Goal: Task Accomplishment & Management: Manage account settings

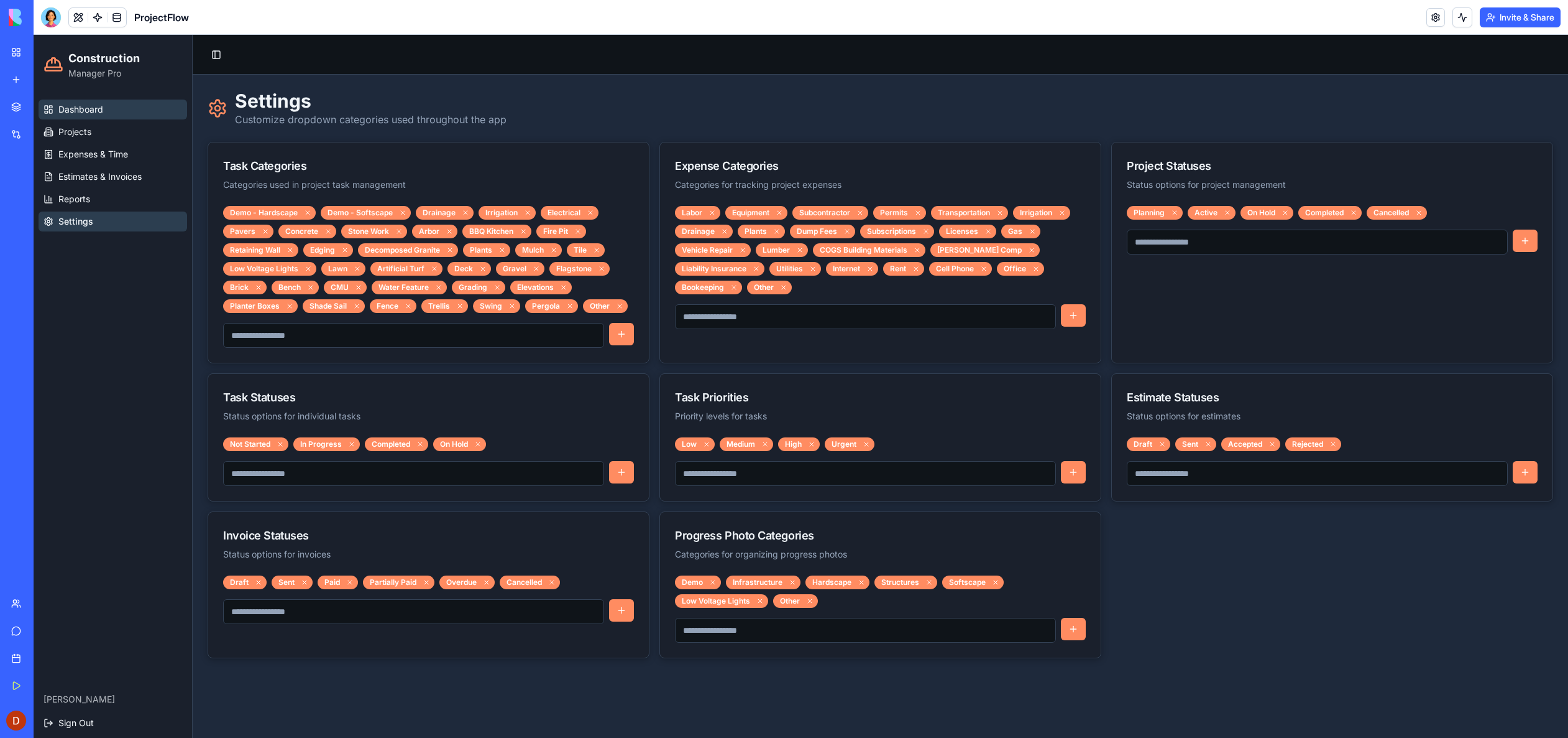
click at [84, 106] on span "Dashboard" at bounding box center [81, 109] width 45 height 12
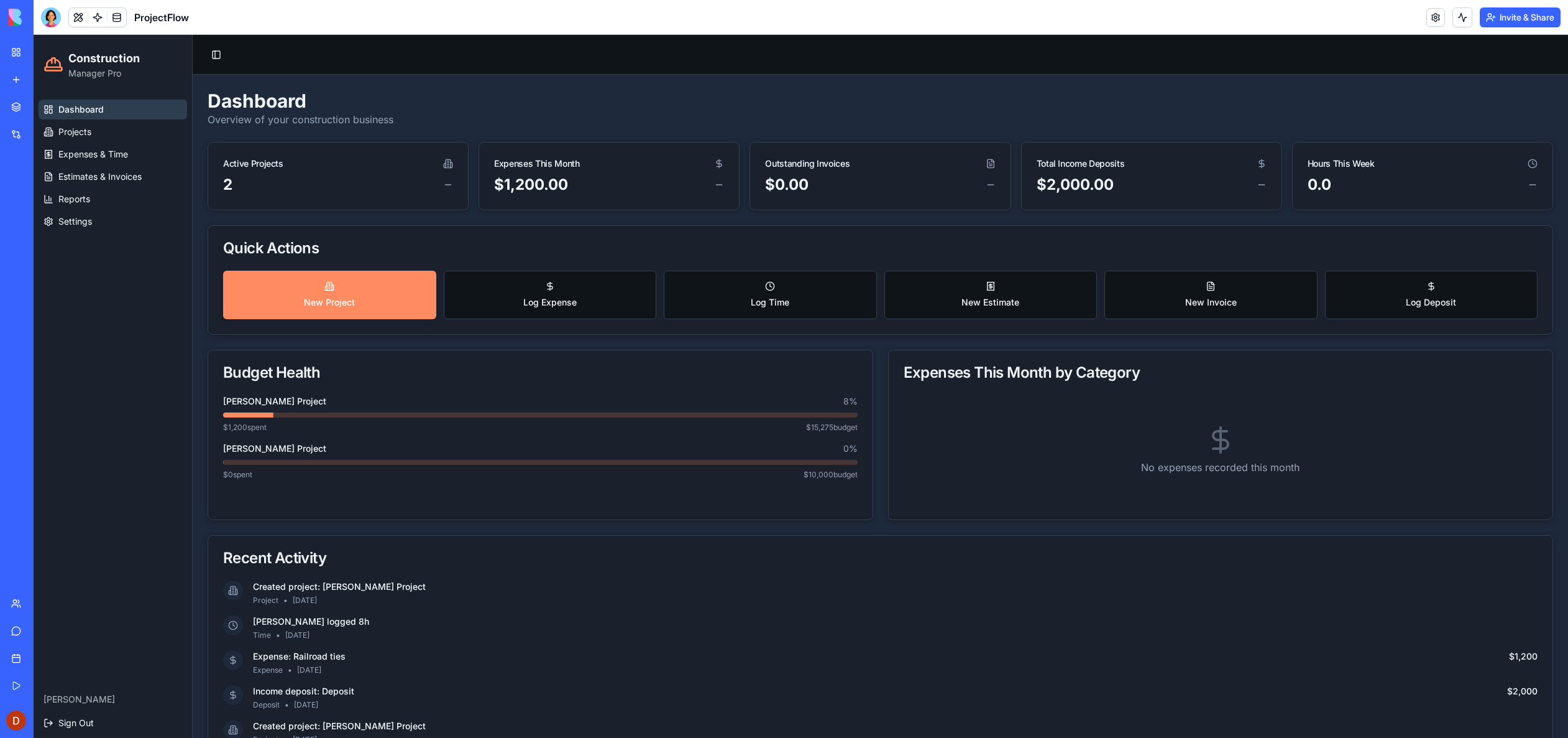
scroll to position [211, 0]
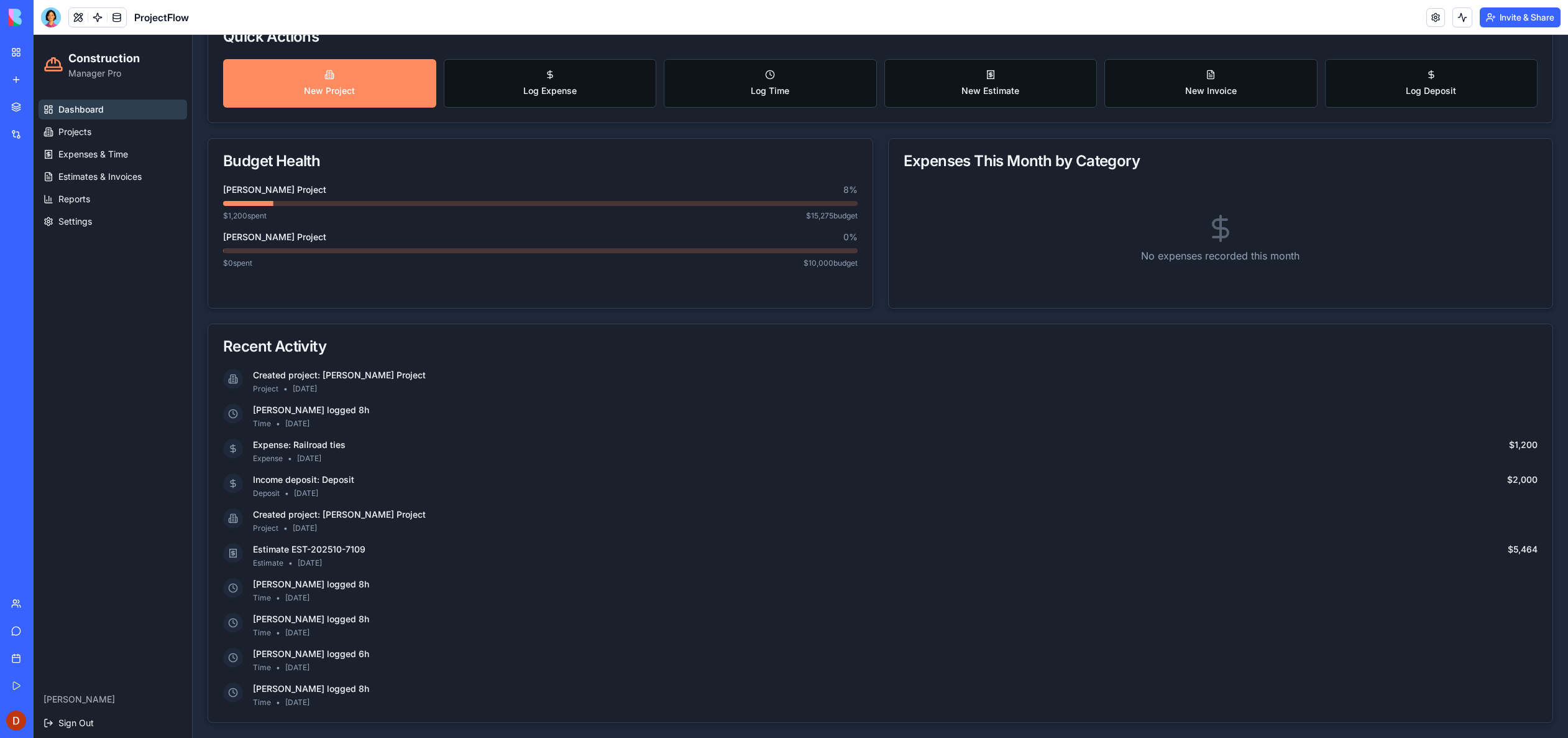
click at [14, 25] on img at bounding box center [47, 17] width 77 height 17
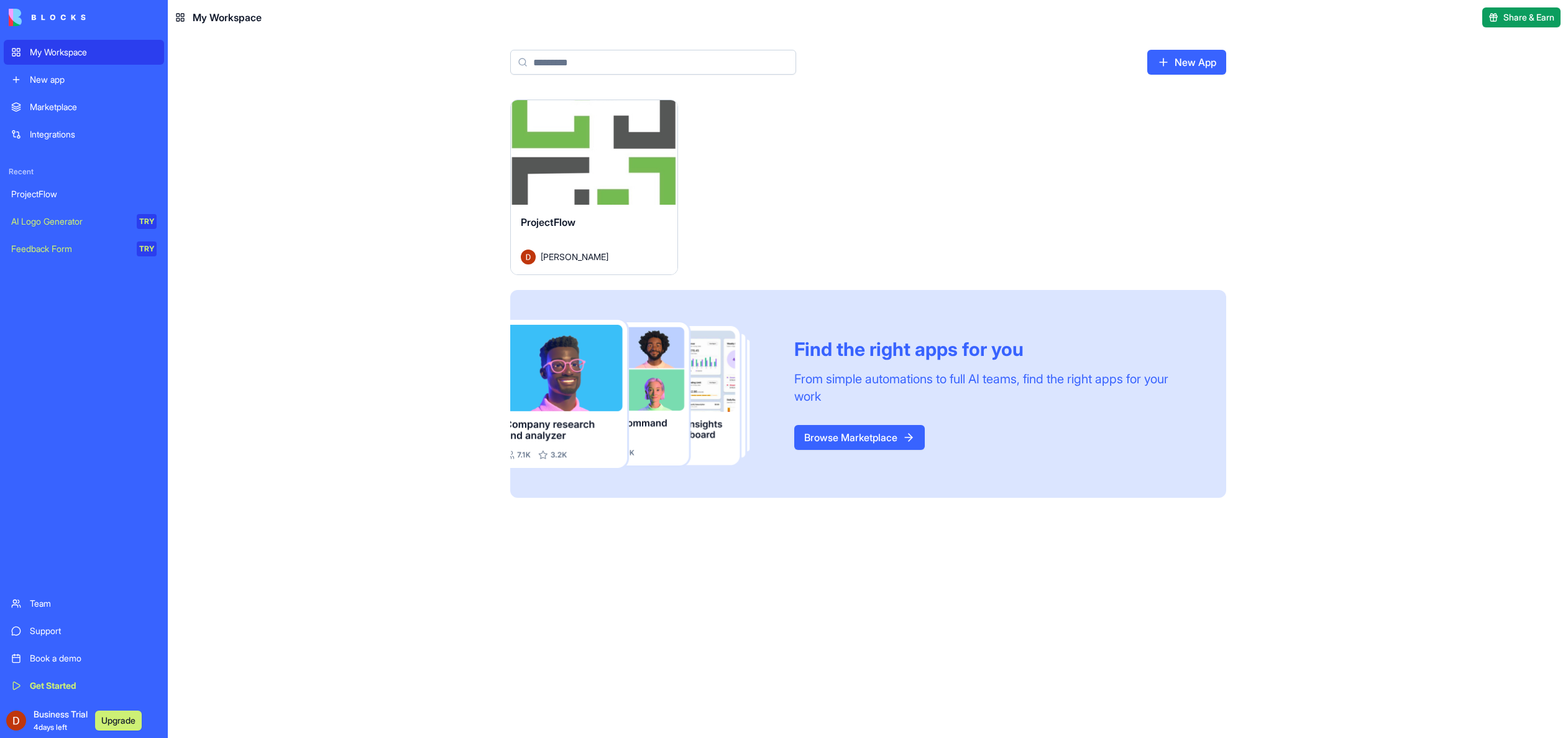
click at [618, 180] on div "Launch" at bounding box center [594, 152] width 167 height 105
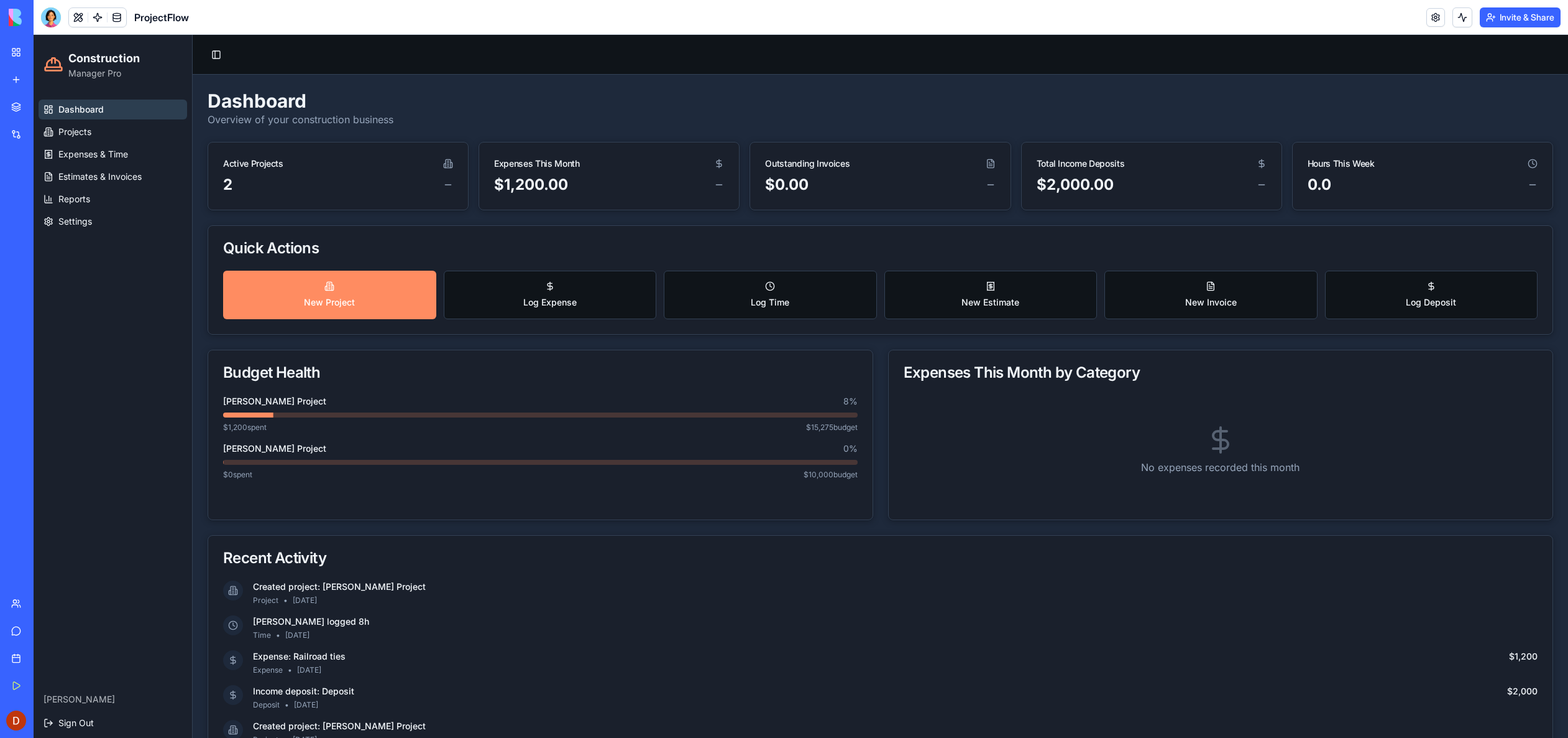
click at [1422, 196] on div "0.0" at bounding box center [1422, 192] width 260 height 35
click at [89, 154] on span "Expenses & Time" at bounding box center [93, 154] width 70 height 12
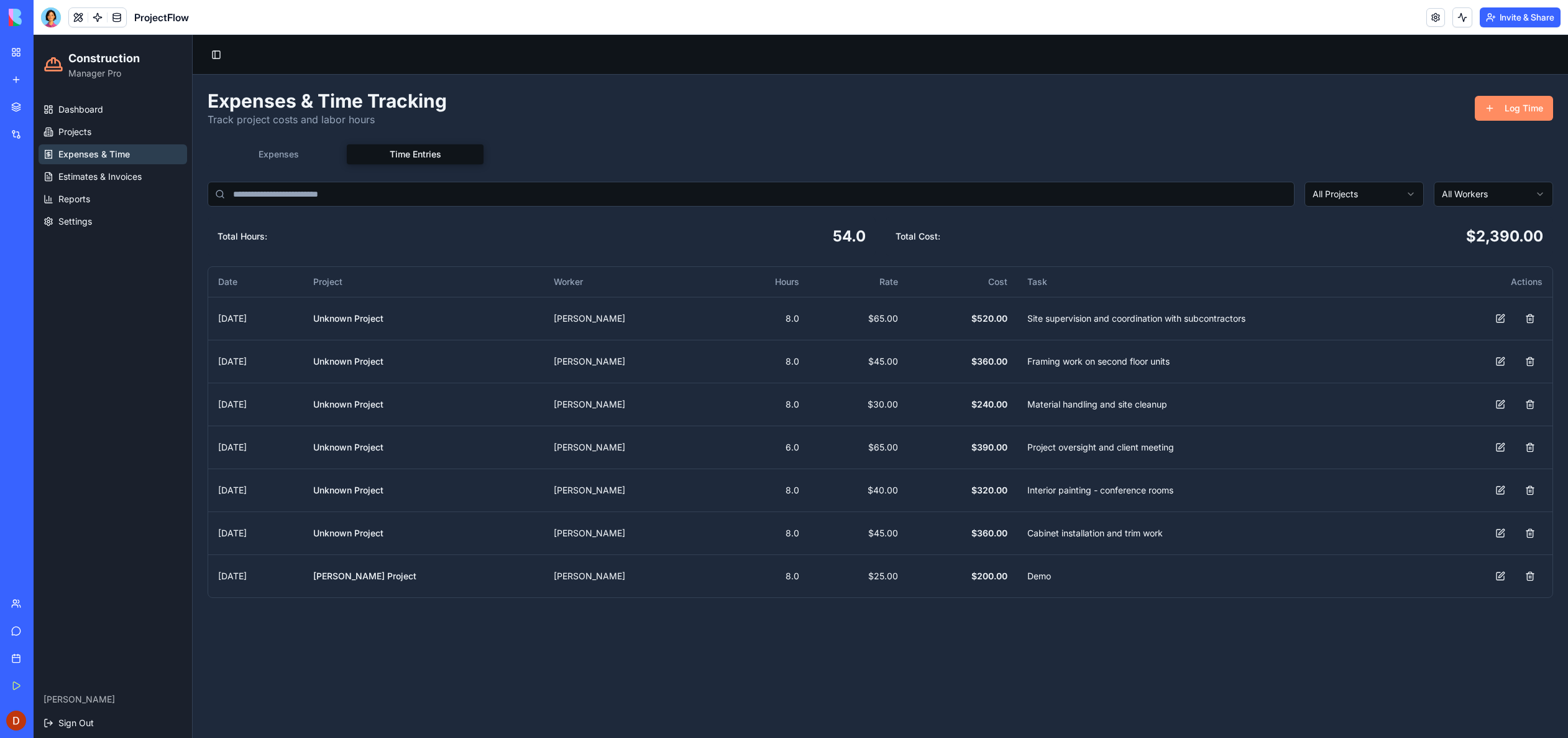
click at [399, 149] on button "Time Entries" at bounding box center [415, 154] width 137 height 20
click at [1531, 320] on button at bounding box center [1531, 318] width 25 height 22
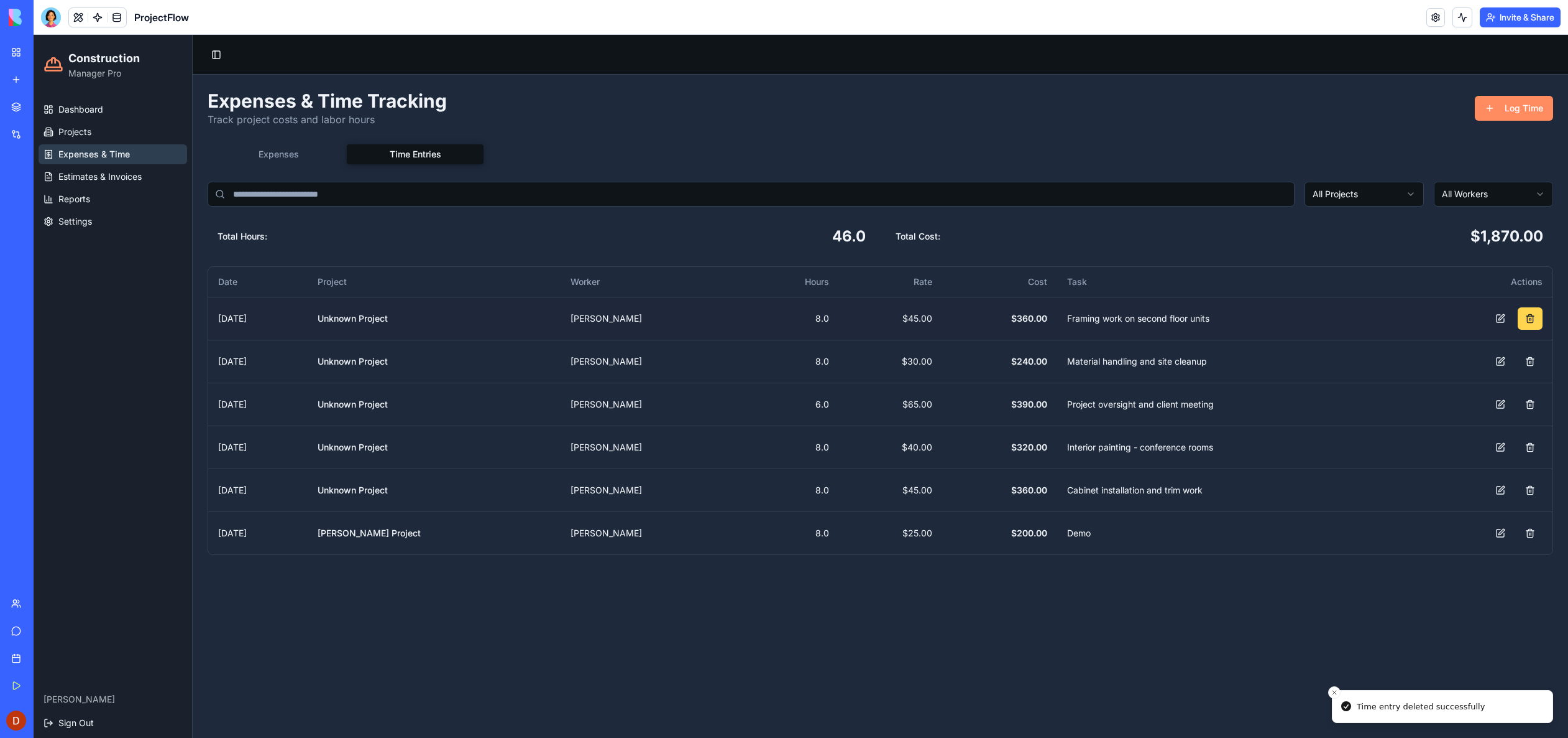
click at [1534, 319] on button at bounding box center [1531, 318] width 25 height 22
click at [1534, 321] on button at bounding box center [1531, 318] width 25 height 22
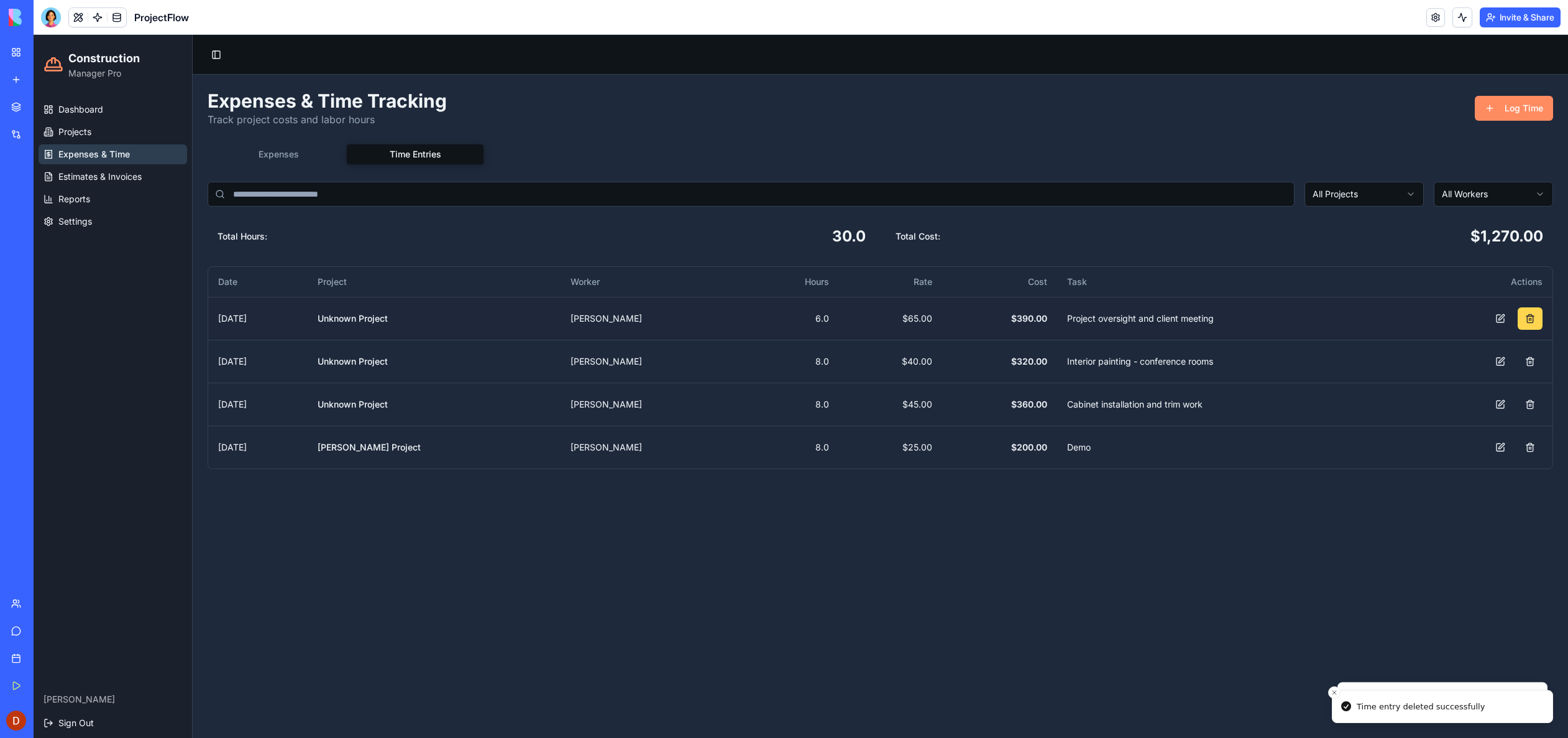
click at [1531, 322] on button at bounding box center [1531, 318] width 25 height 22
click at [1531, 320] on button at bounding box center [1531, 318] width 25 height 22
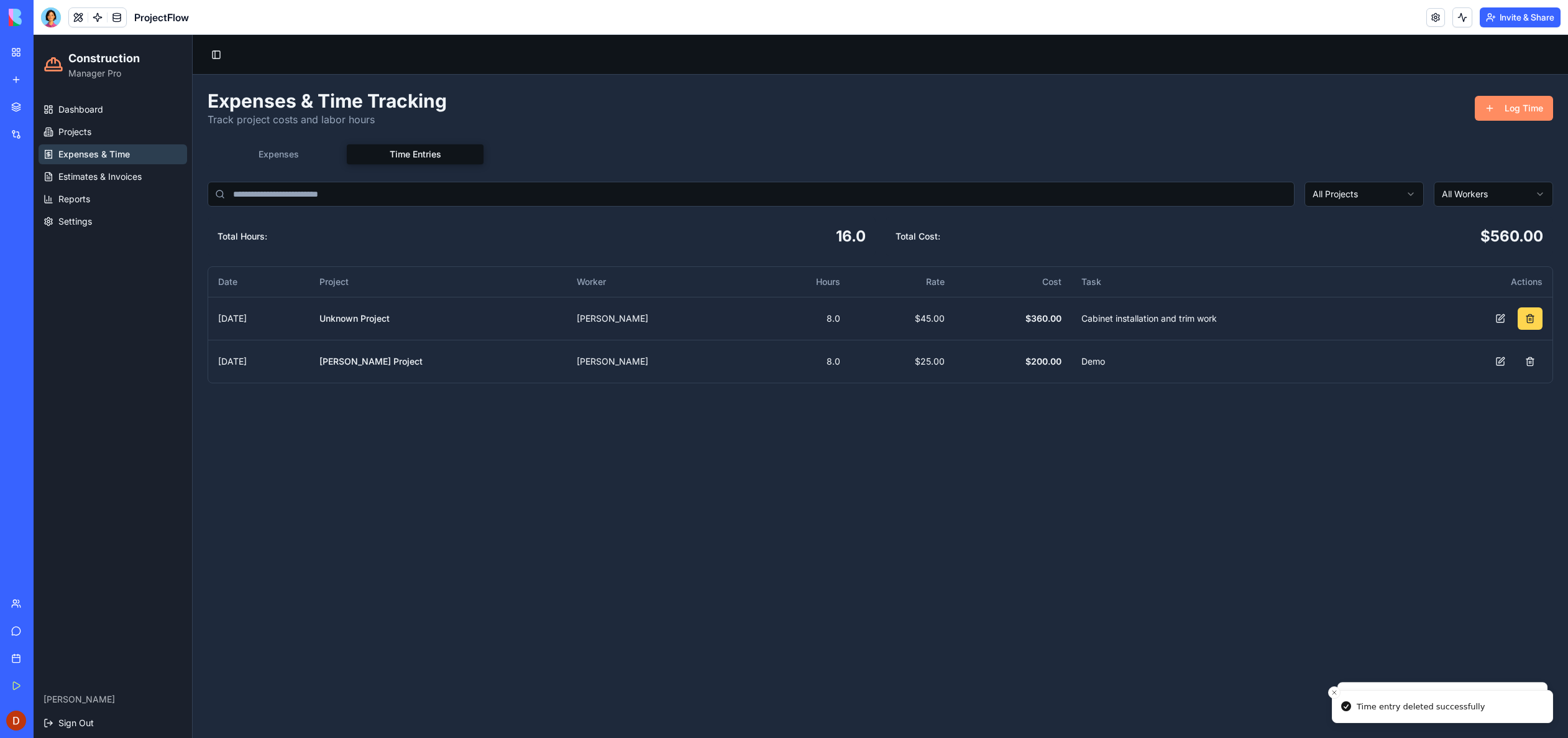
click at [1527, 322] on button at bounding box center [1531, 318] width 25 height 22
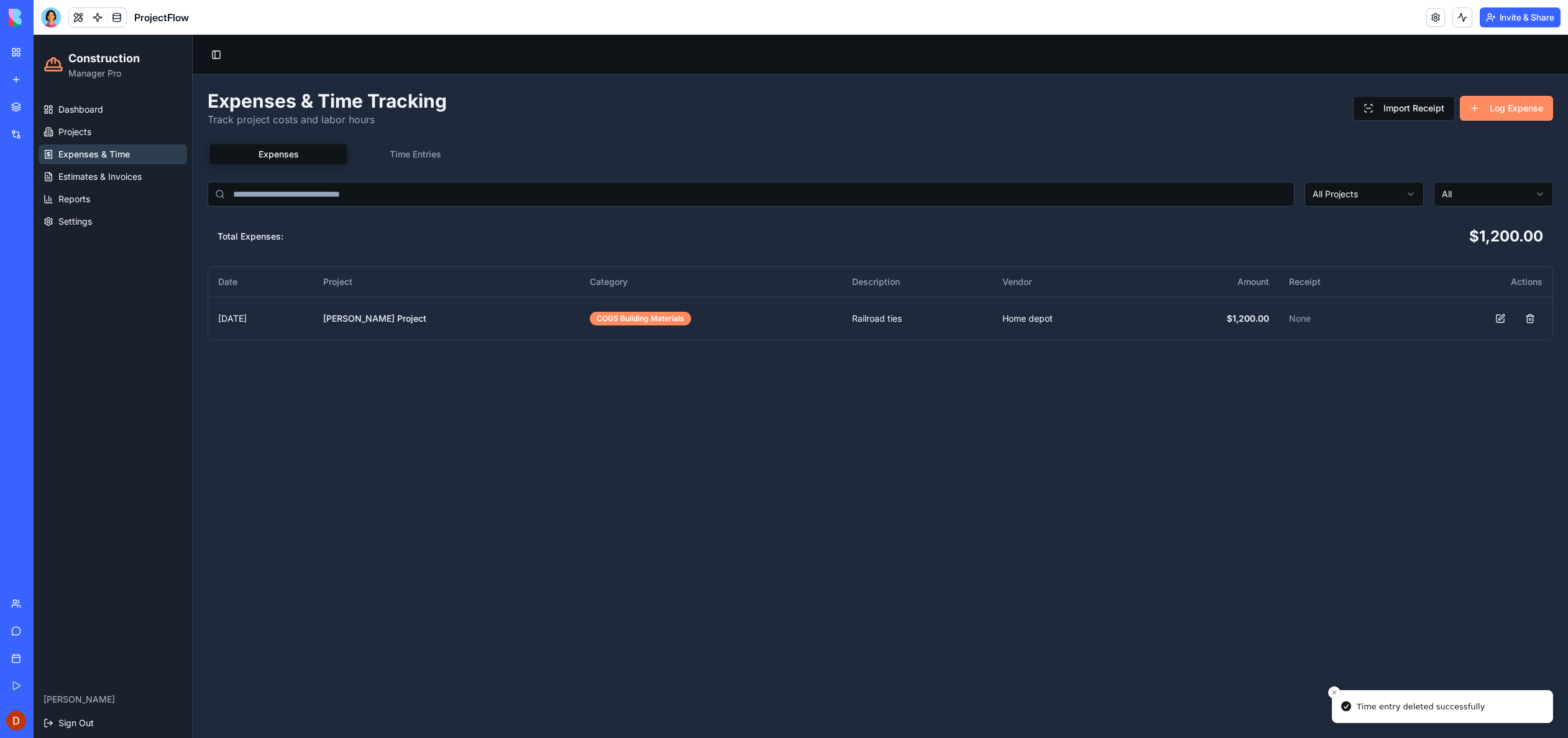
click at [268, 157] on button "Expenses" at bounding box center [278, 154] width 137 height 20
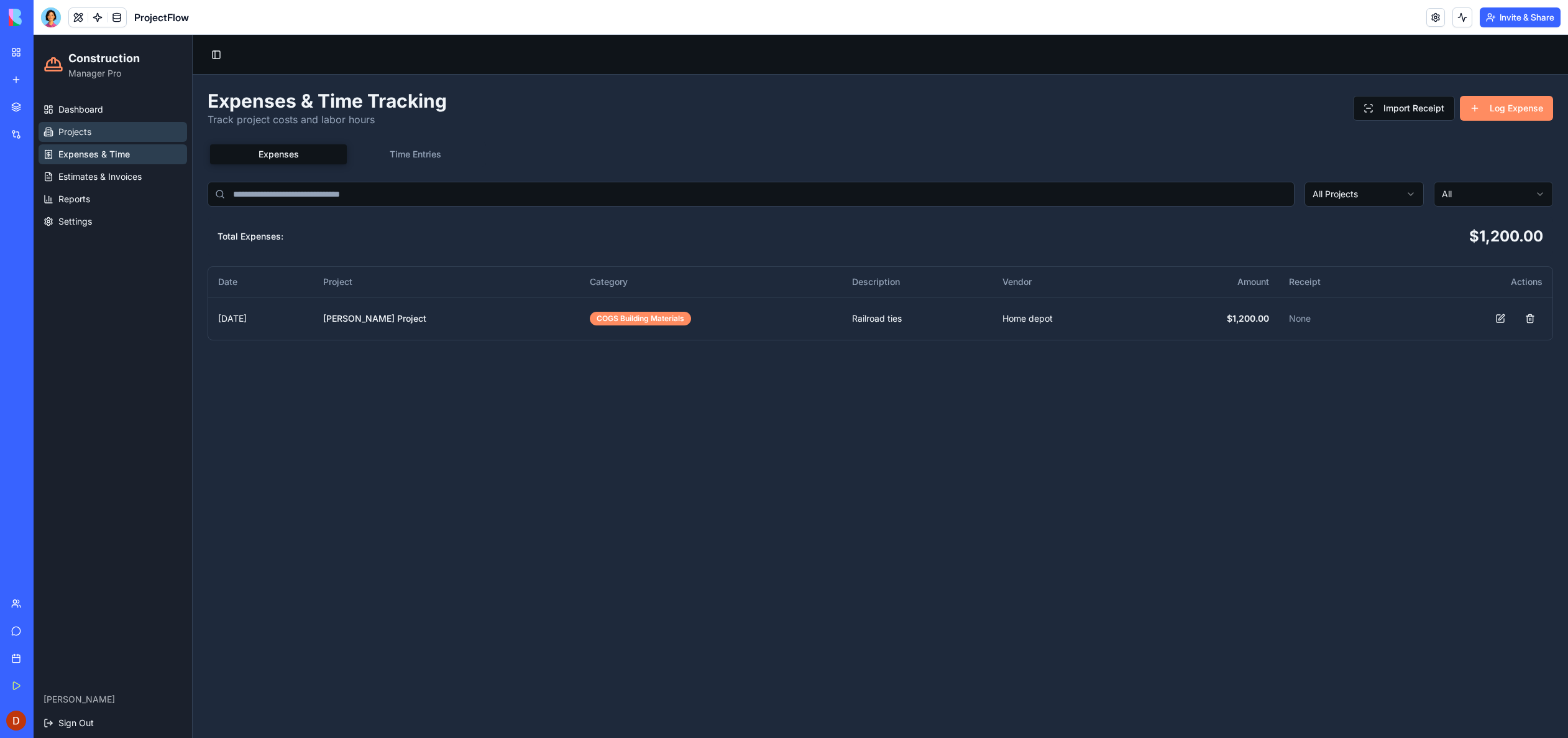
click at [79, 133] on span "Projects" at bounding box center [75, 131] width 33 height 12
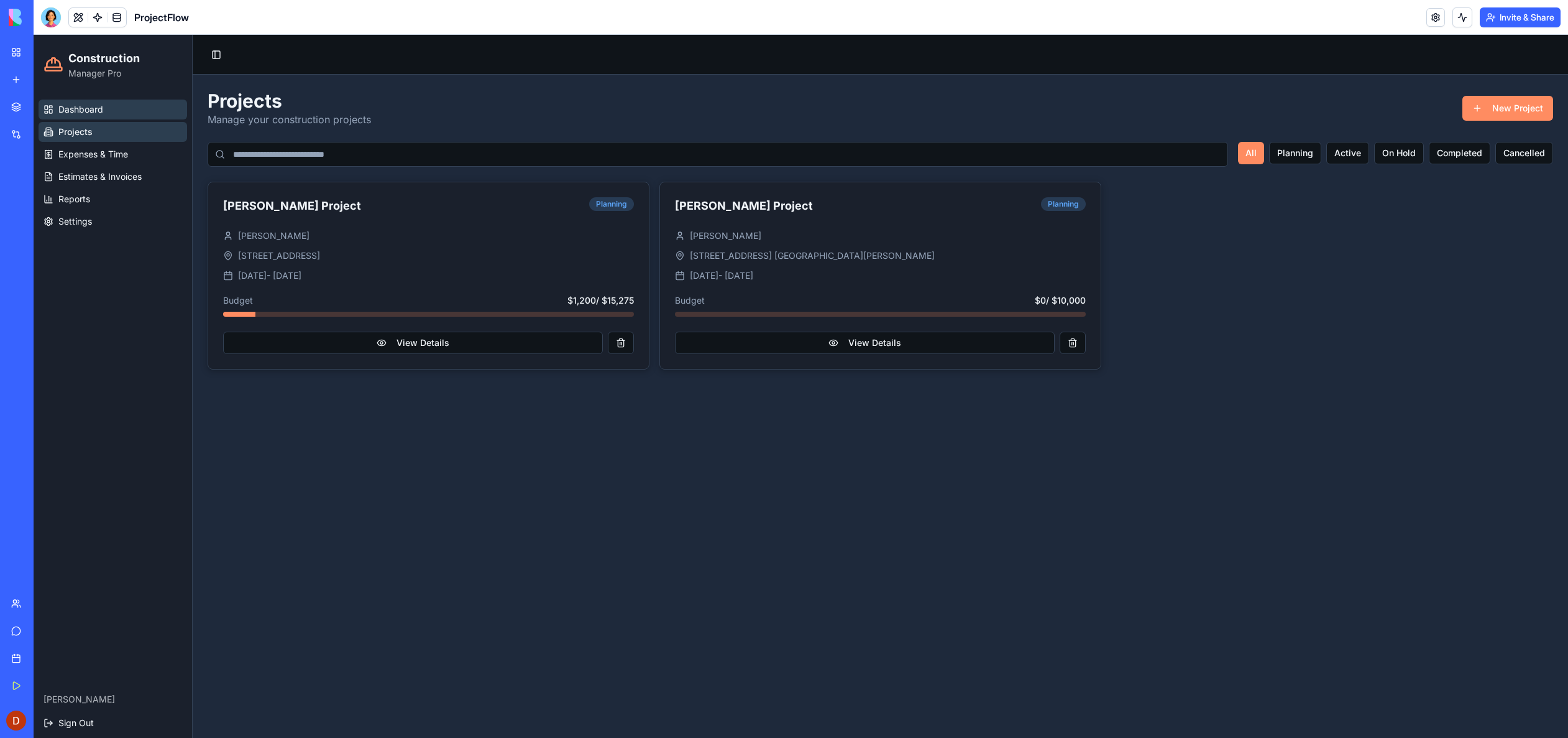
click at [77, 110] on span "Dashboard" at bounding box center [81, 109] width 45 height 12
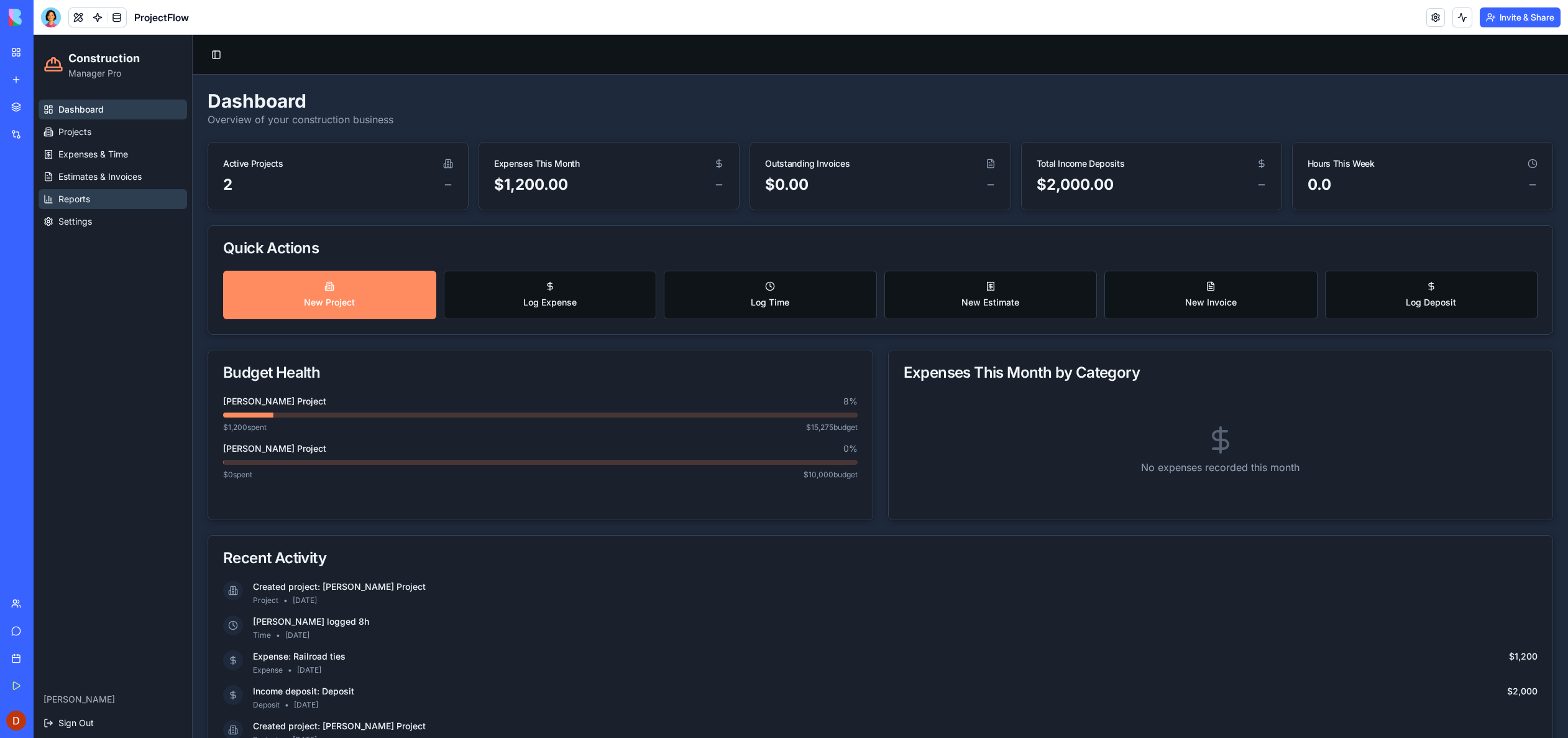
click at [84, 200] on span "Reports" at bounding box center [74, 198] width 32 height 12
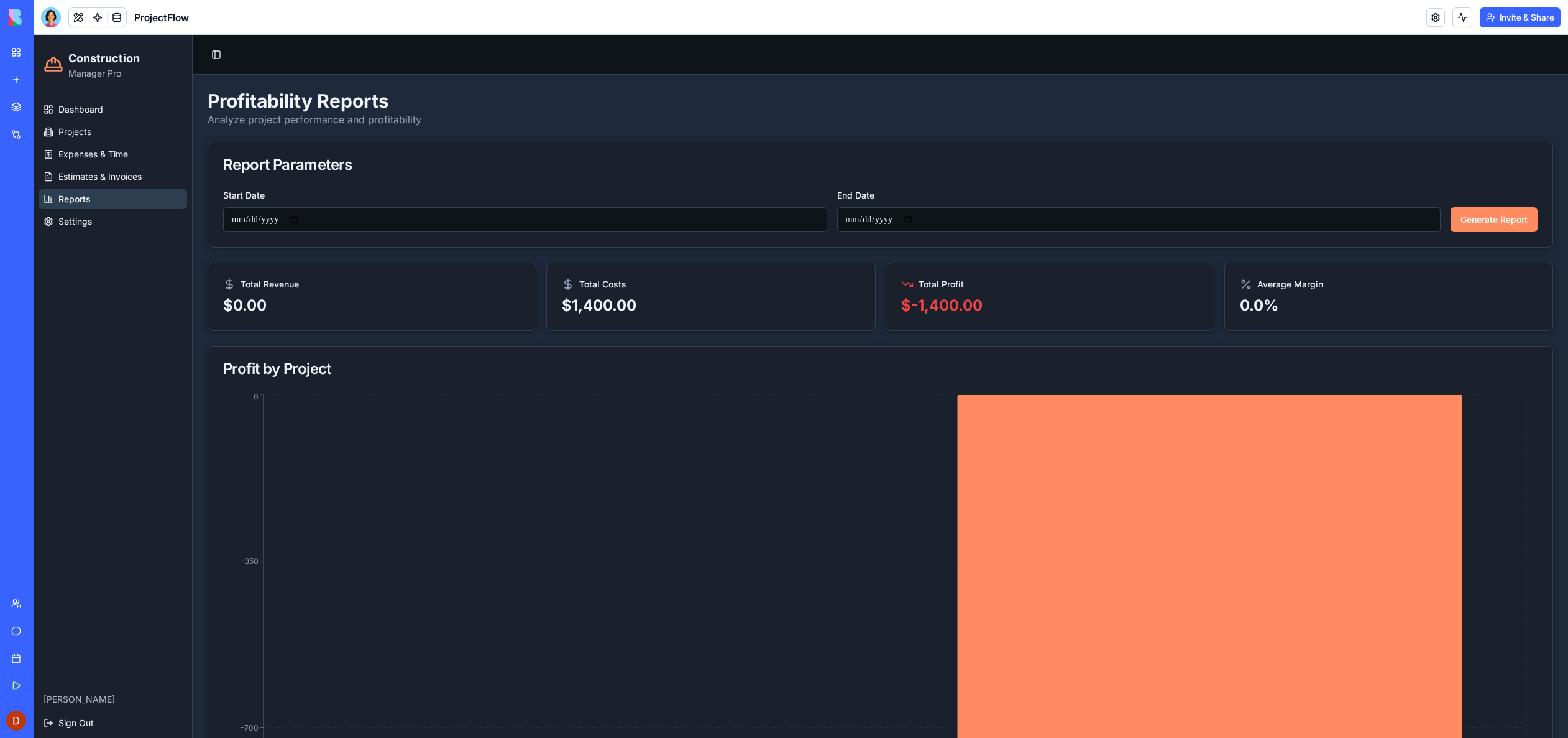
click at [304, 224] on input "**********" at bounding box center [526, 219] width 604 height 25
click at [183, 260] on div "Dashboard Projects Expenses & Time Estimates & Invoices Reports Settings" at bounding box center [113, 389] width 159 height 589
click at [76, 132] on span "Projects" at bounding box center [75, 131] width 33 height 12
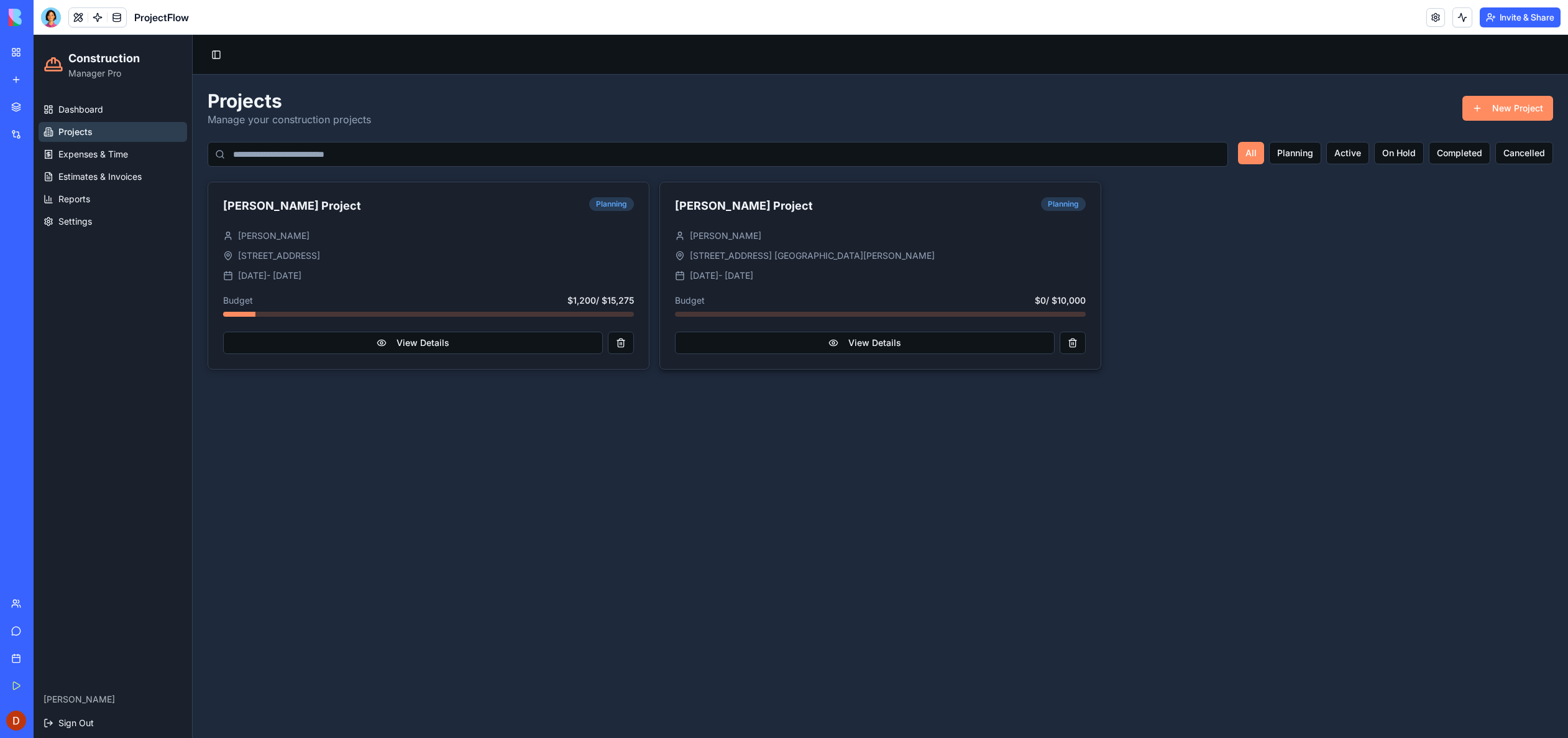
click at [1086, 350] on div "View Details" at bounding box center [880, 351] width 440 height 38
click at [1077, 346] on button at bounding box center [1073, 343] width 26 height 22
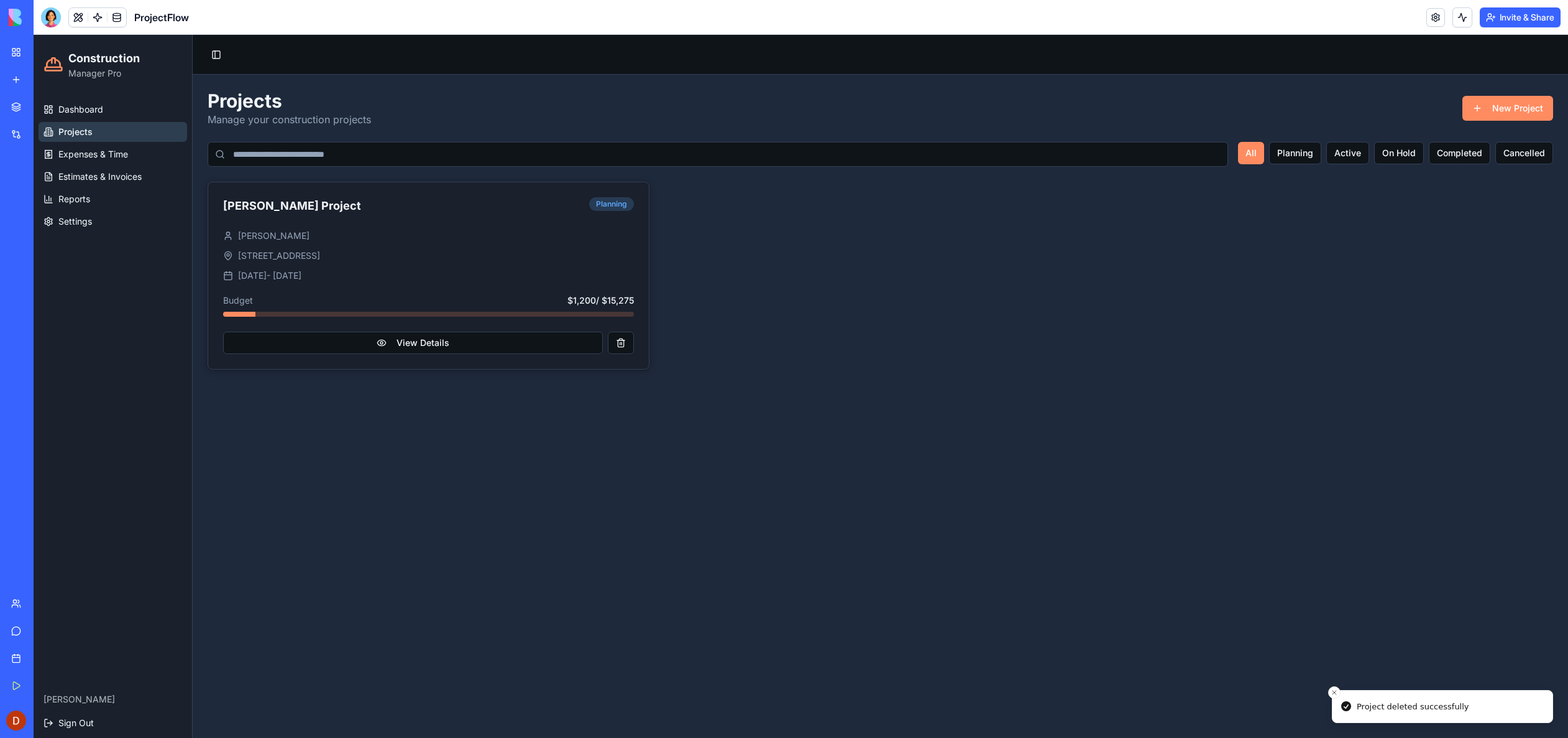
click at [461, 344] on button "View Details" at bounding box center [413, 343] width 380 height 22
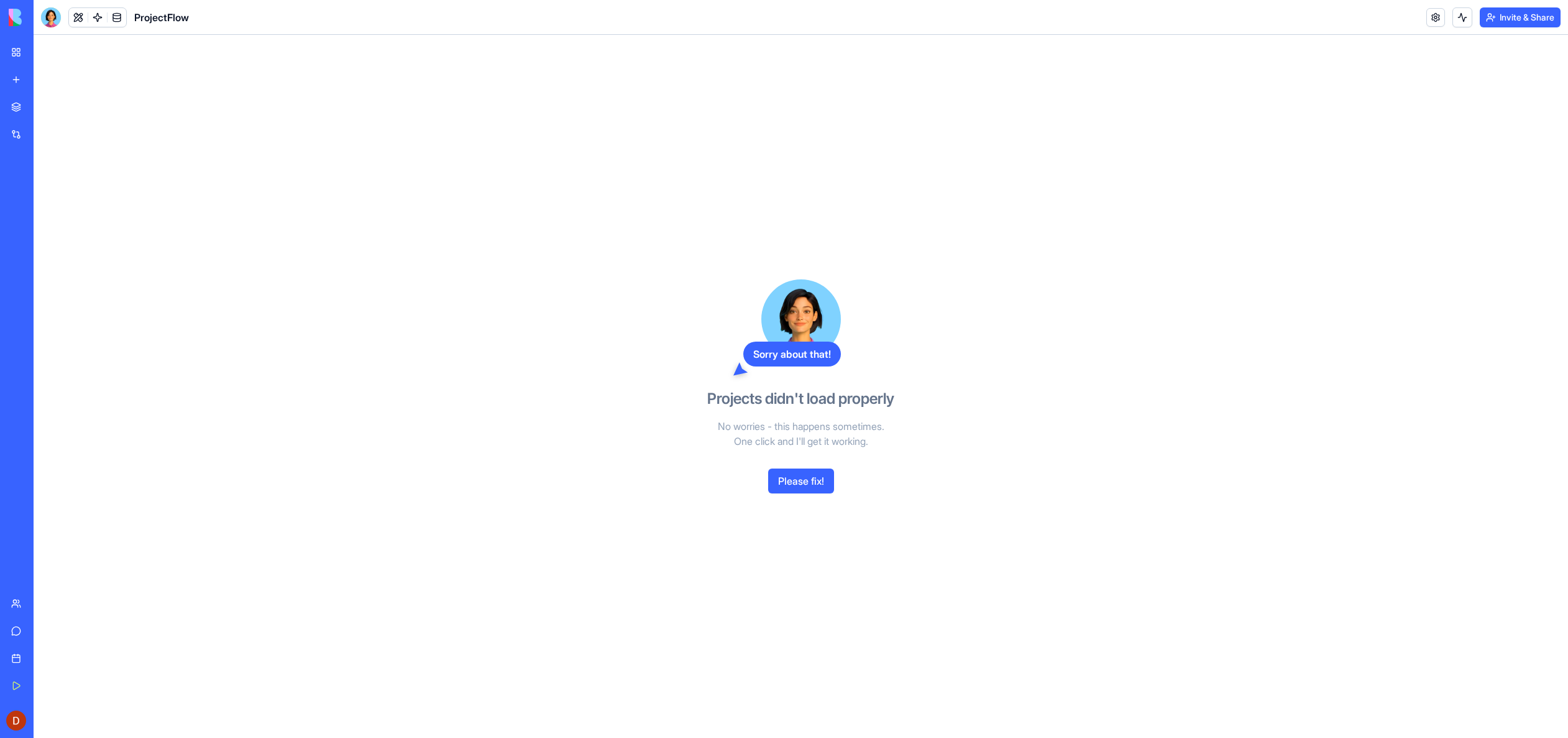
click at [799, 486] on button "Please fix!" at bounding box center [801, 480] width 66 height 25
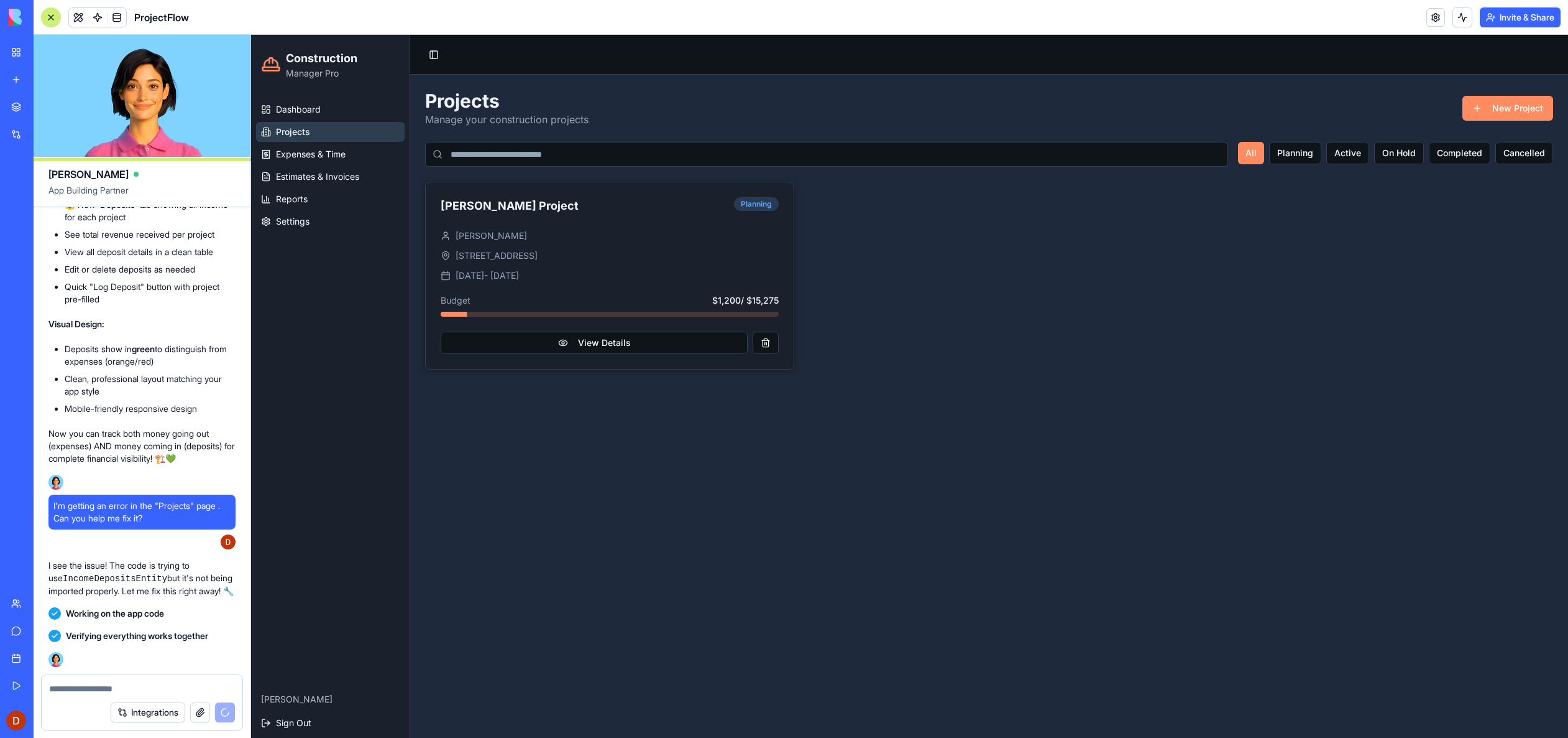
scroll to position [6130, 0]
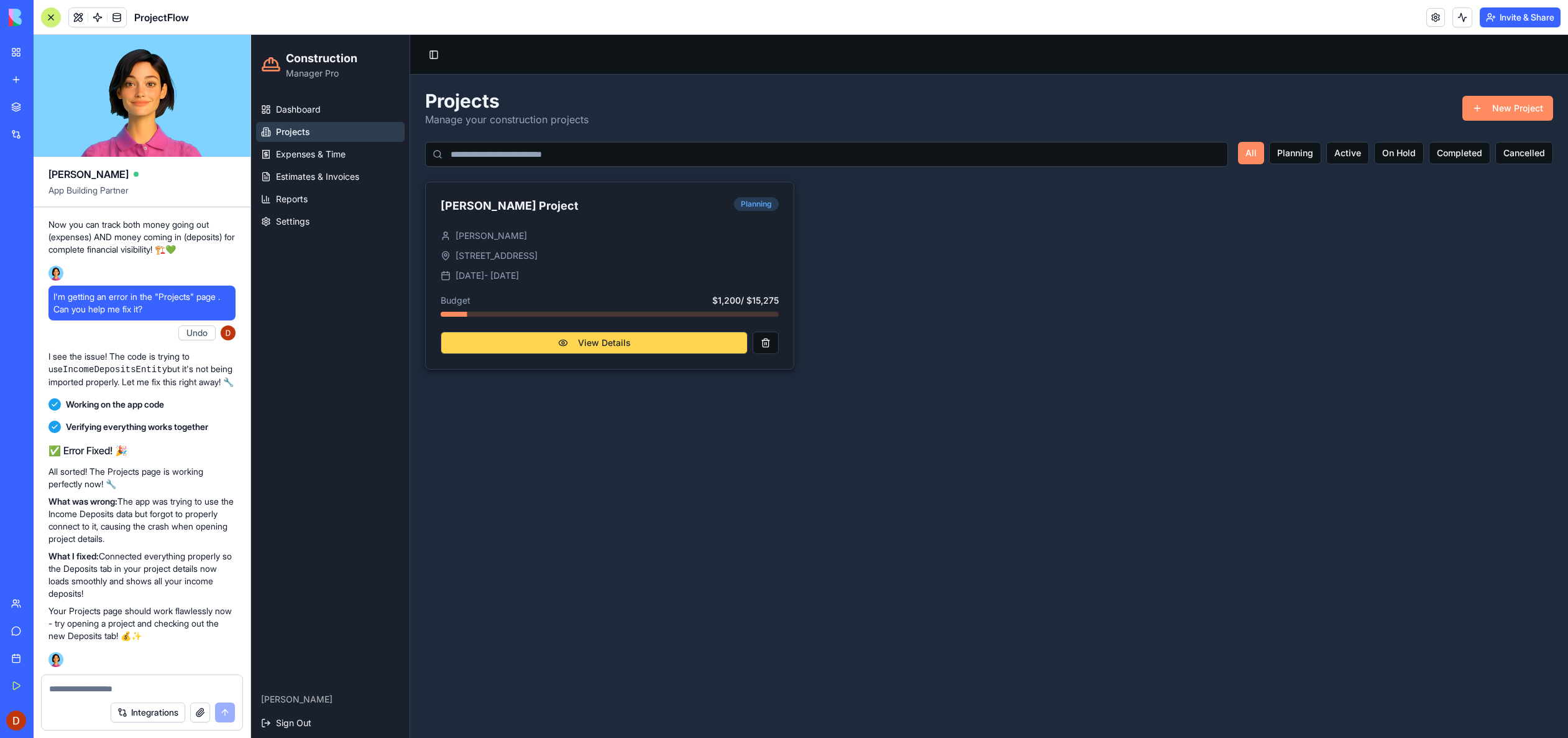
click at [530, 338] on button "View Details" at bounding box center [594, 343] width 307 height 22
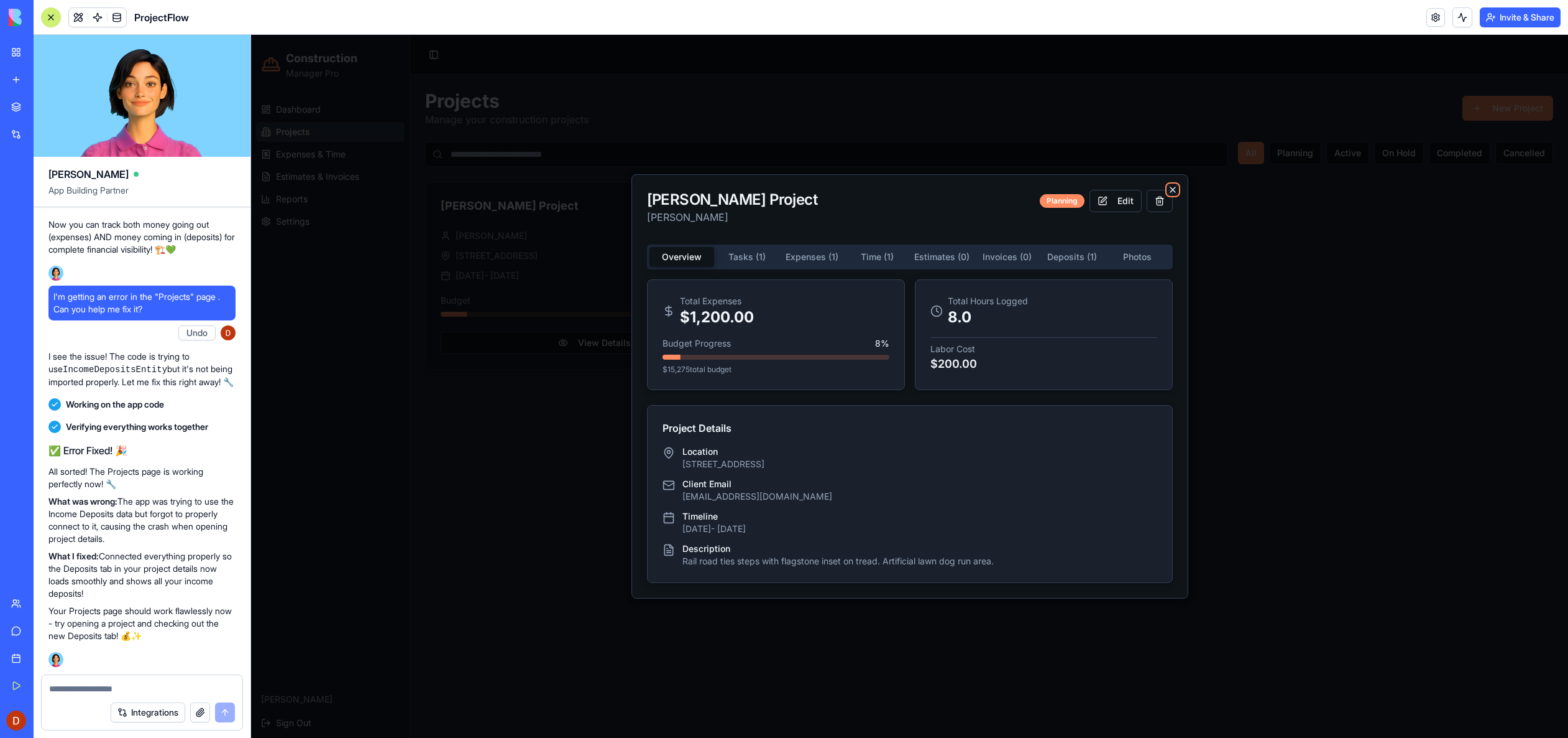
click at [1174, 190] on icon "button" at bounding box center [1173, 190] width 10 height 10
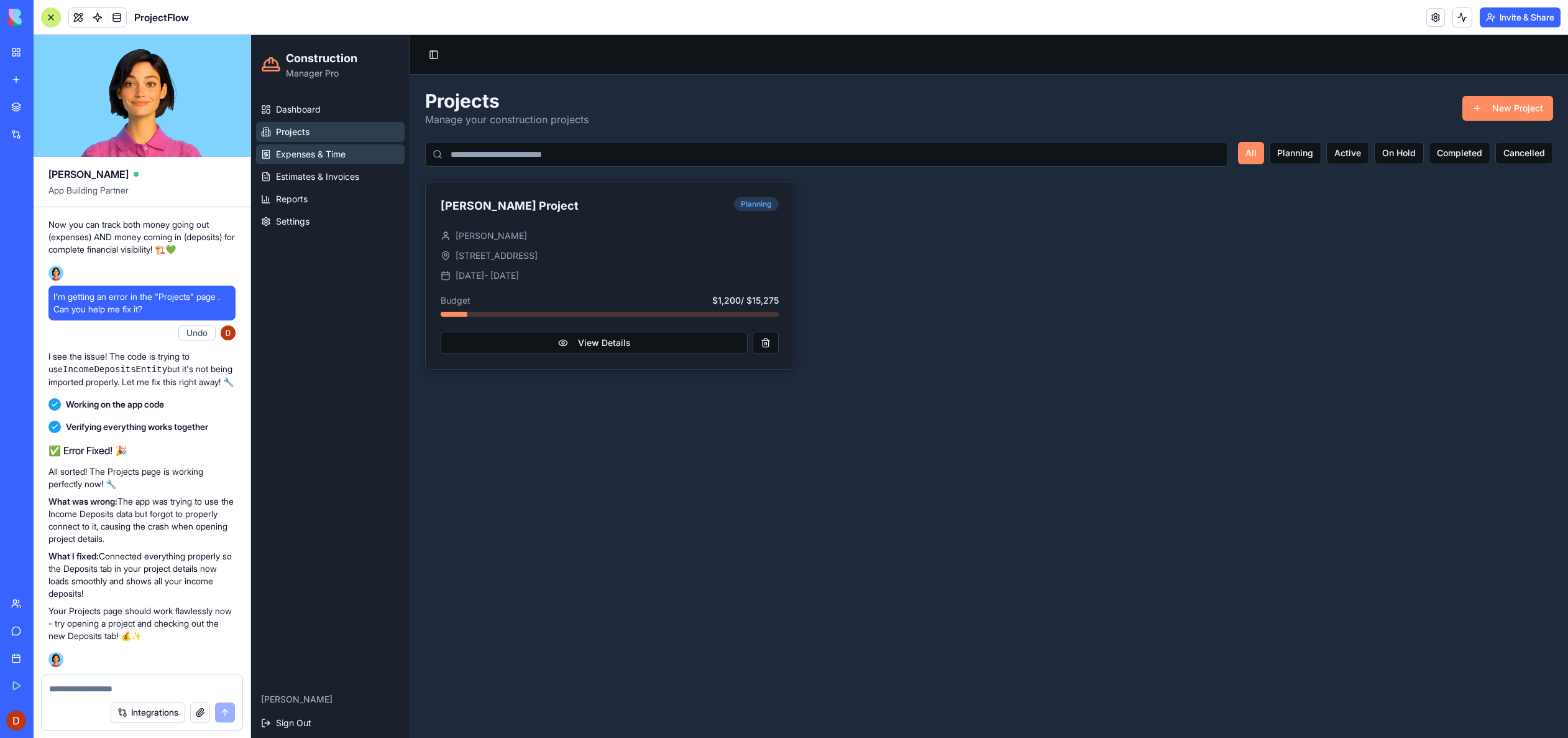
click at [300, 154] on span "Expenses & Time" at bounding box center [311, 154] width 70 height 12
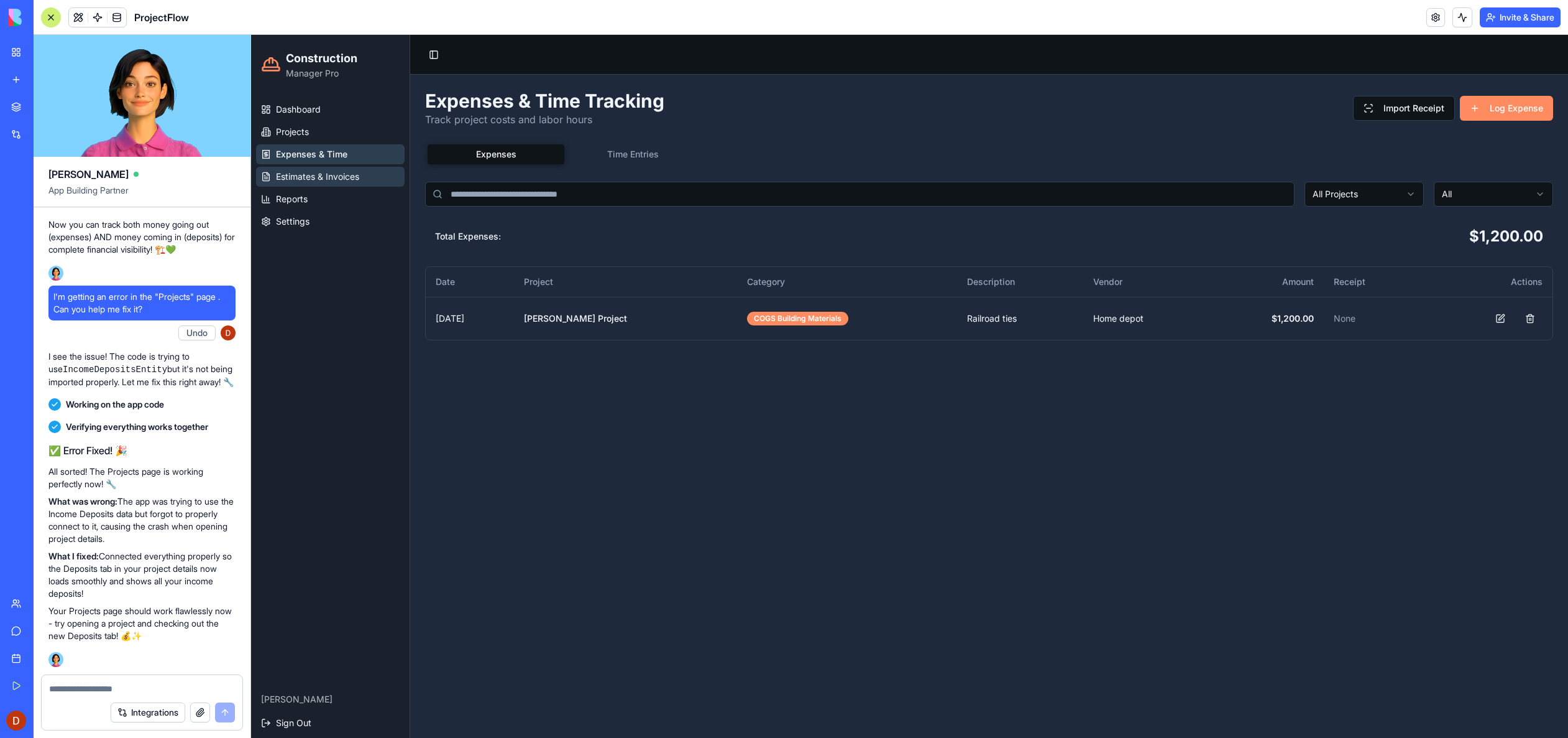
click at [305, 175] on span "Estimates & Invoices" at bounding box center [318, 176] width 84 height 12
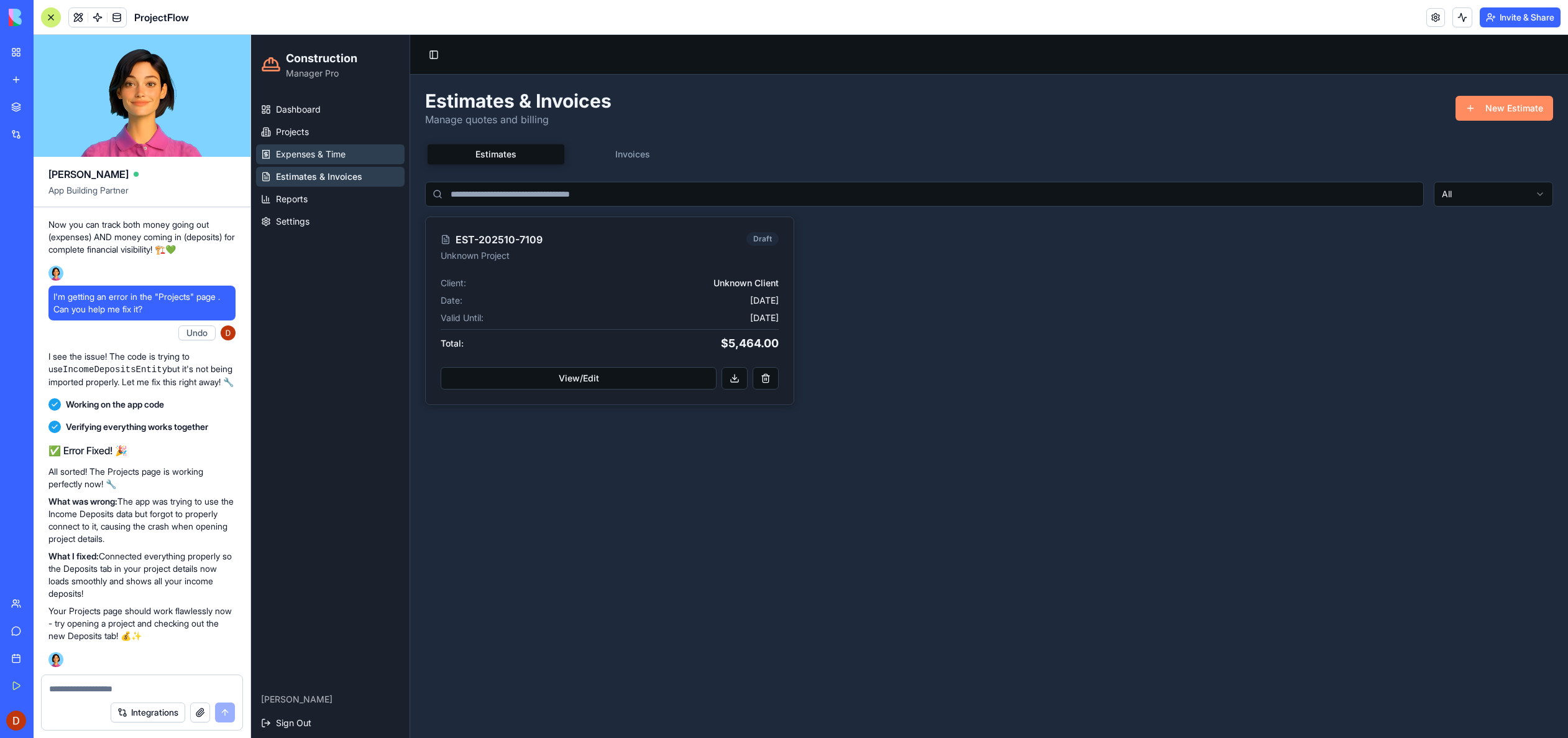
click at [341, 159] on span "Expenses & Time" at bounding box center [311, 154] width 70 height 12
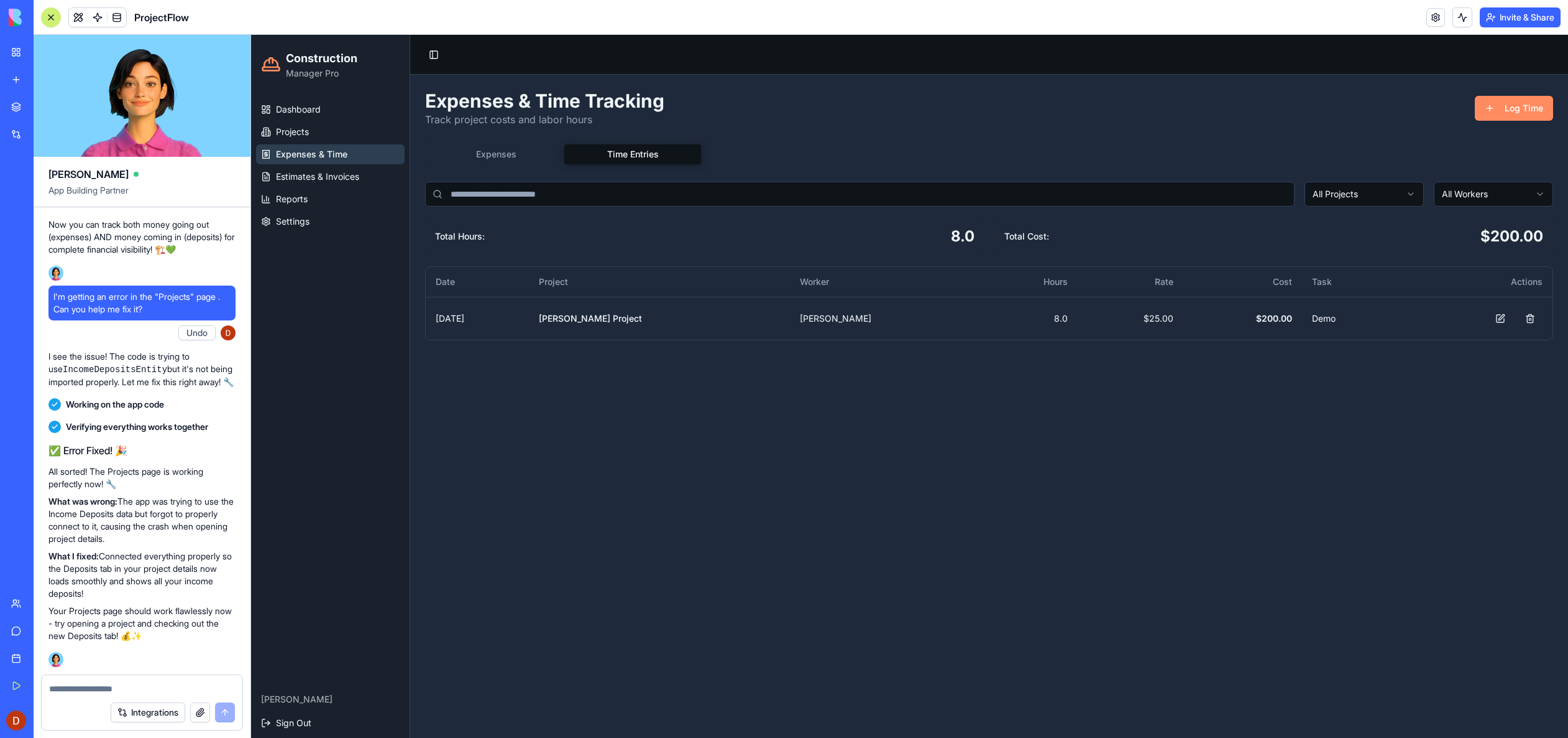
click at [629, 151] on button "Time Entries" at bounding box center [633, 154] width 137 height 20
click at [327, 178] on span "Estimates & Invoices" at bounding box center [318, 176] width 84 height 12
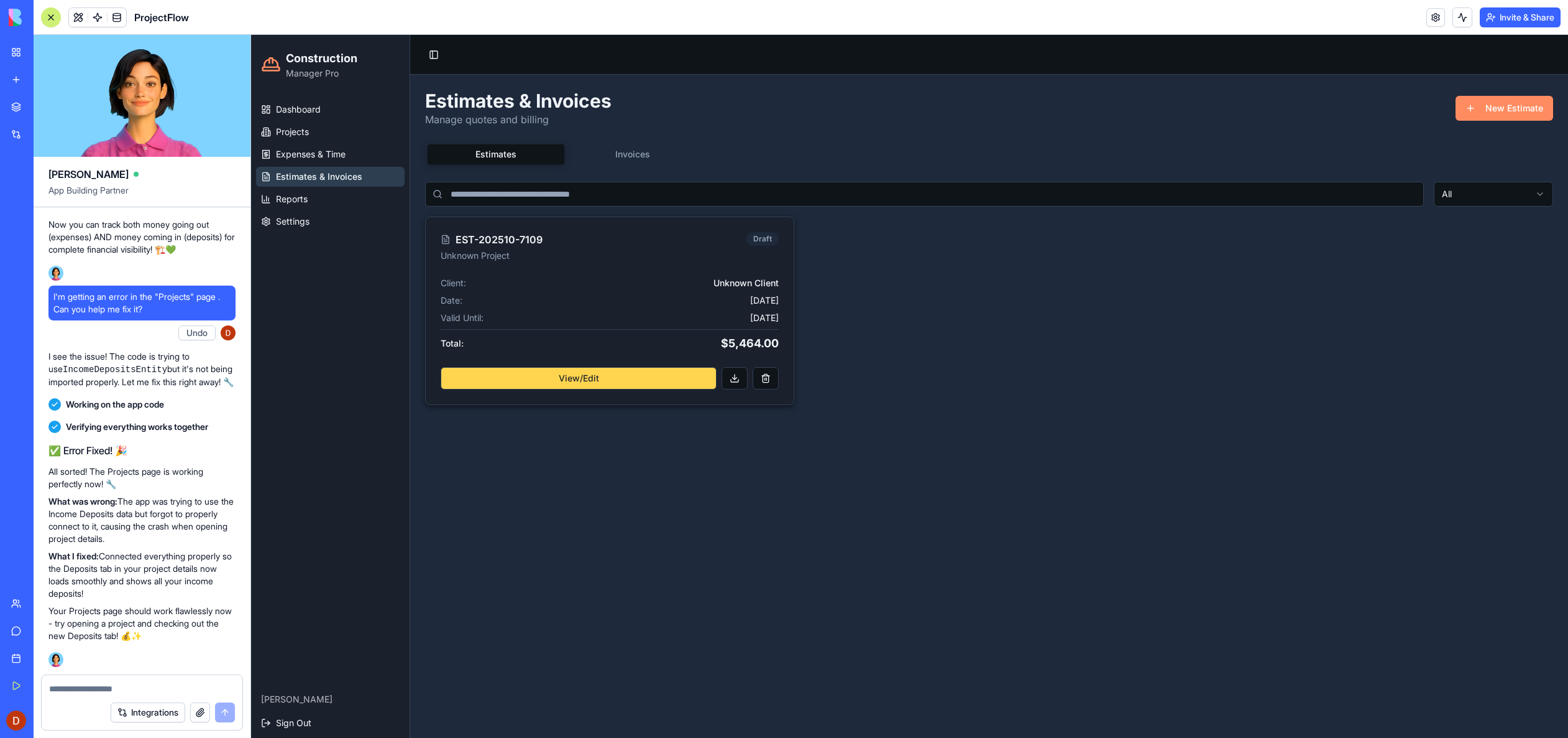
click at [657, 382] on button "View/Edit" at bounding box center [578, 378] width 276 height 22
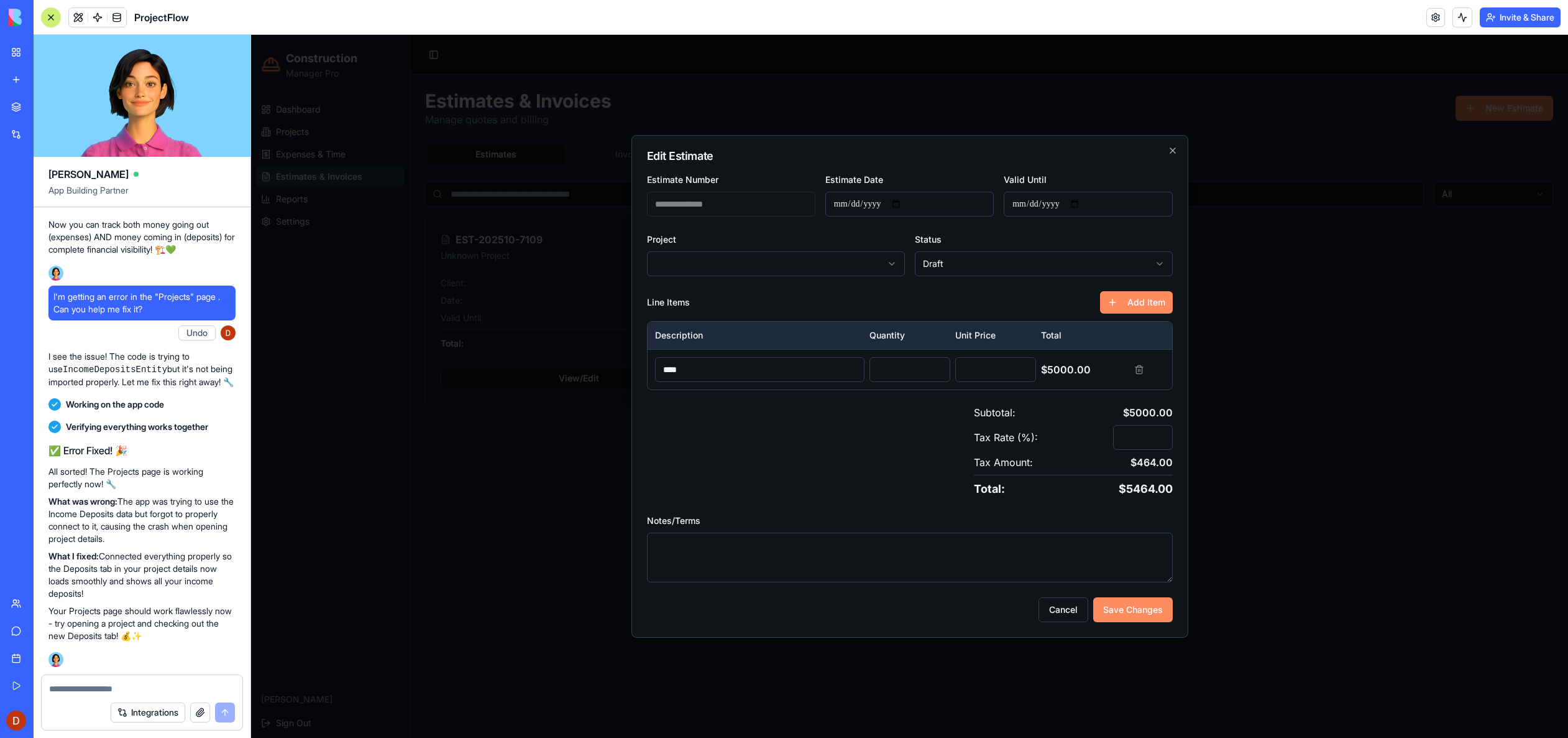
click at [890, 269] on body "**********" at bounding box center [909, 386] width 1317 height 703
click at [1143, 616] on button "Save Changes" at bounding box center [1133, 610] width 79 height 25
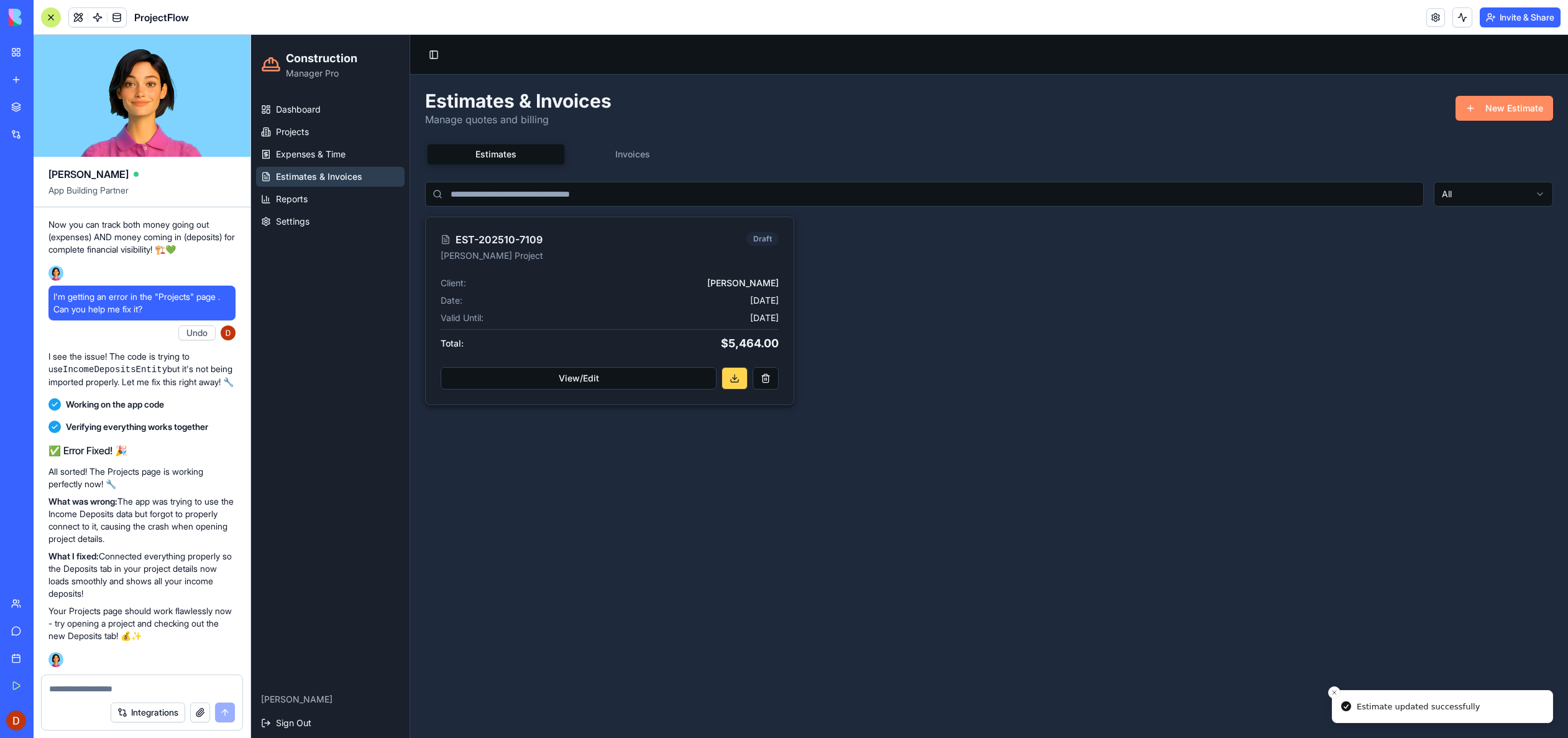
click at [742, 382] on button at bounding box center [735, 378] width 26 height 22
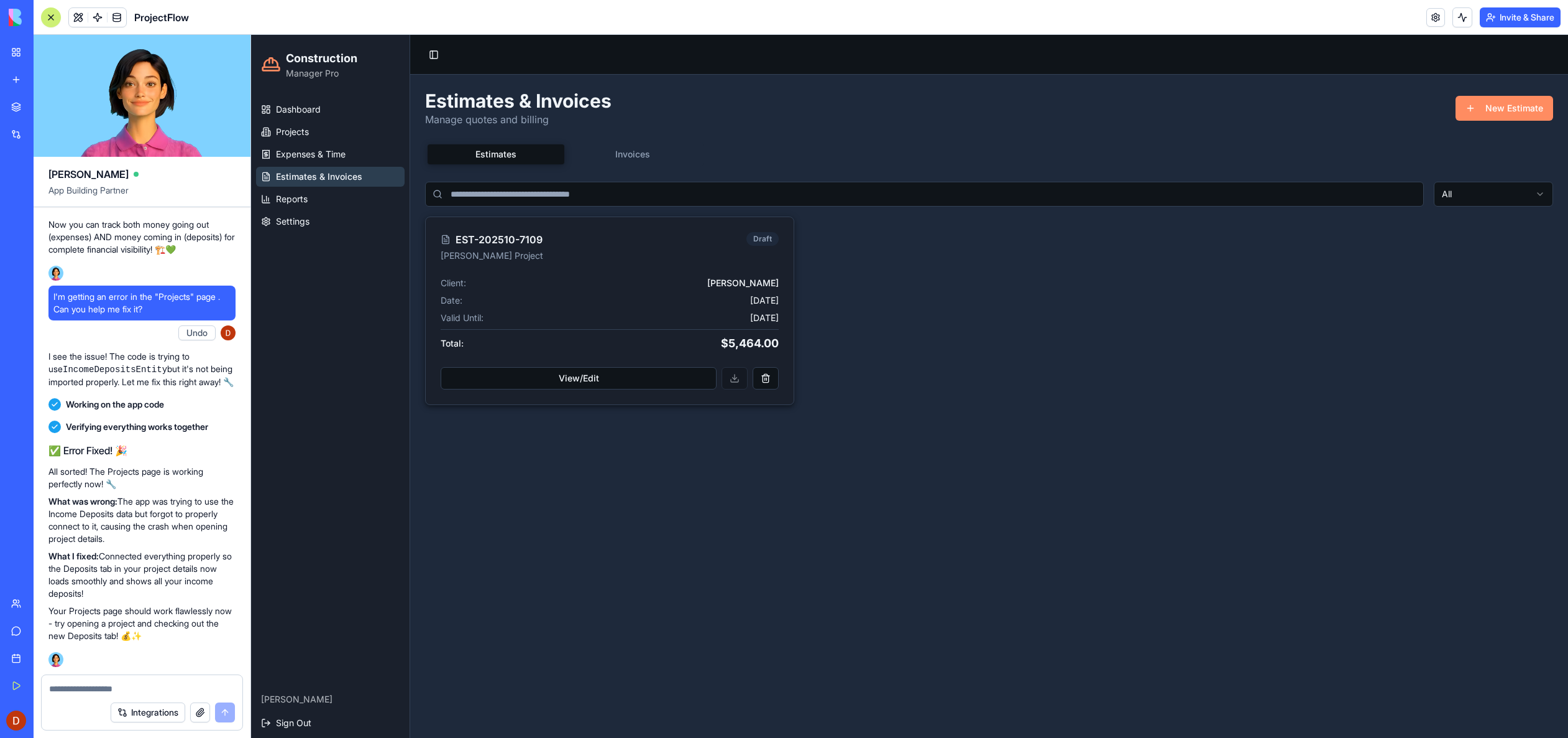
click at [738, 376] on div "View/Edit" at bounding box center [610, 386] width 368 height 38
click at [301, 201] on span "Reports" at bounding box center [292, 198] width 32 height 12
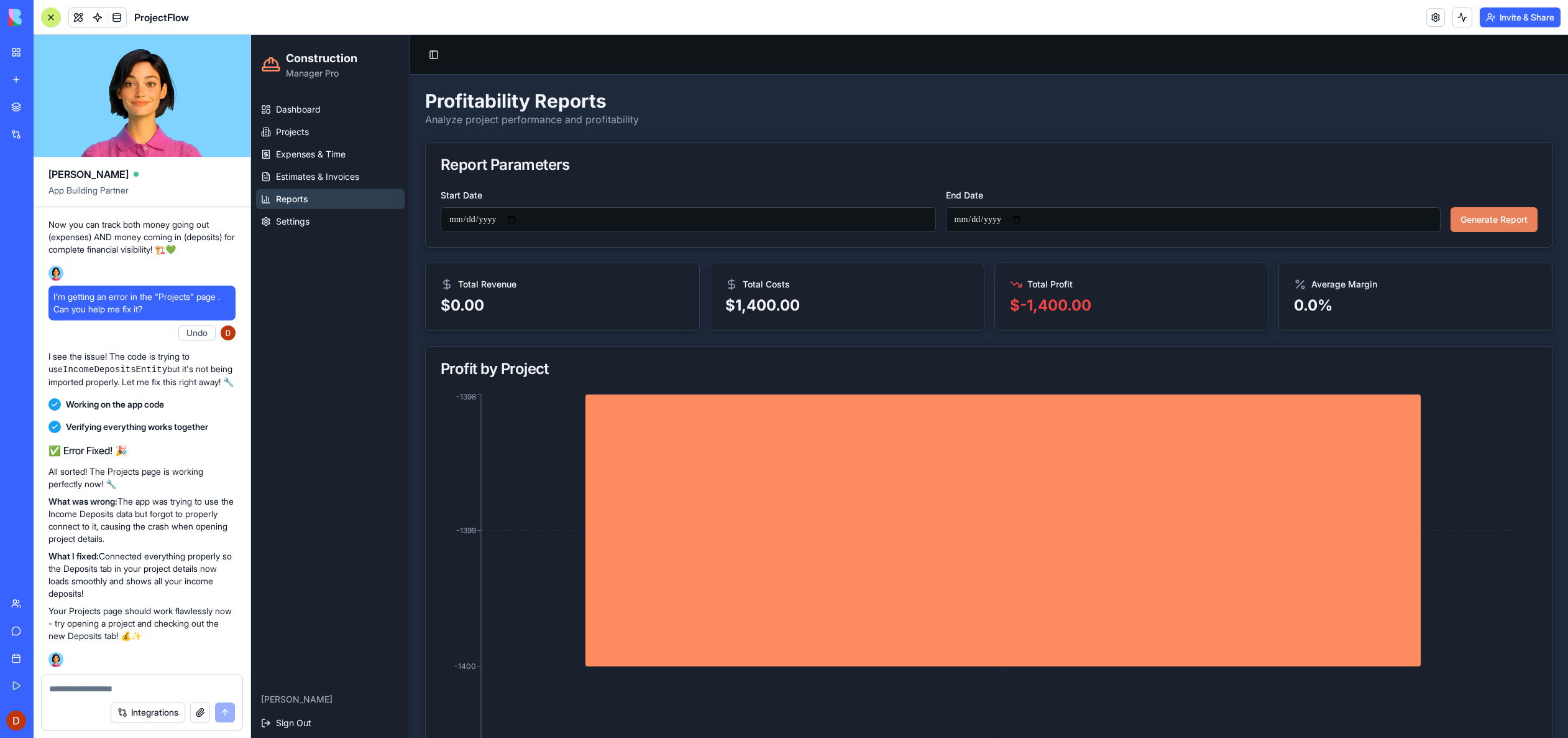
click at [1506, 224] on button "Generate Report" at bounding box center [1494, 219] width 87 height 25
click at [1482, 110] on button "Export to PDF" at bounding box center [1505, 108] width 97 height 25
click at [309, 220] on span "Settings" at bounding box center [293, 221] width 34 height 12
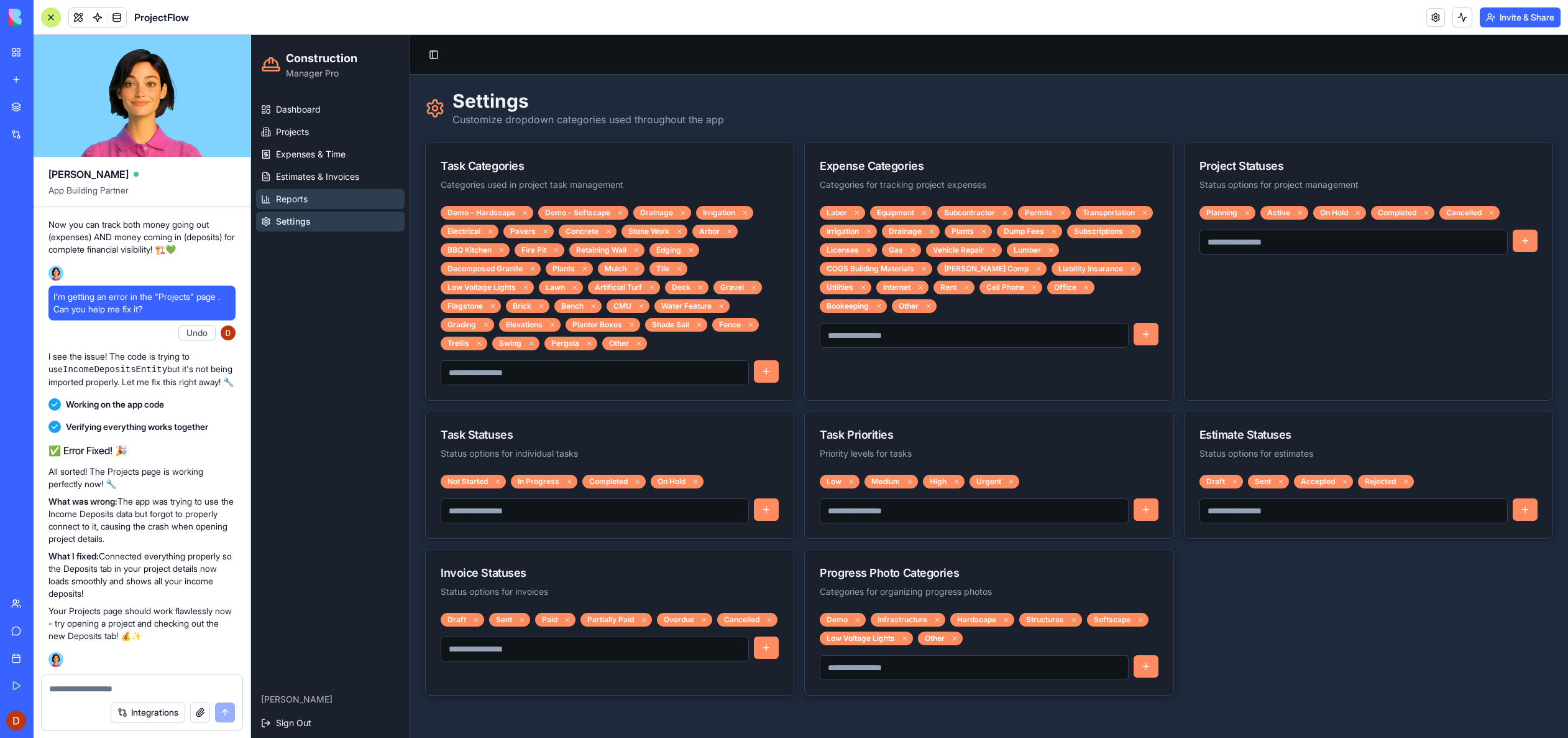
click at [322, 201] on link "Reports" at bounding box center [330, 199] width 149 height 20
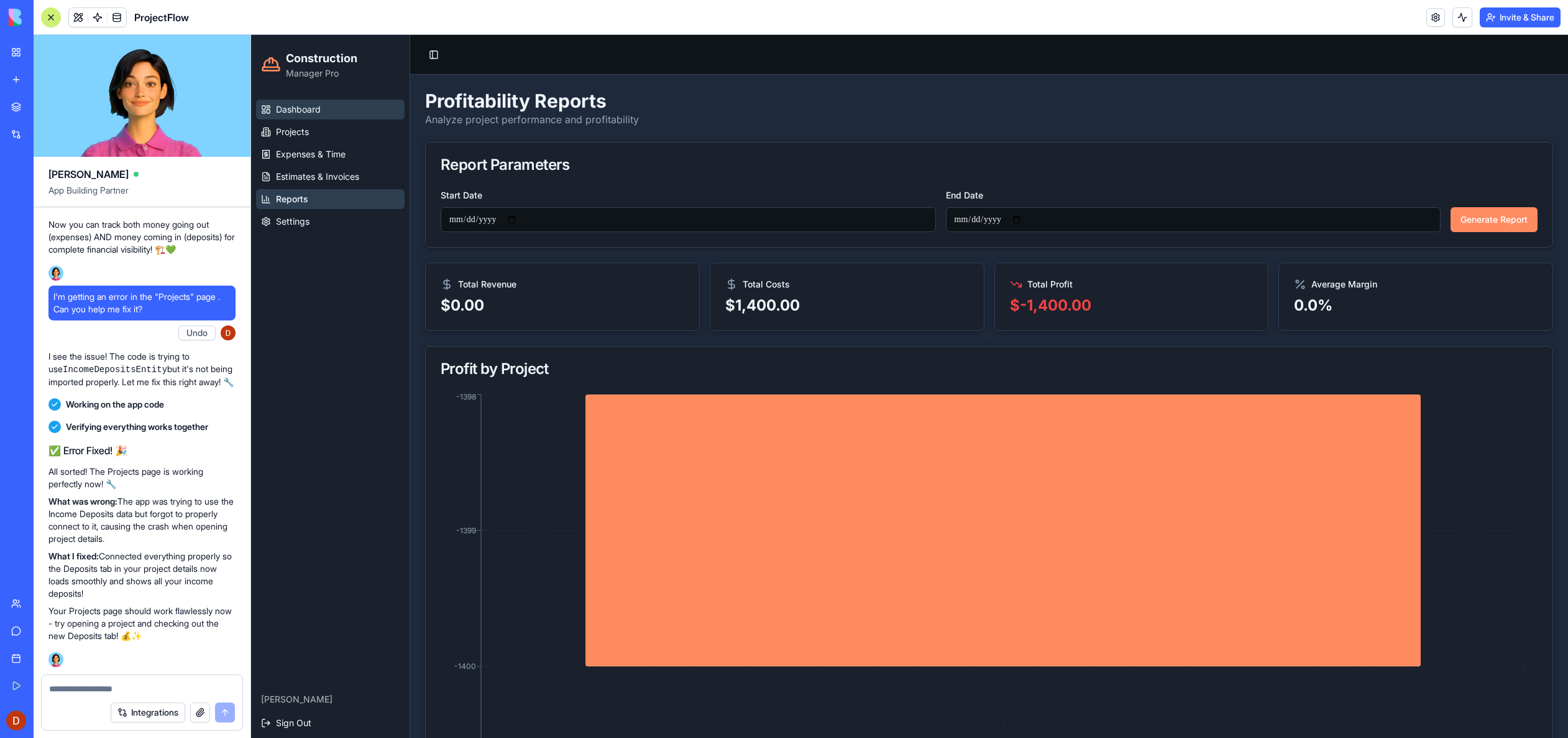
click at [309, 115] on span "Dashboard" at bounding box center [298, 109] width 45 height 12
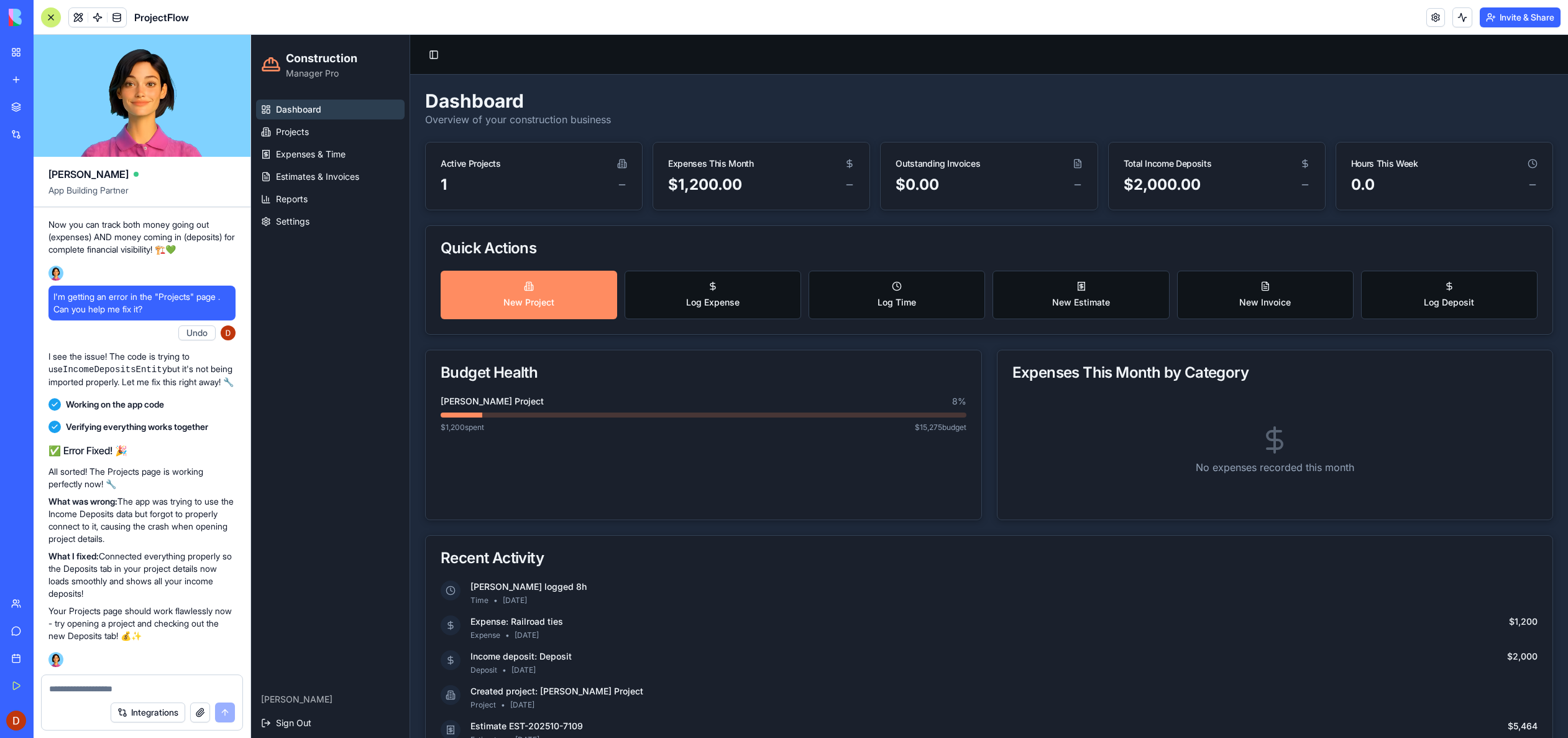
click at [306, 74] on span "Manager Pro" at bounding box center [322, 73] width 71 height 12
click at [46, 48] on div "My Workspace" at bounding box center [37, 52] width 16 height 12
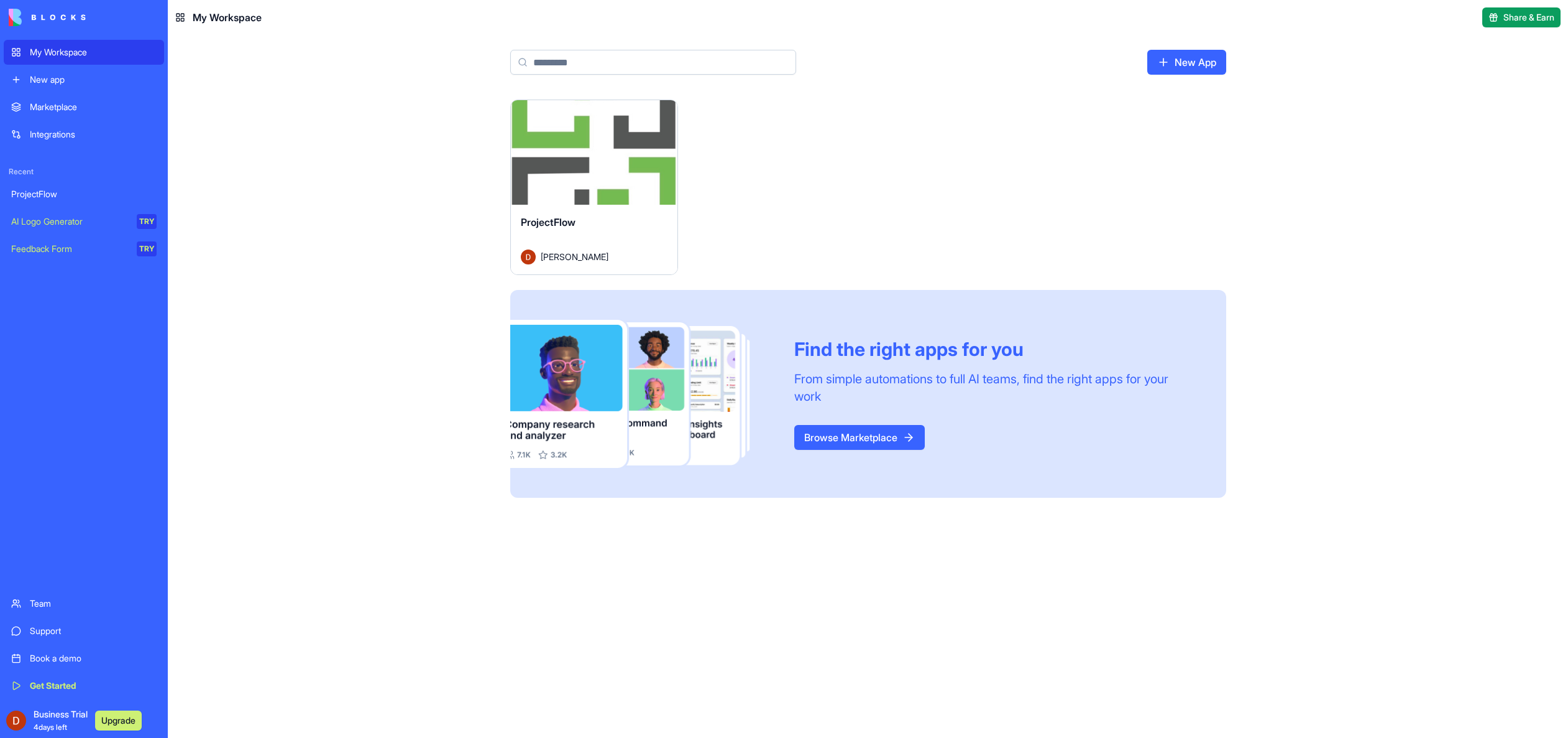
click at [597, 219] on div "ProjectFlow" at bounding box center [594, 232] width 146 height 35
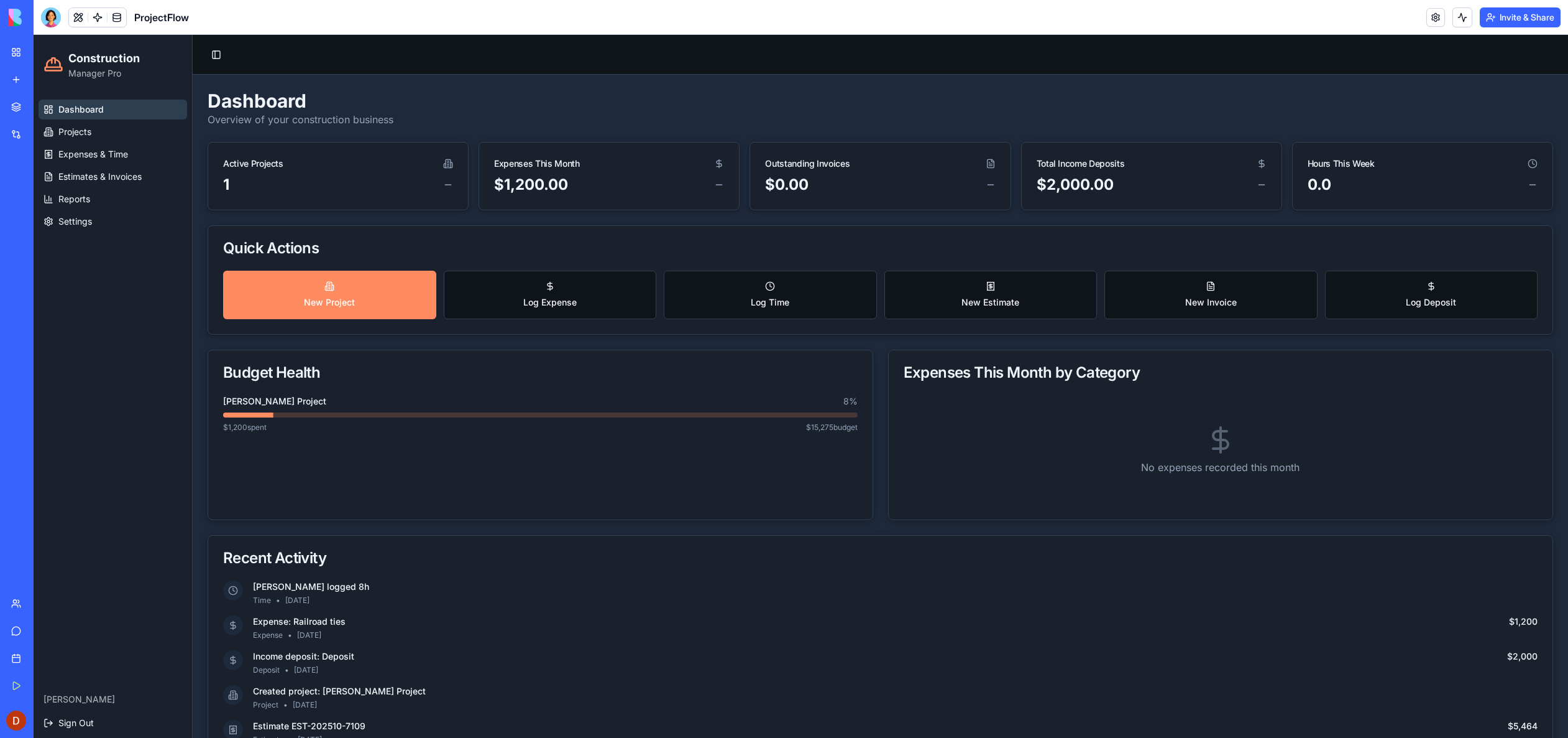
click at [67, 716] on span "Business Trial 4 days left" at bounding box center [61, 720] width 54 height 25
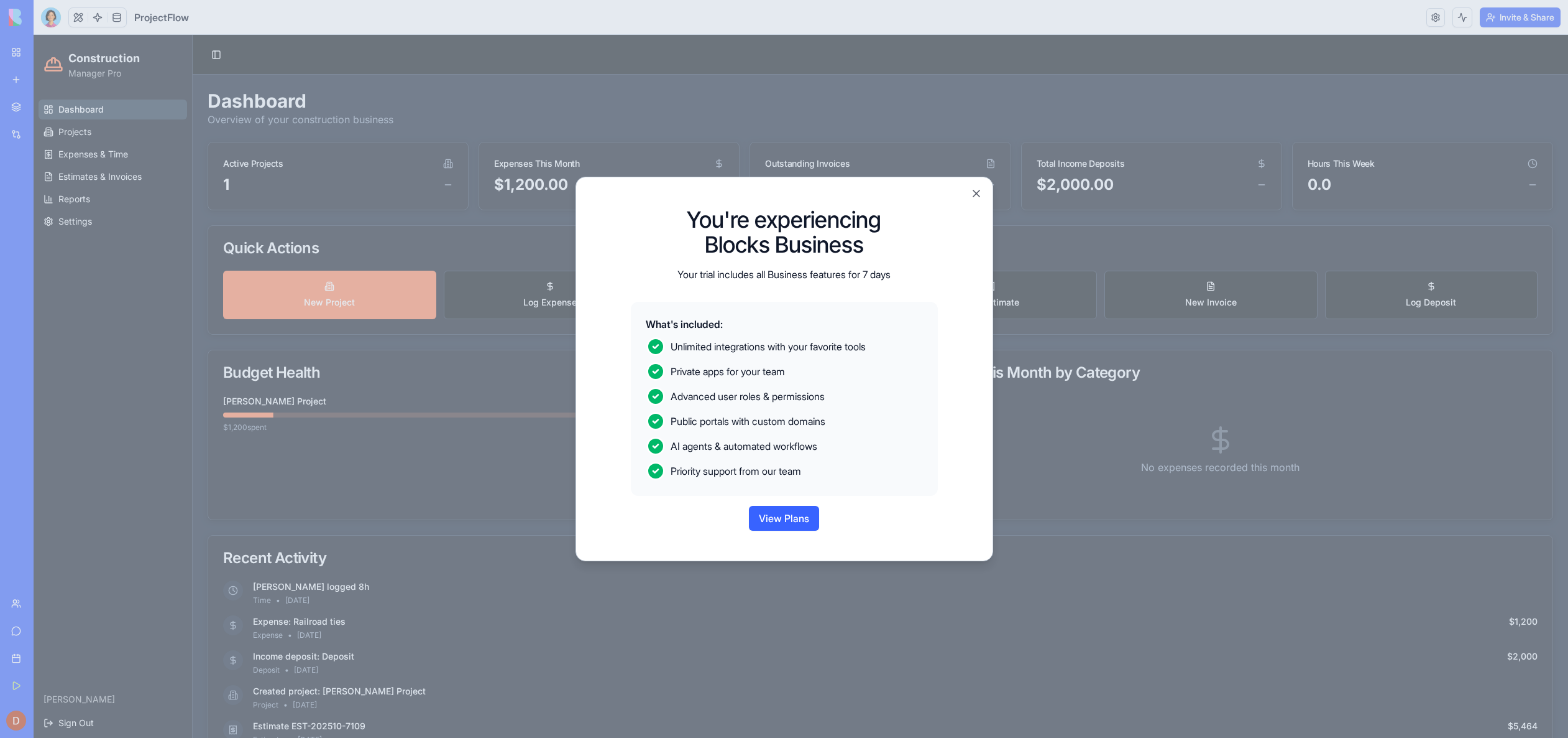
click at [797, 508] on button "View Plans" at bounding box center [784, 518] width 70 height 25
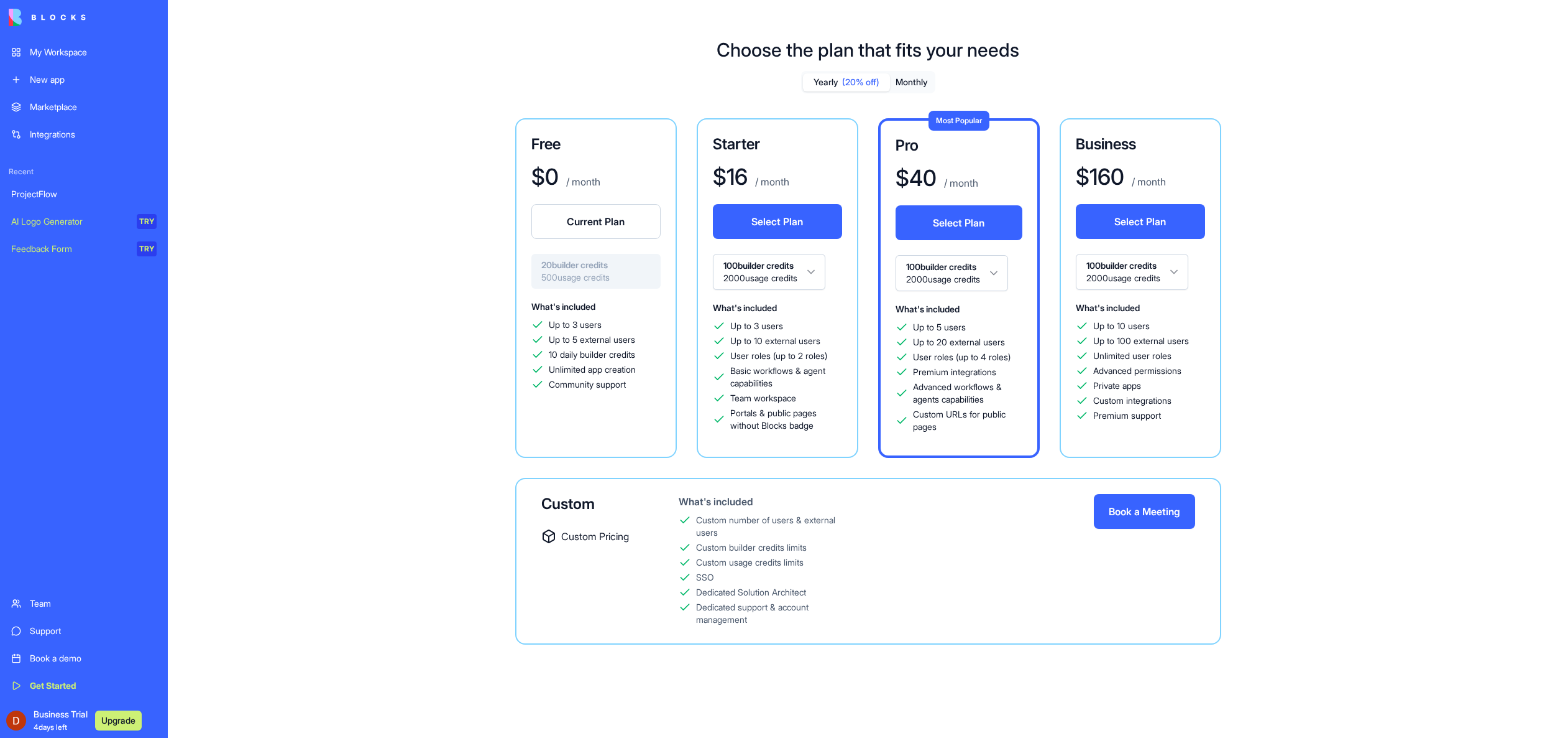
click at [45, 198] on div "ProjectFlow" at bounding box center [84, 193] width 146 height 12
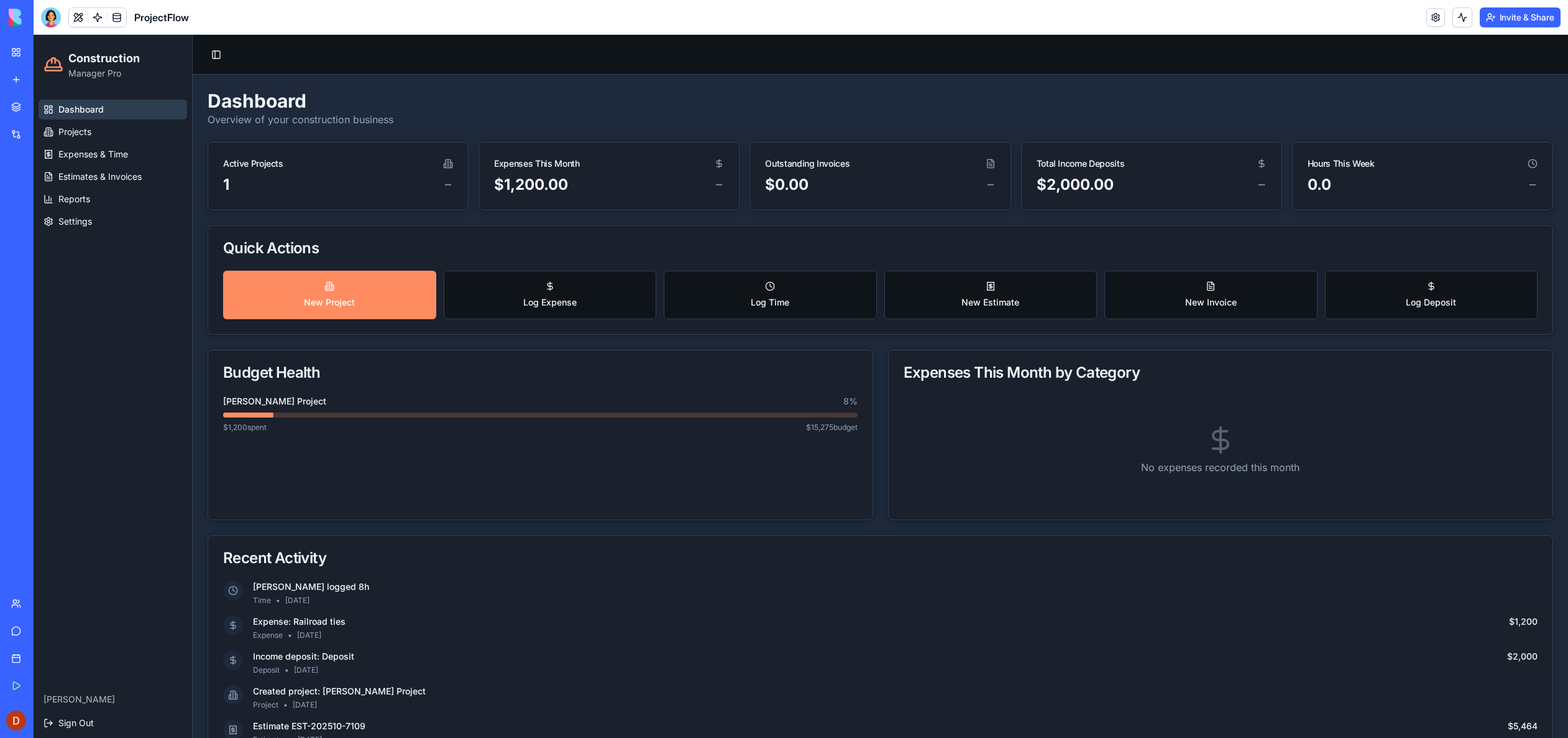
click at [46, 53] on div "My Workspace" at bounding box center [37, 52] width 16 height 12
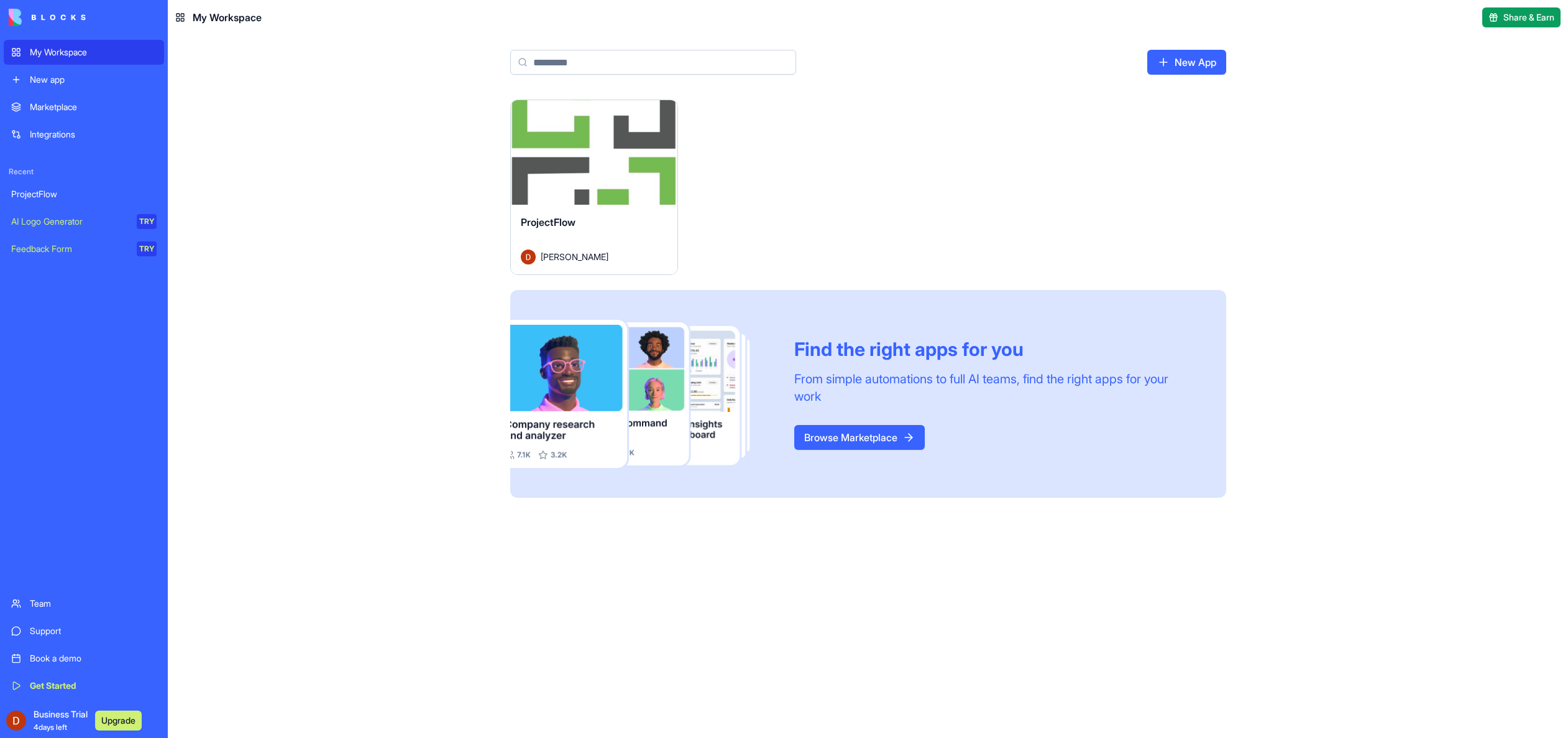
click at [58, 19] on img at bounding box center [47, 17] width 77 height 17
click at [597, 131] on div "Launch" at bounding box center [594, 152] width 167 height 105
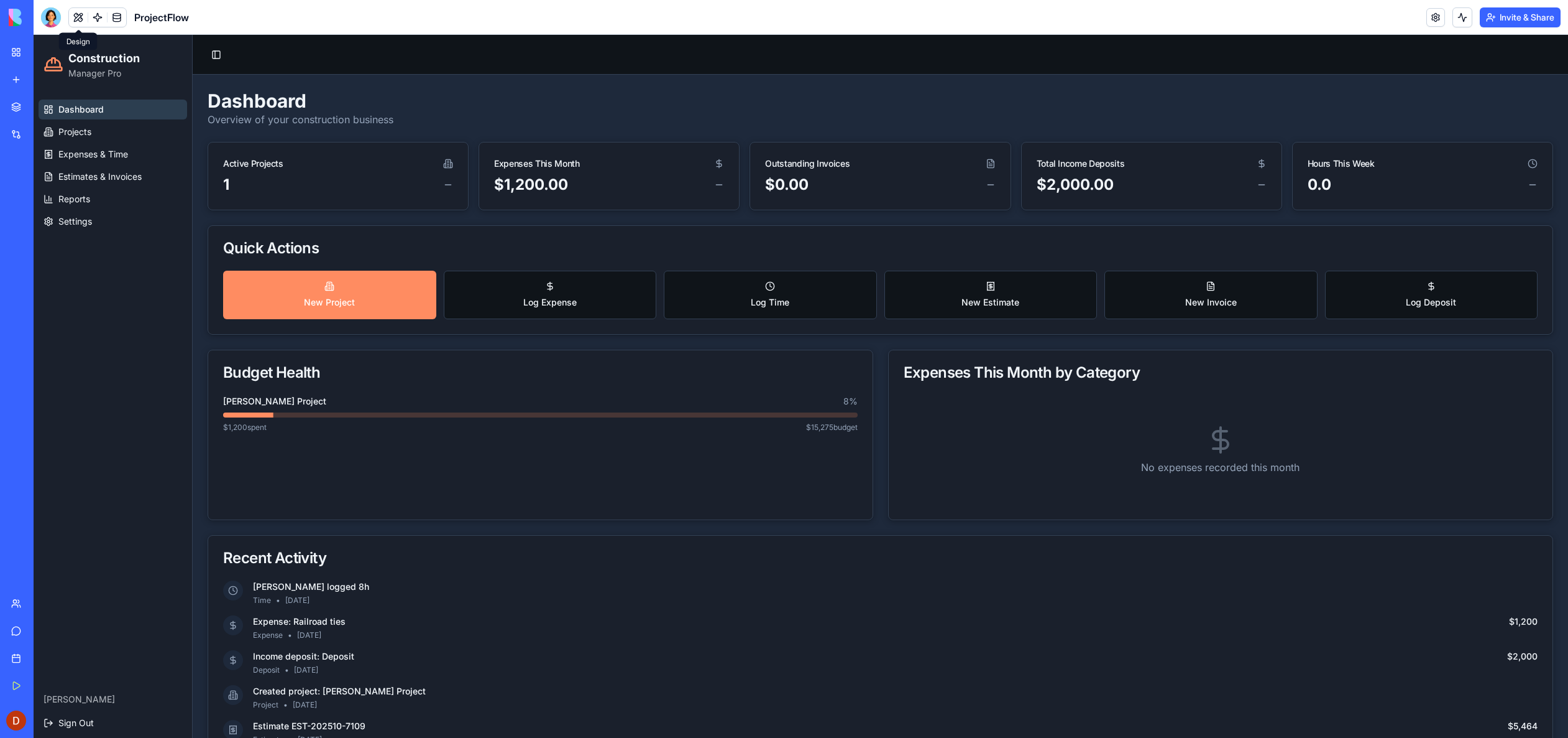
click at [79, 22] on button at bounding box center [79, 17] width 19 height 19
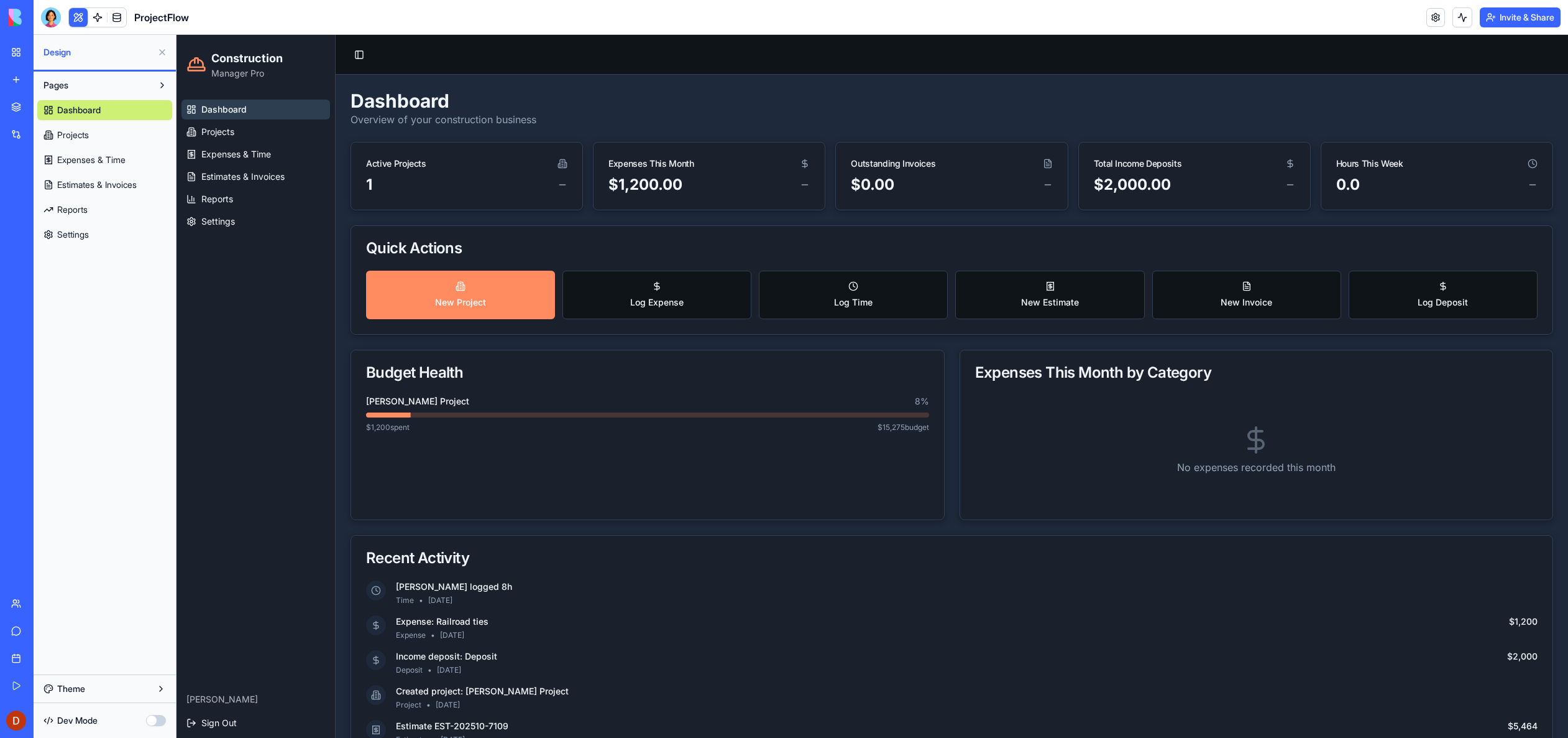
click at [154, 84] on button at bounding box center [162, 85] width 20 height 20
click at [82, 114] on span "Dashboard" at bounding box center [79, 110] width 43 height 12
click at [77, 133] on span "Projects" at bounding box center [73, 134] width 32 height 12
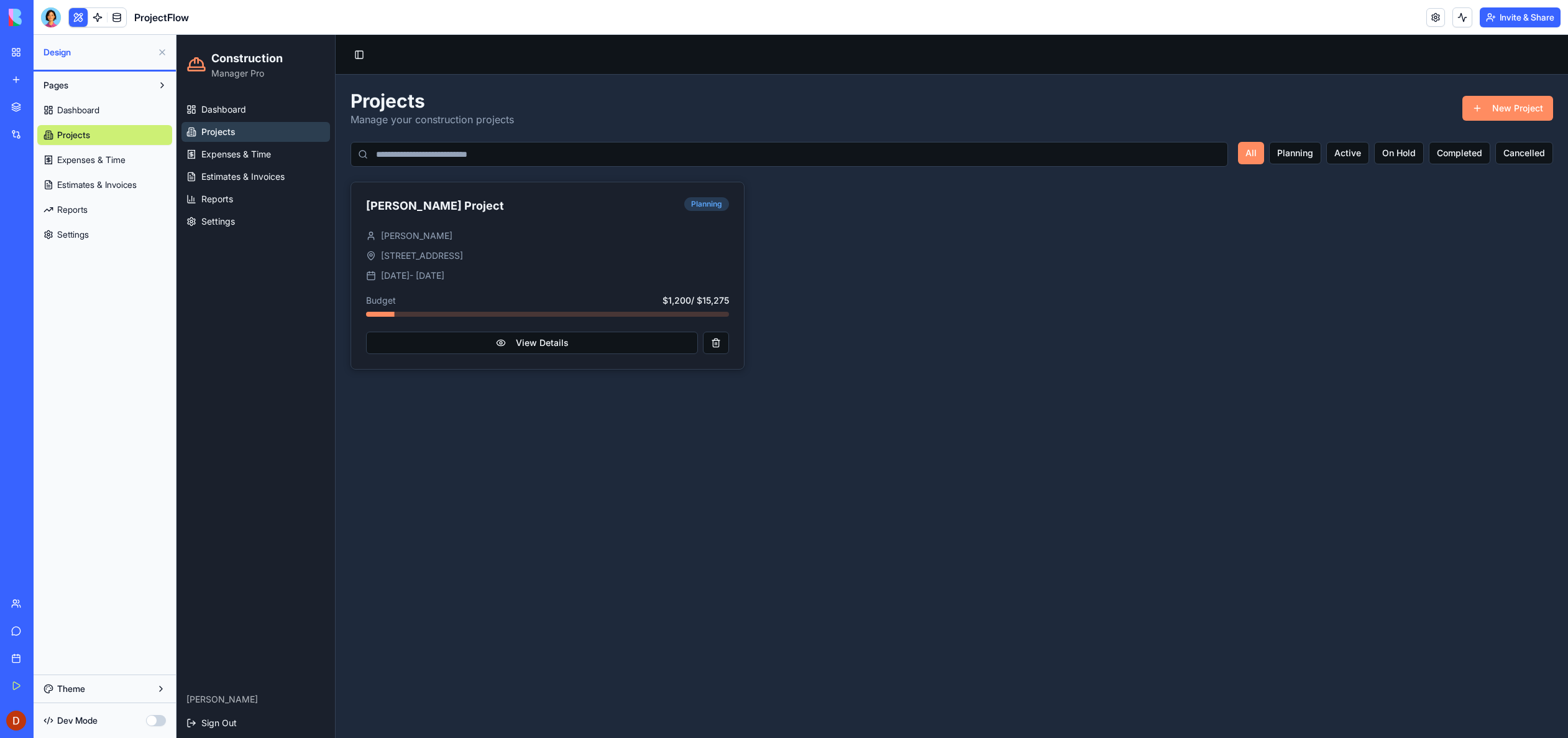
click at [76, 160] on span "Expenses & Time" at bounding box center [91, 159] width 68 height 12
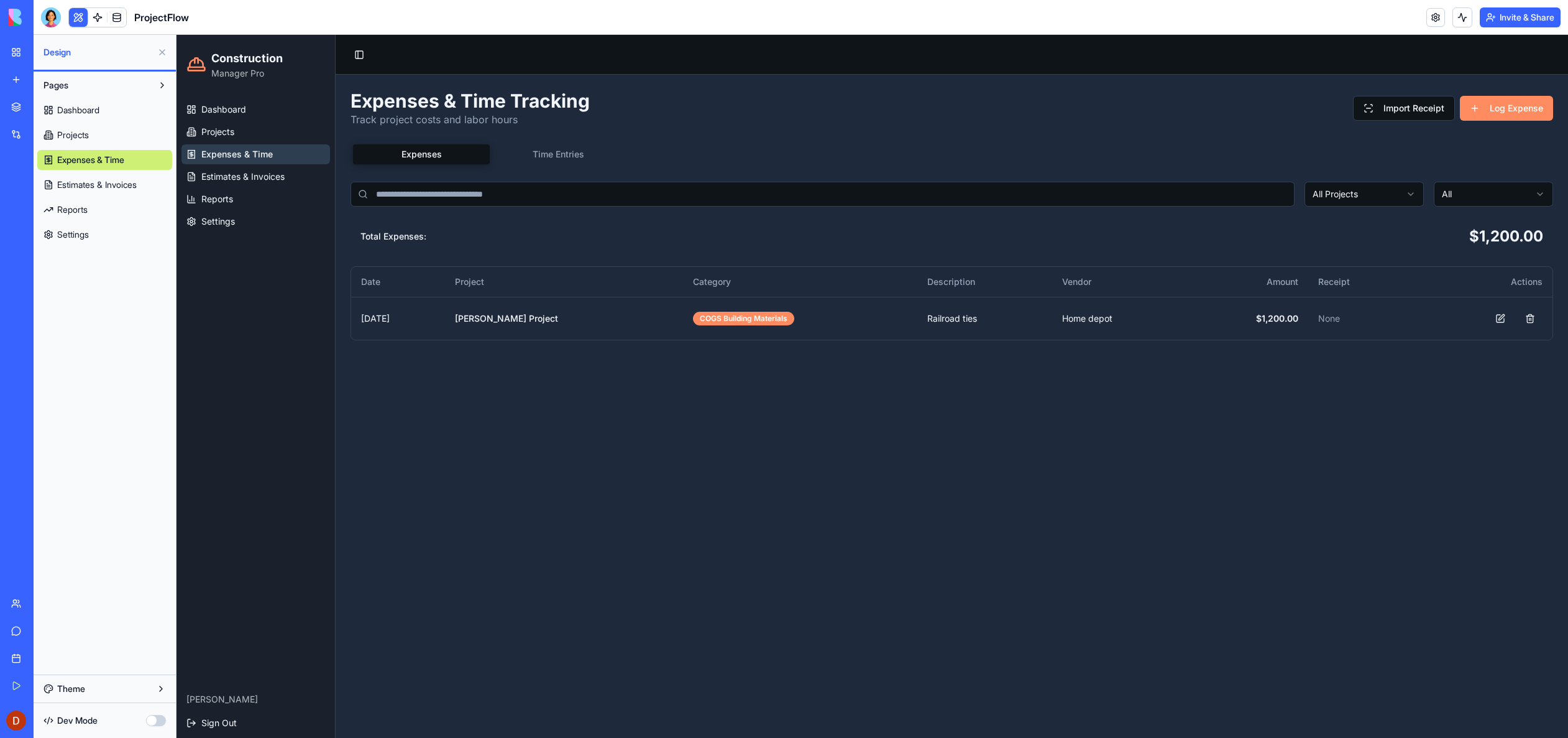
click at [74, 237] on span "Settings" at bounding box center [73, 234] width 32 height 12
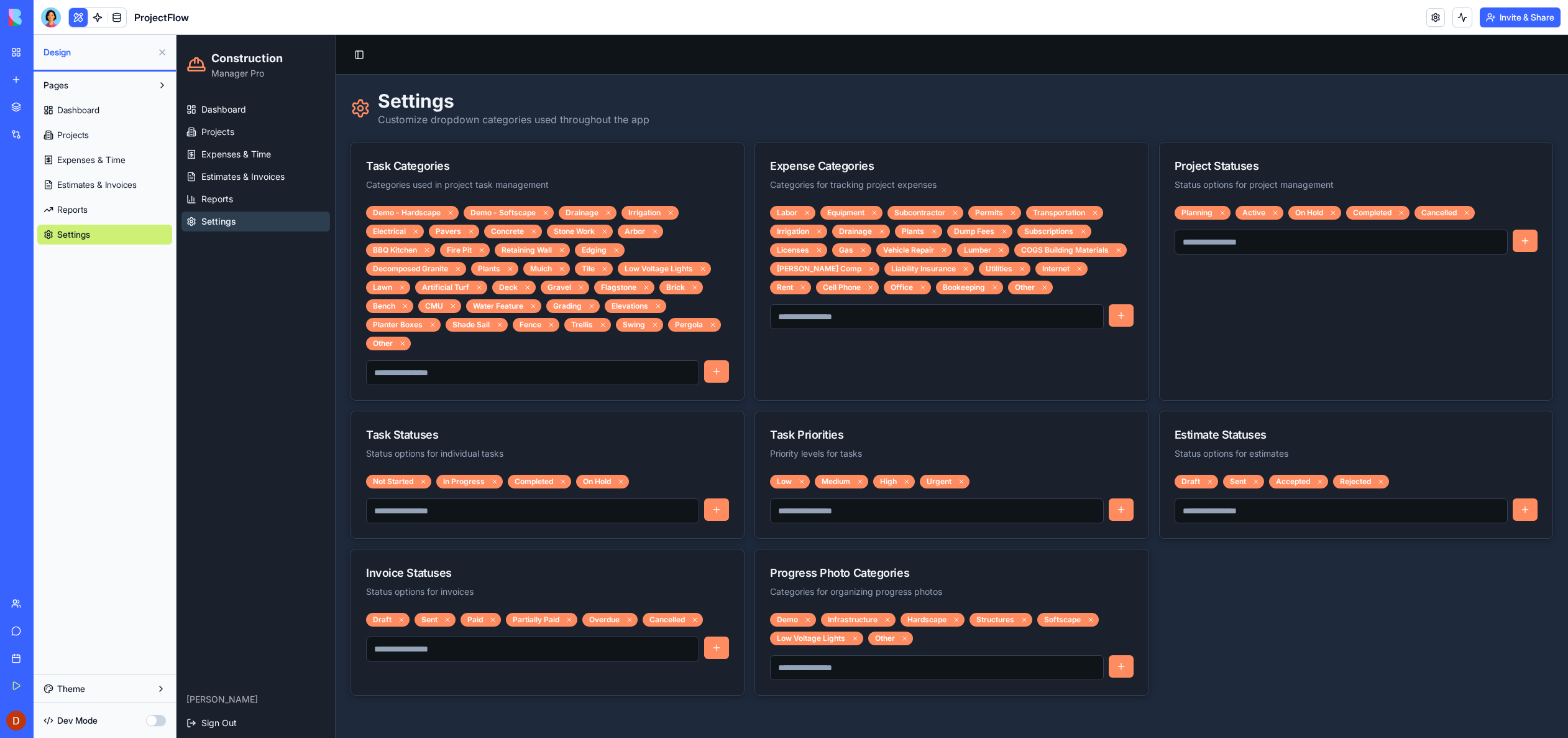
click at [76, 84] on button "Pages" at bounding box center [95, 85] width 115 height 20
click at [163, 54] on button at bounding box center [162, 53] width 20 height 20
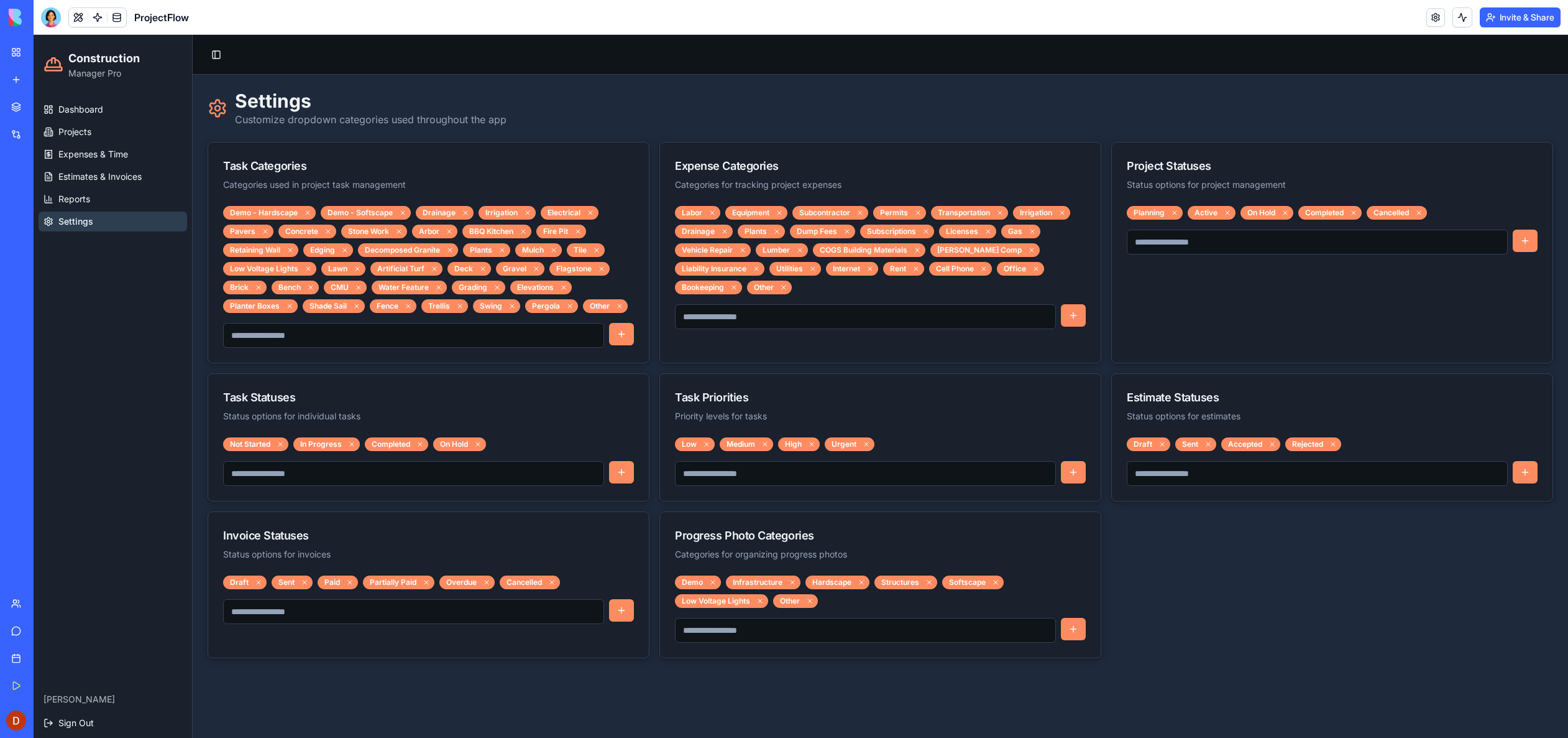
click at [46, 50] on div "My Workspace" at bounding box center [37, 52] width 16 height 12
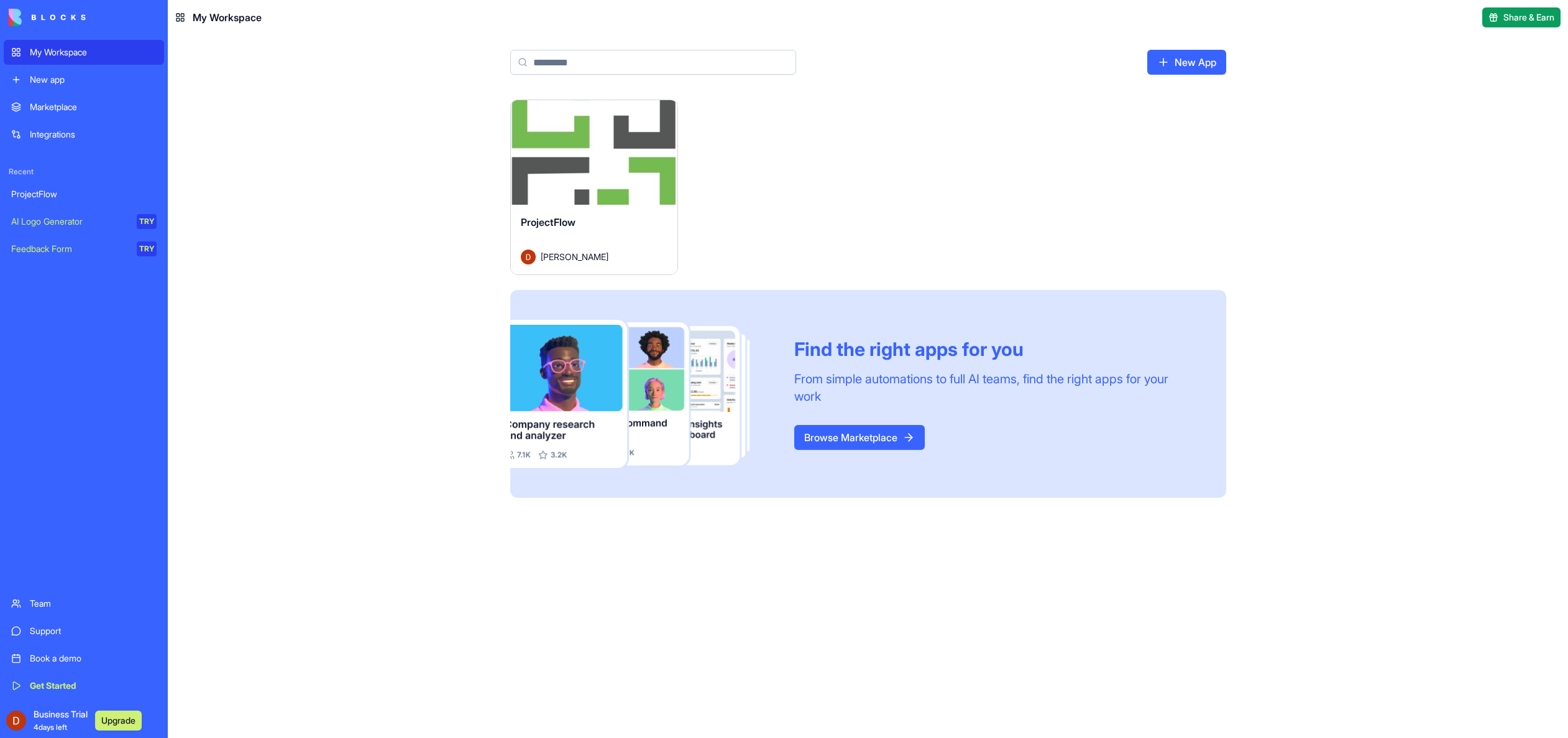
click at [68, 56] on div "My Workspace" at bounding box center [93, 52] width 127 height 12
click at [56, 195] on div "ProjectFlow" at bounding box center [84, 193] width 146 height 12
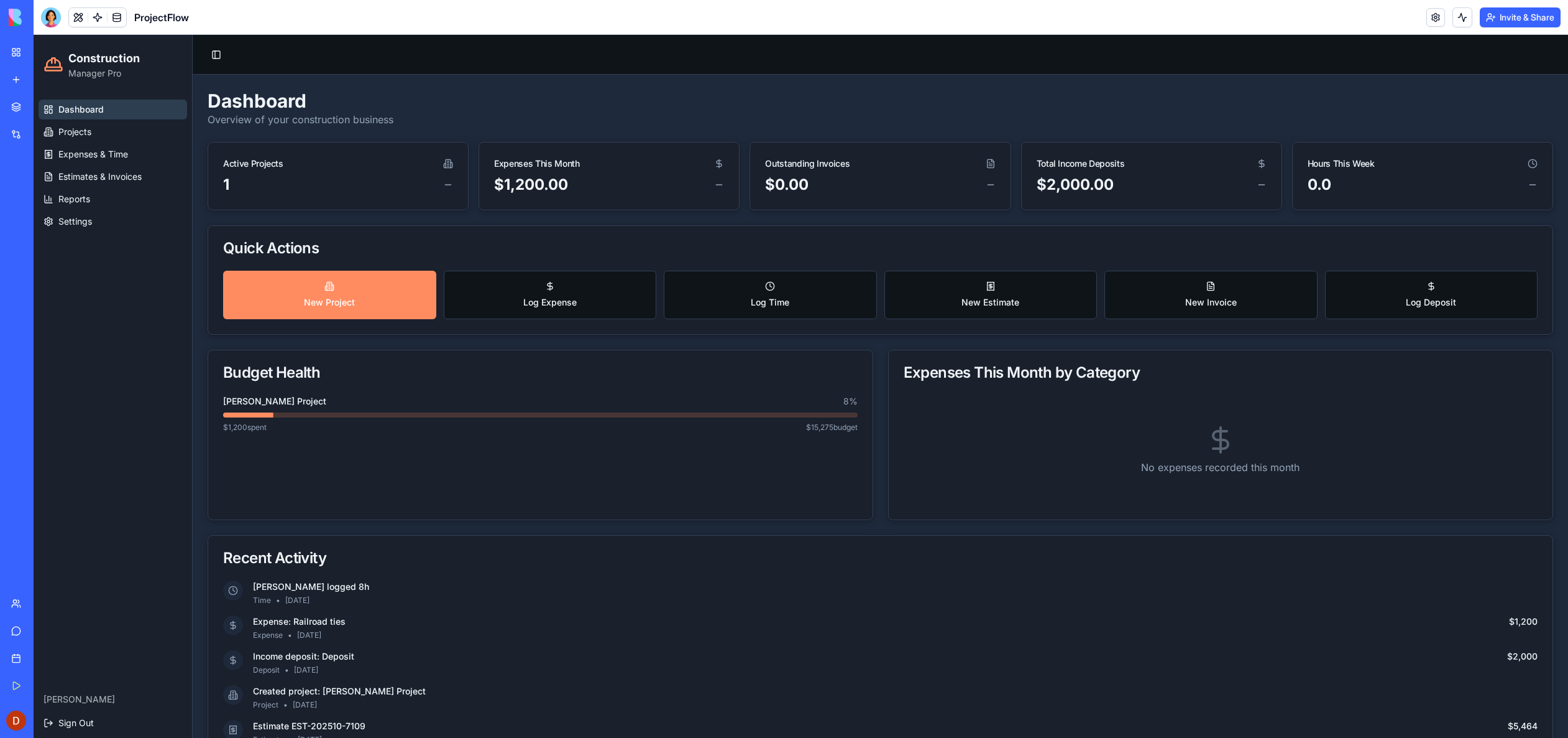
click at [95, 69] on span "Manager Pro" at bounding box center [104, 73] width 71 height 12
click at [123, 17] on link at bounding box center [117, 17] width 19 height 19
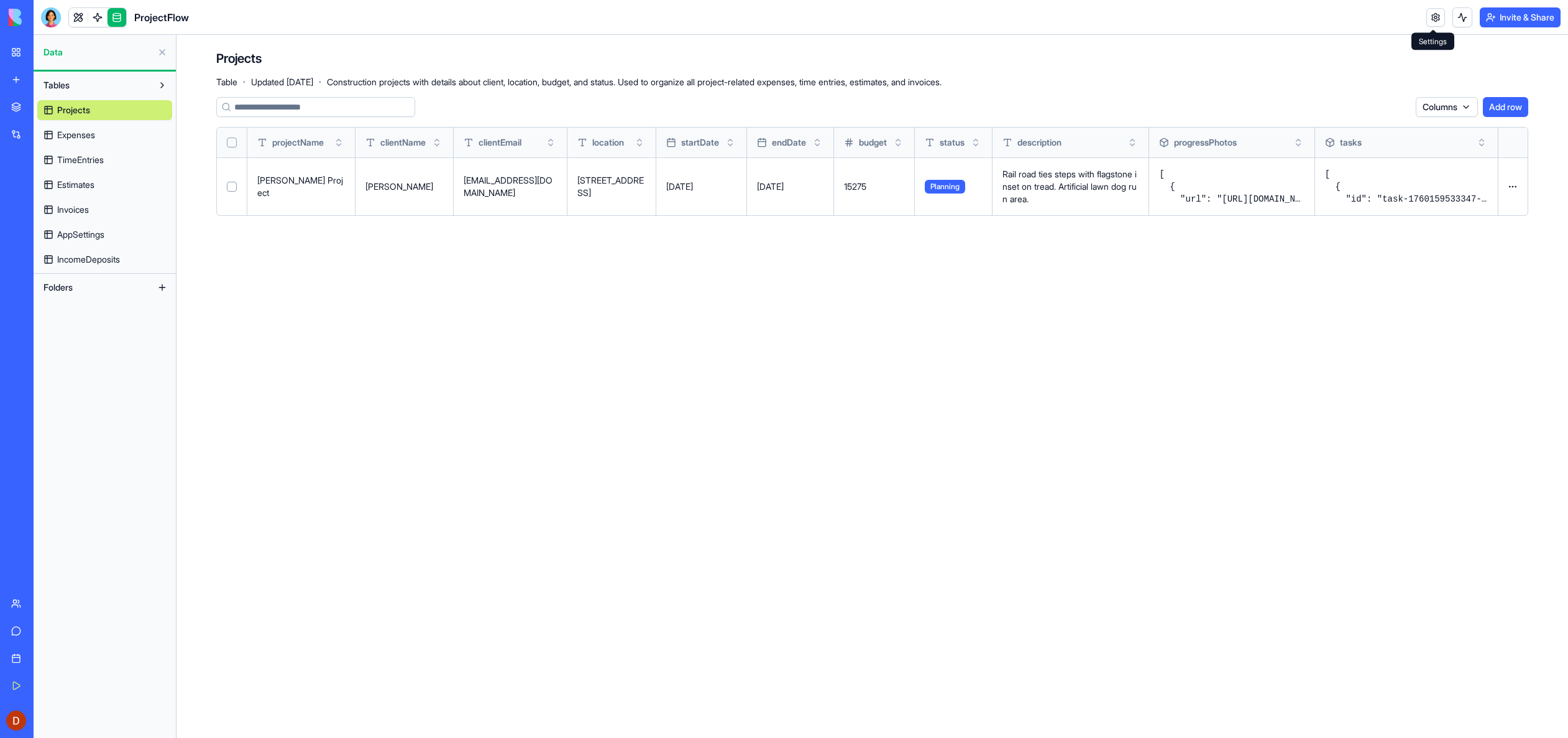
click at [1432, 20] on link at bounding box center [1436, 17] width 19 height 19
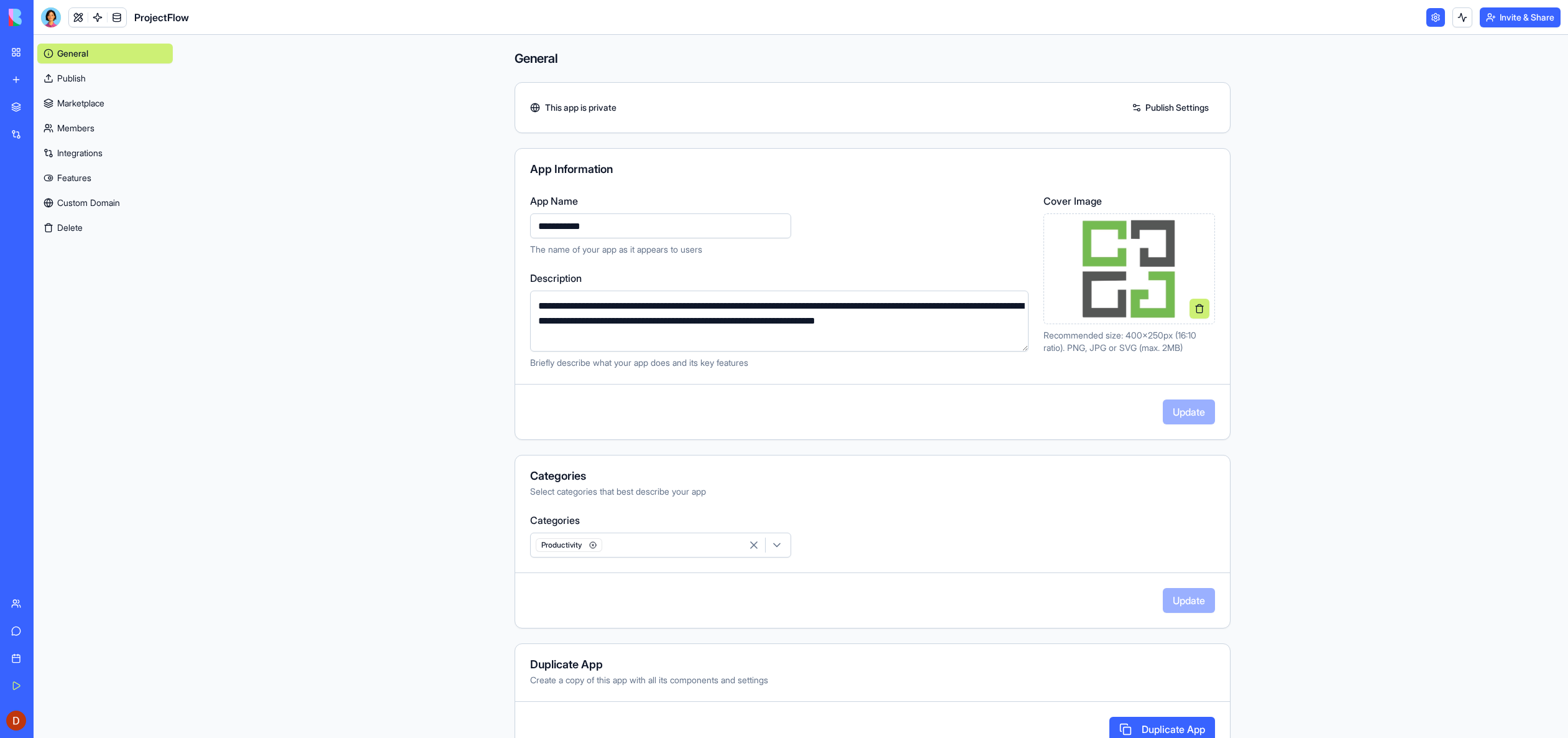
click at [1194, 310] on button at bounding box center [1200, 309] width 20 height 20
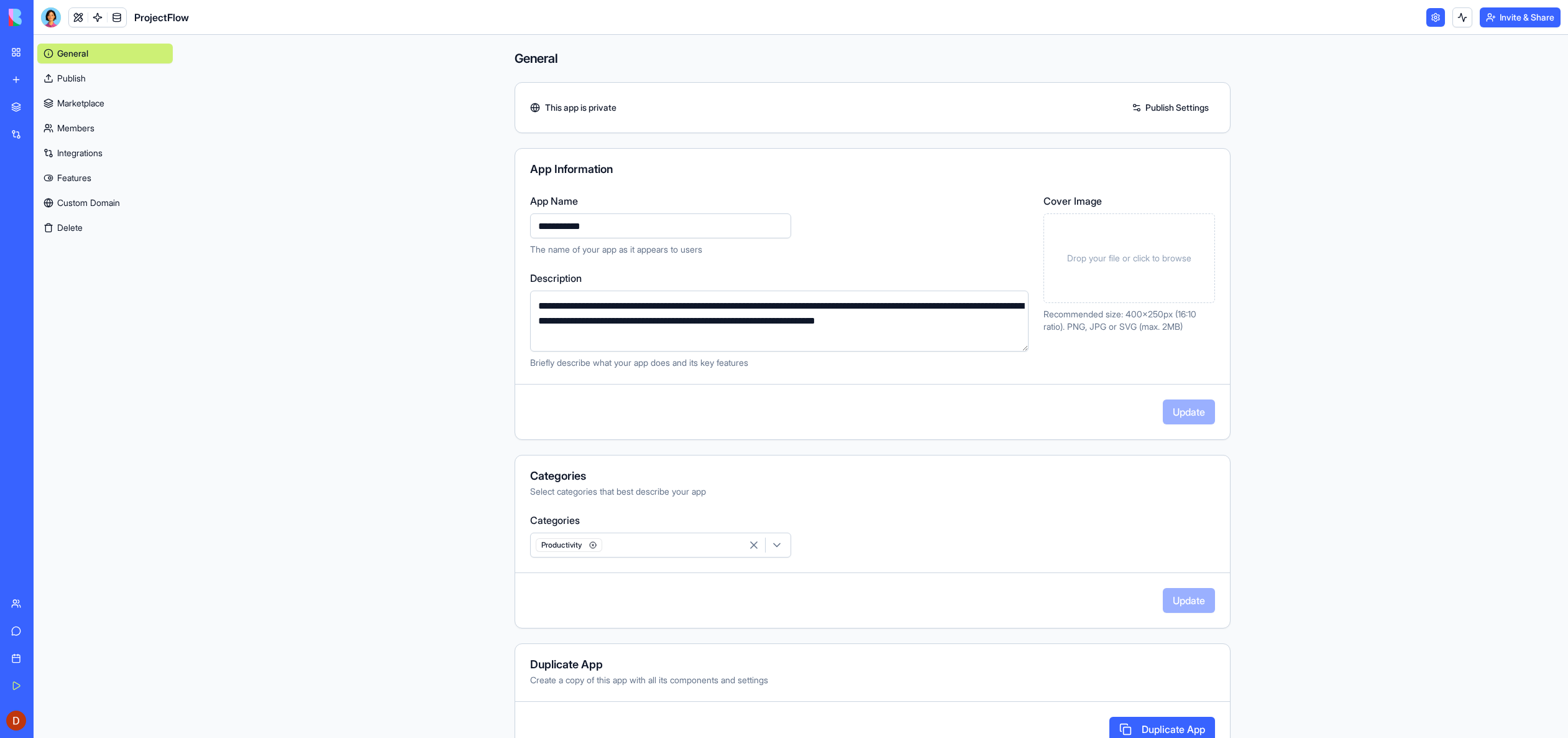
click at [17, 55] on link "My Workspace" at bounding box center [28, 52] width 50 height 25
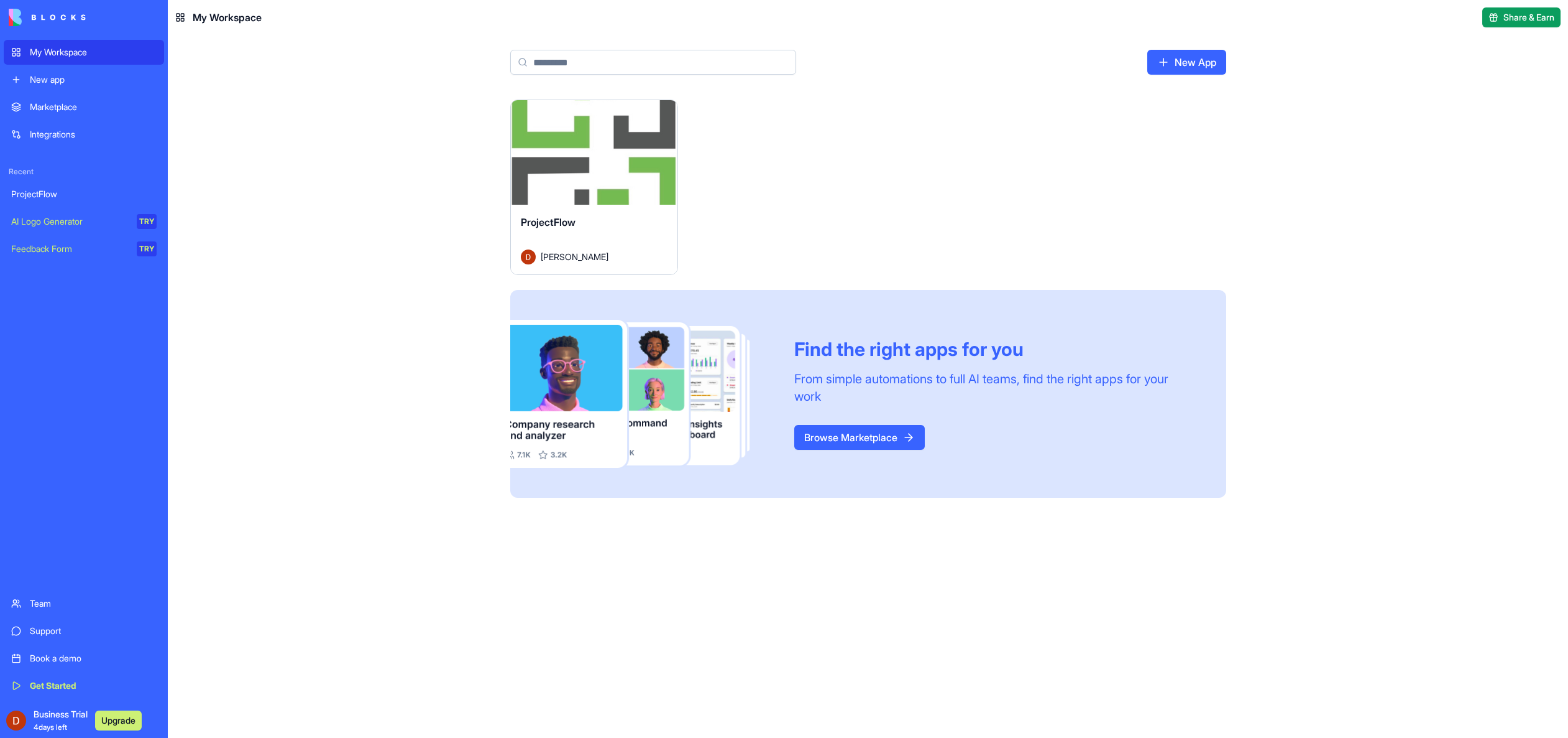
click at [553, 170] on div "Launch" at bounding box center [594, 152] width 167 height 105
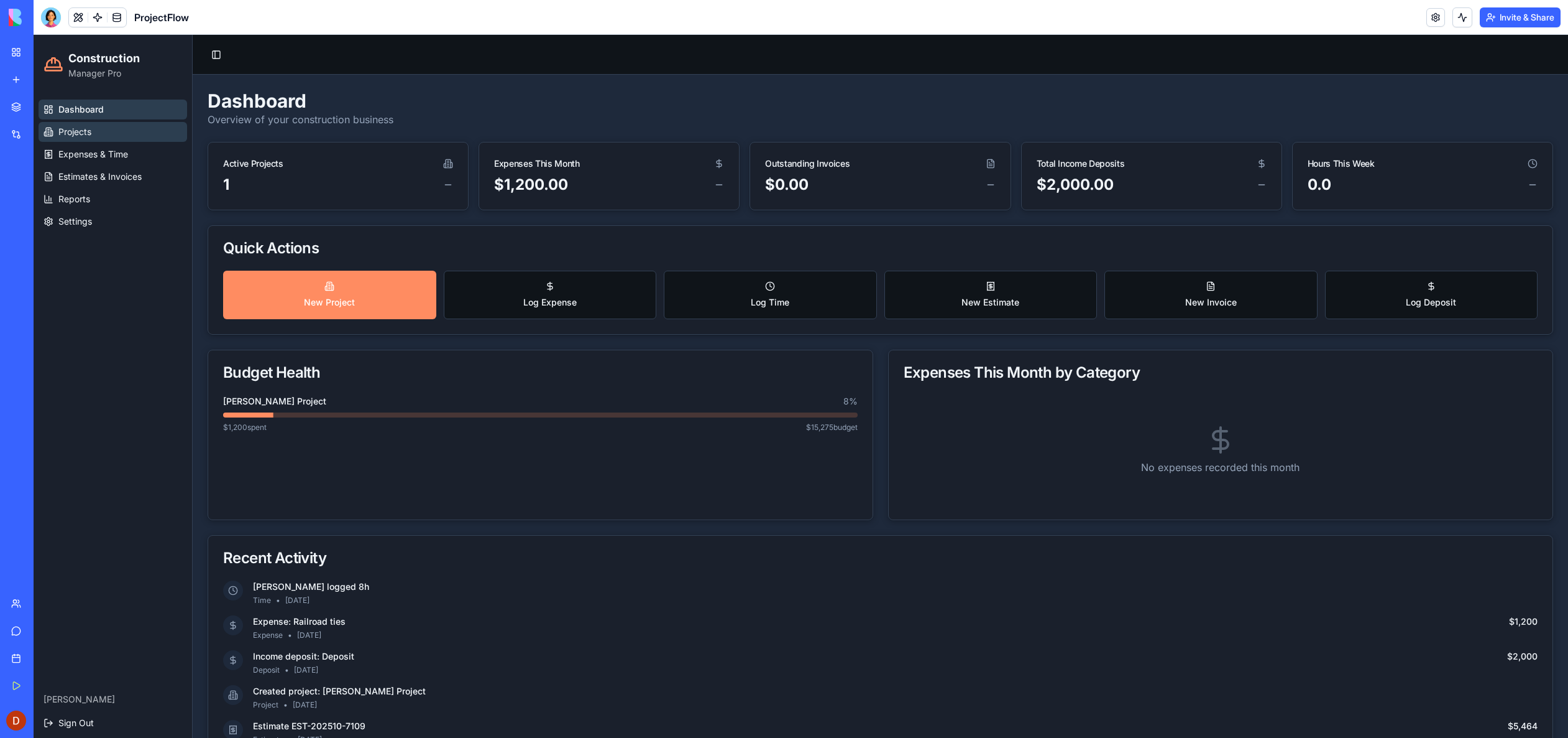
click at [84, 134] on span "Projects" at bounding box center [75, 131] width 33 height 12
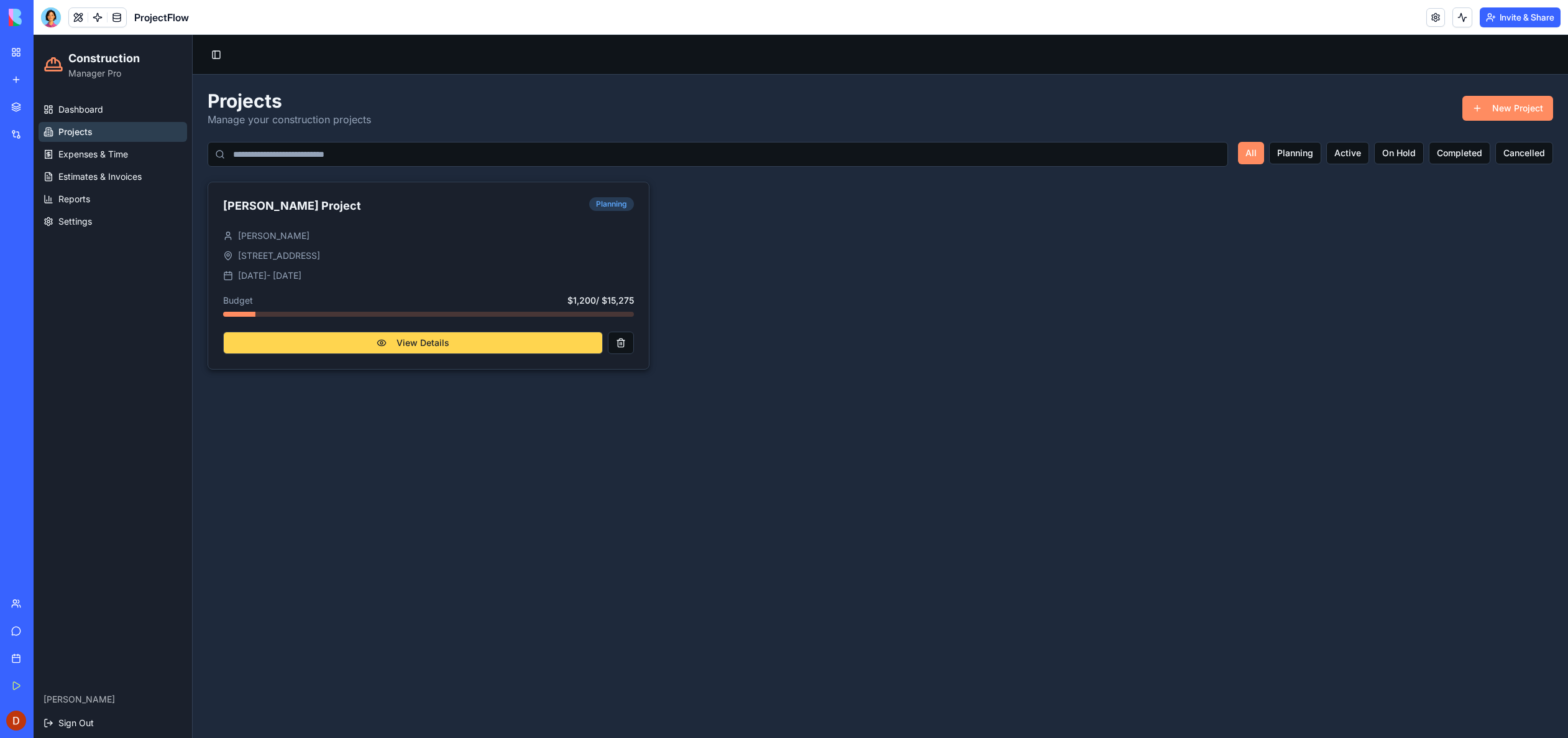
click at [428, 347] on button "View Details" at bounding box center [413, 343] width 380 height 22
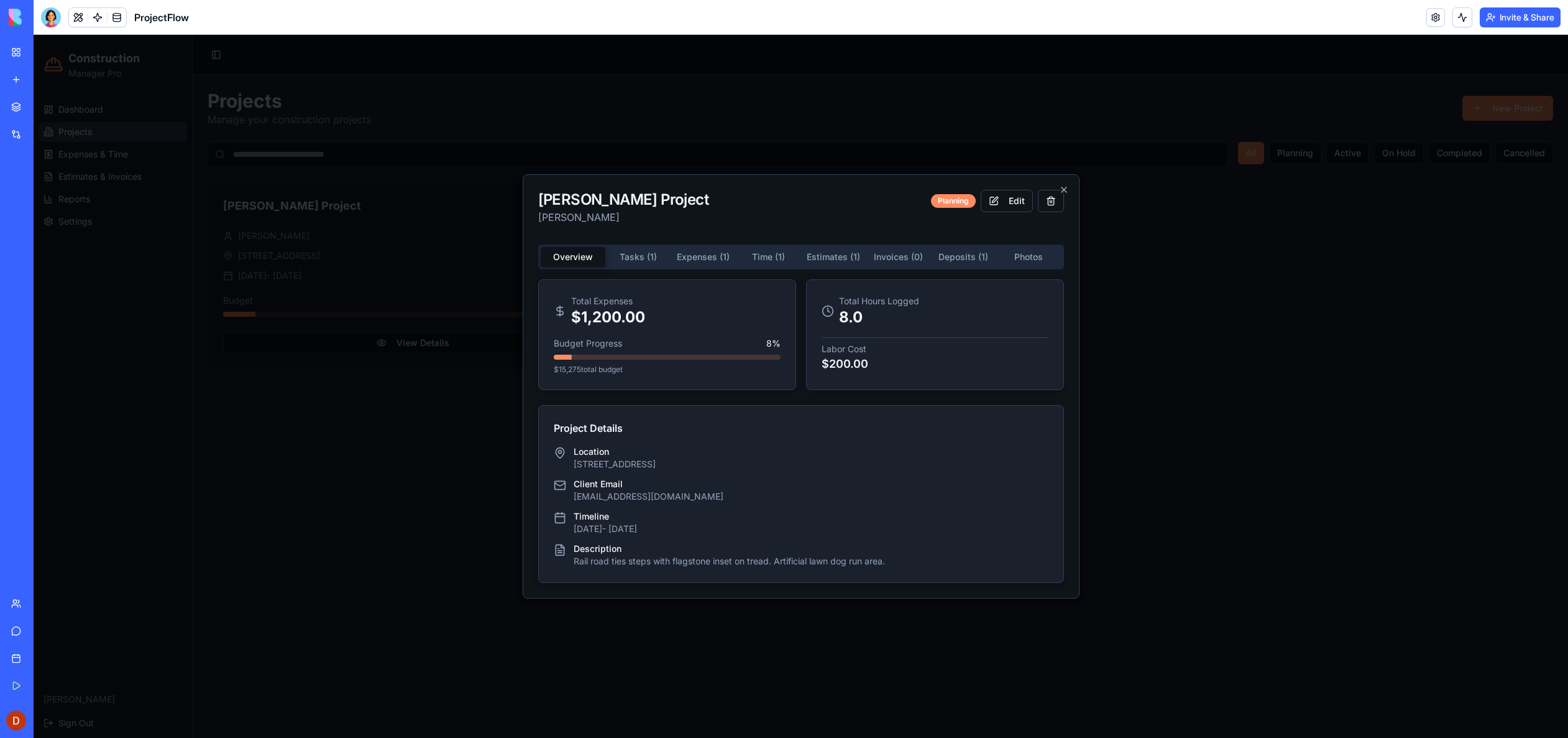
click at [965, 257] on div "[PERSON_NAME] Project [PERSON_NAME] Planning Edit Overview Tasks ( 1 ) Expenses…" at bounding box center [801, 386] width 557 height 424
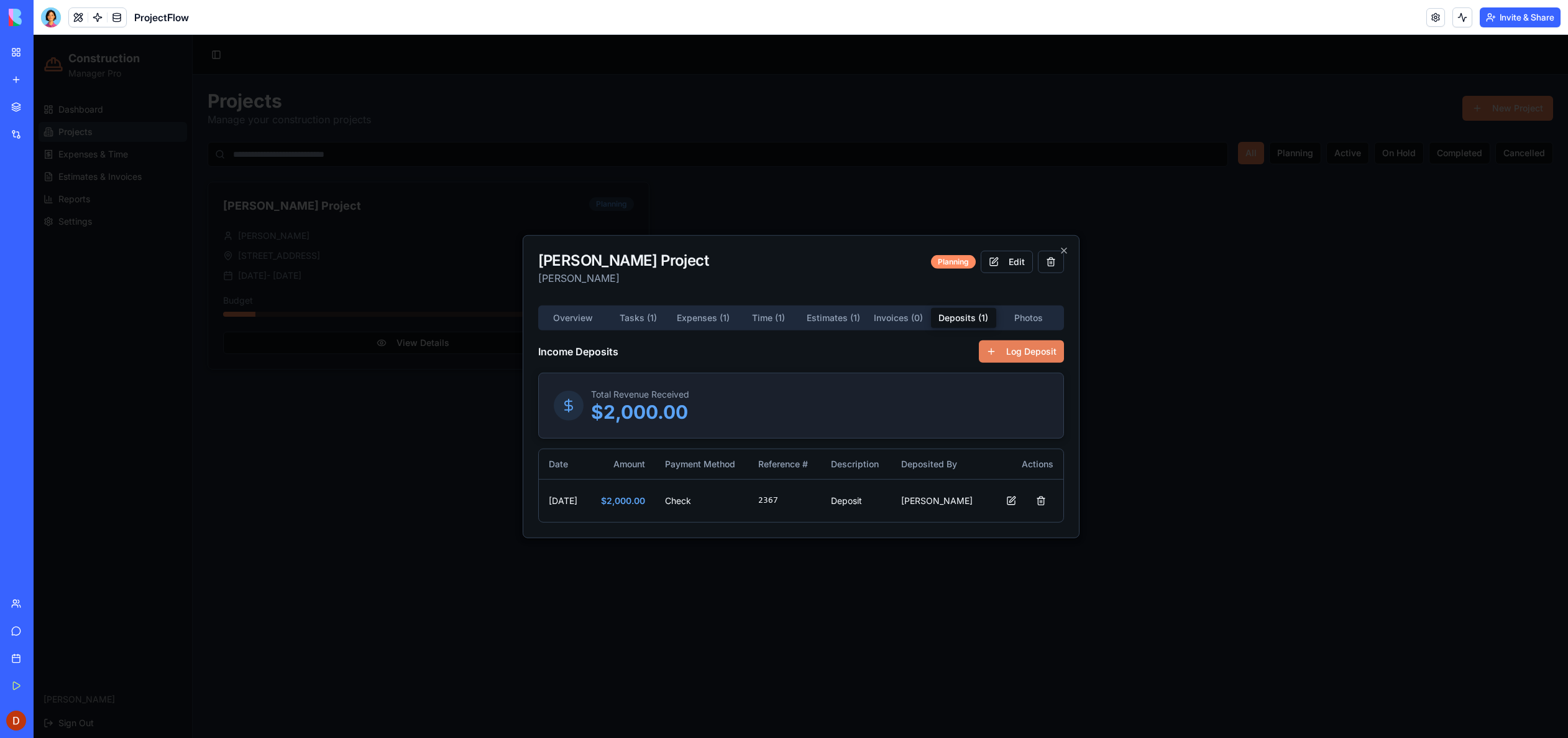
click at [1003, 355] on button "Log Deposit" at bounding box center [1022, 351] width 85 height 22
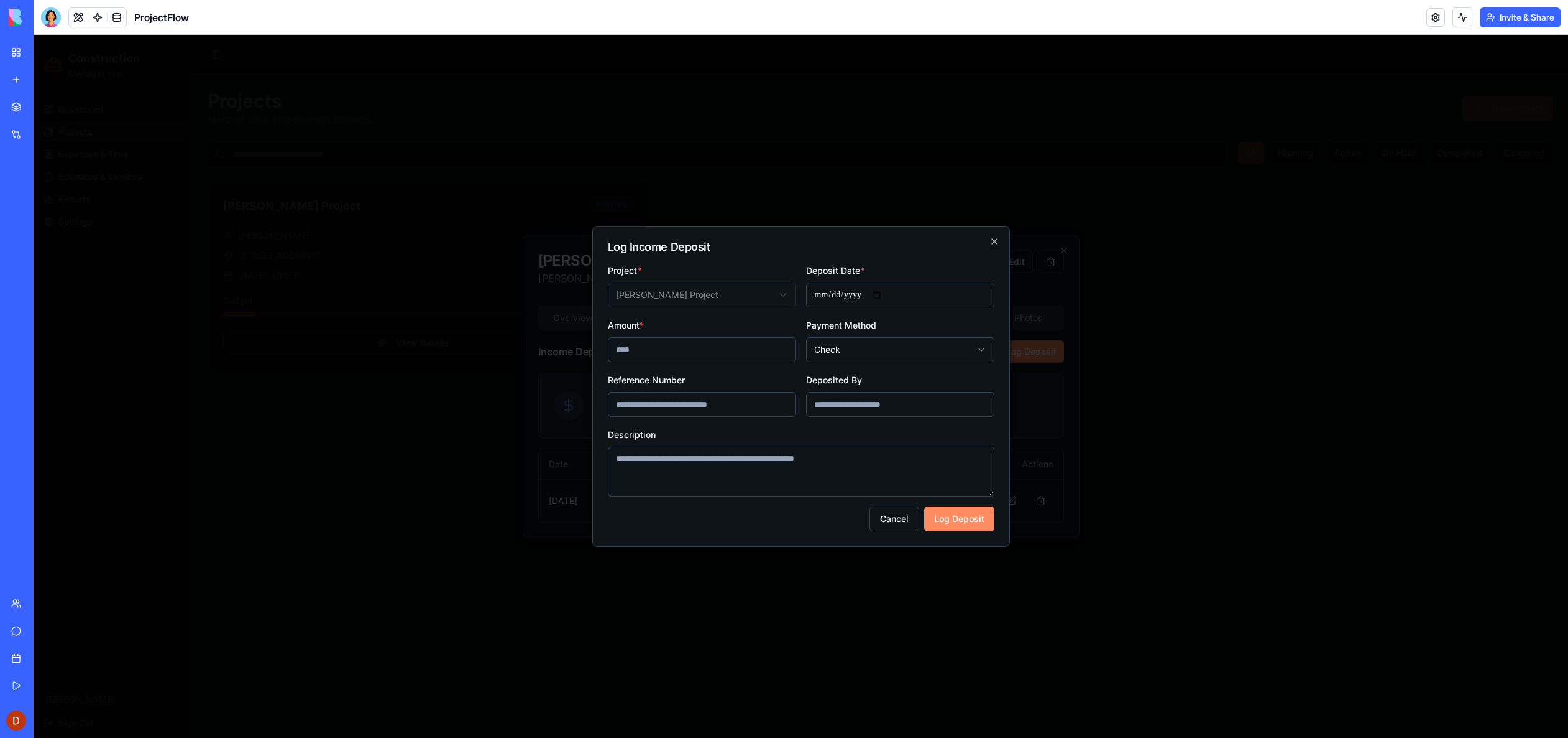
click at [756, 351] on input "Amount *" at bounding box center [701, 349] width 188 height 25
type input "****"
click at [736, 406] on input "Reference Number" at bounding box center [701, 404] width 188 height 25
type input "****"
click at [869, 408] on input "Deposited By" at bounding box center [900, 404] width 188 height 25
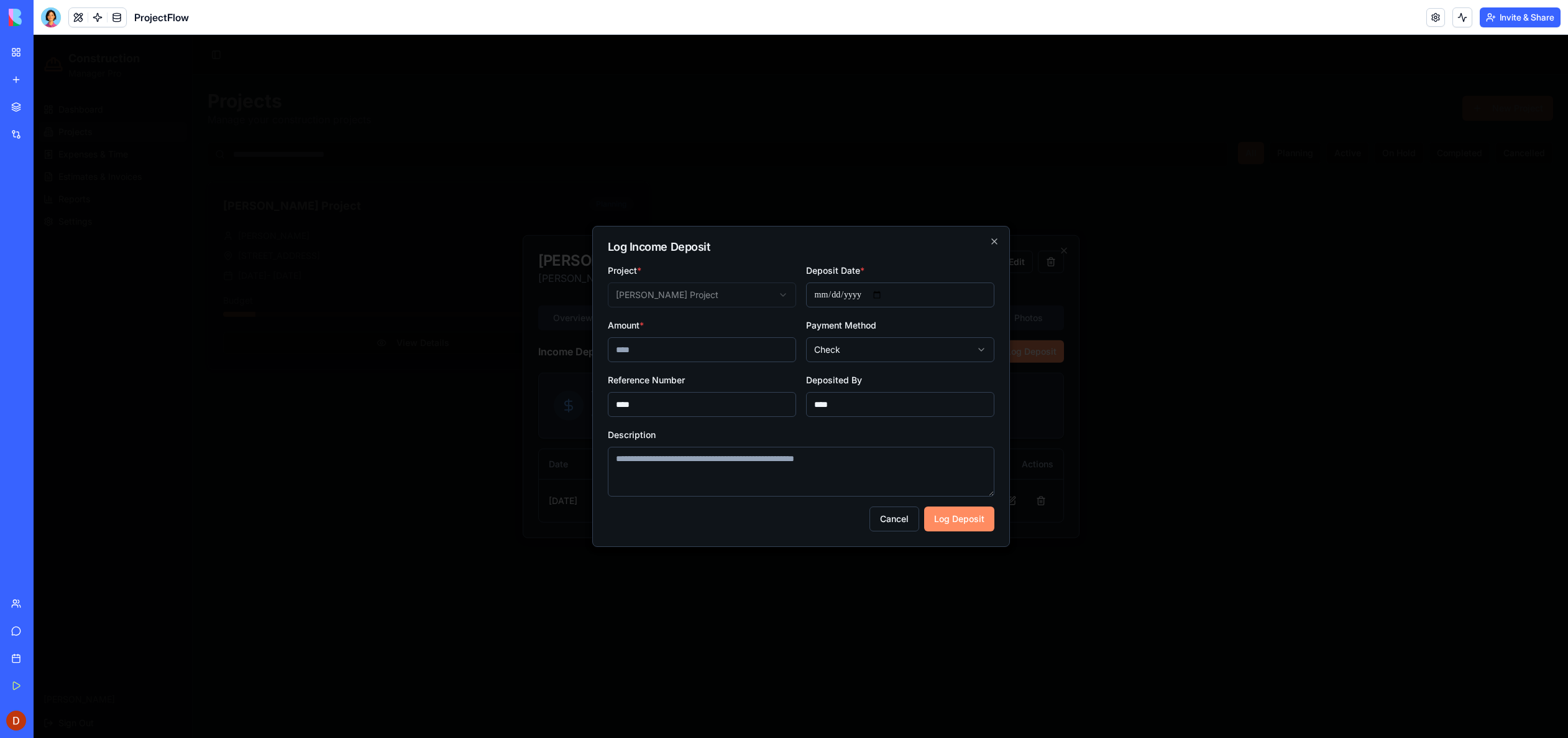
type input "****"
click at [776, 472] on textarea "Description" at bounding box center [801, 471] width 386 height 50
type textarea "**********"
click at [962, 519] on button "Log Deposit" at bounding box center [959, 519] width 70 height 25
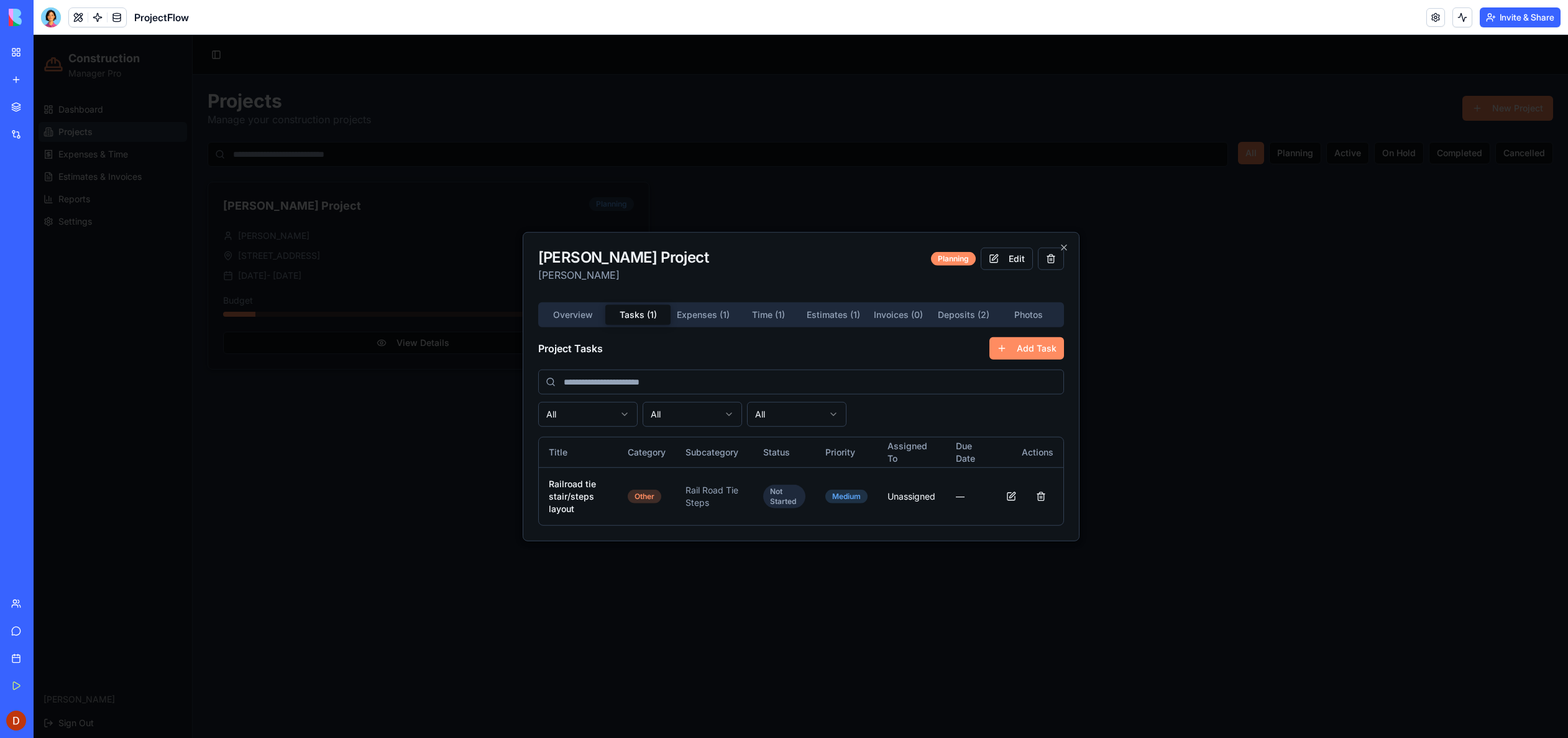
click at [627, 296] on div "[PERSON_NAME] Project [PERSON_NAME] Planning Edit Overview Tasks ( 1 ) Expenses…" at bounding box center [801, 387] width 557 height 309
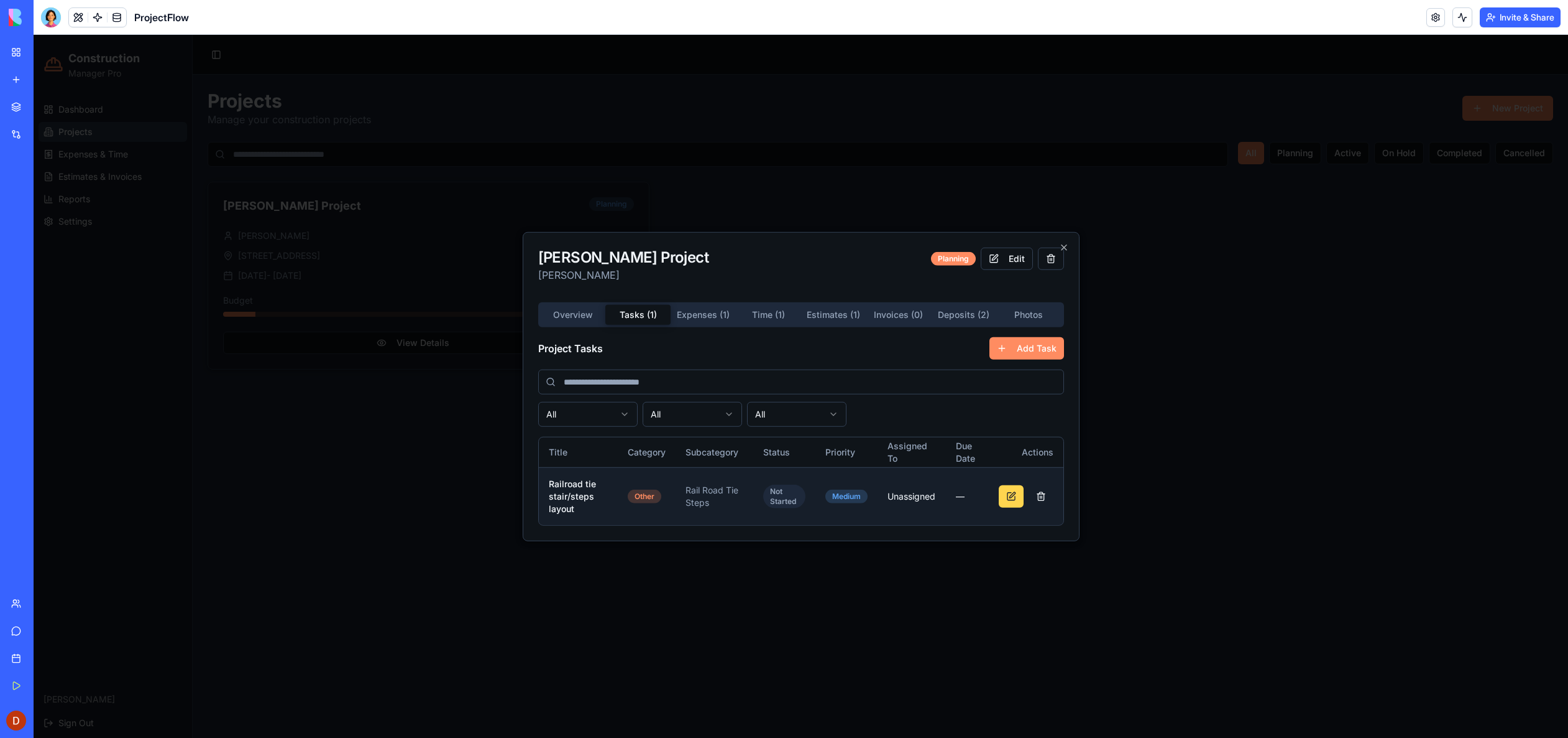
click at [1011, 498] on button at bounding box center [1011, 496] width 25 height 22
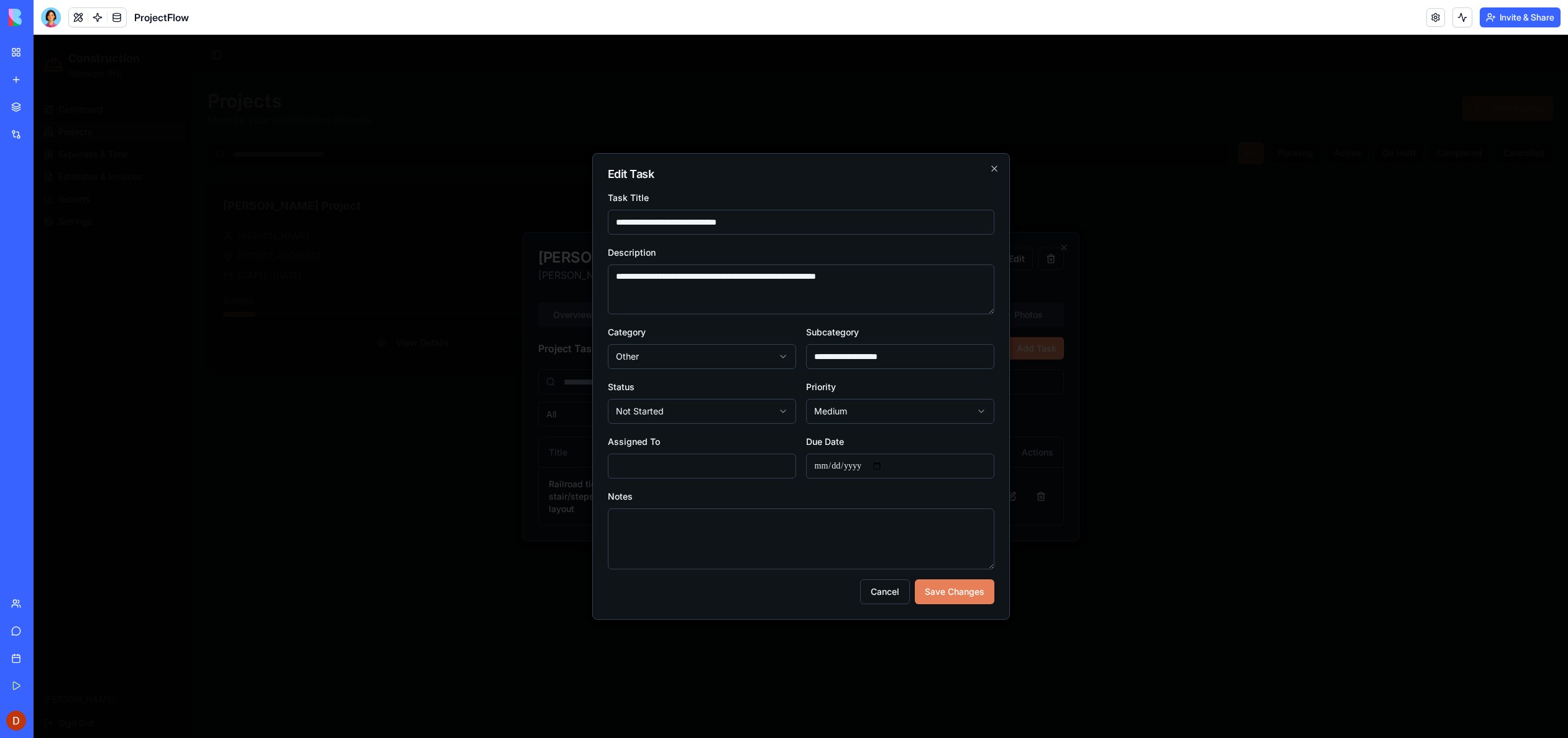
click at [945, 592] on button "Save Changes" at bounding box center [954, 592] width 79 height 25
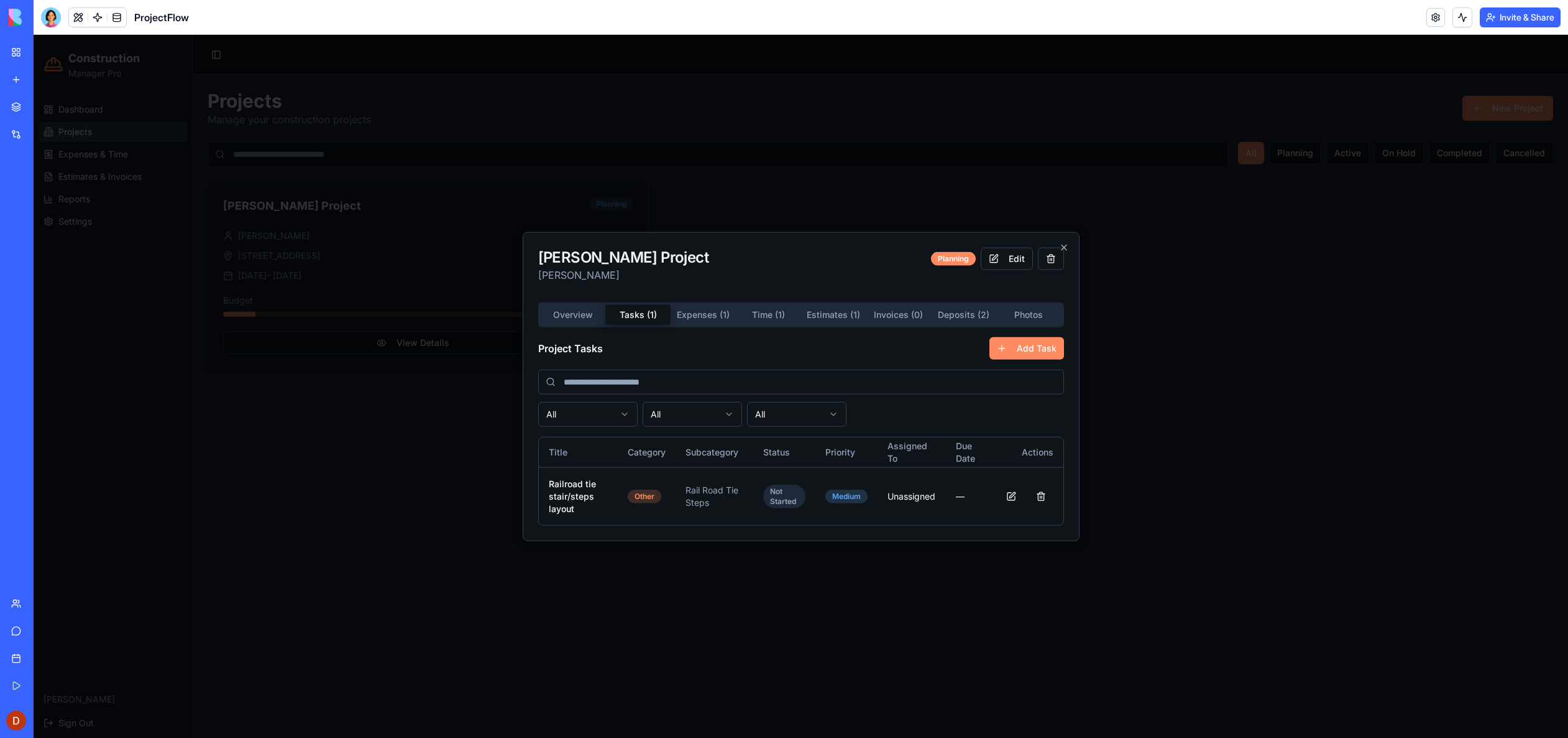
click at [1024, 315] on div "Overview Tasks ( 1 ) Expenses ( 1 ) Time ( 1 ) Estimates ( 1 ) Invoices ( 0 ) D…" at bounding box center [801, 414] width 526 height 224
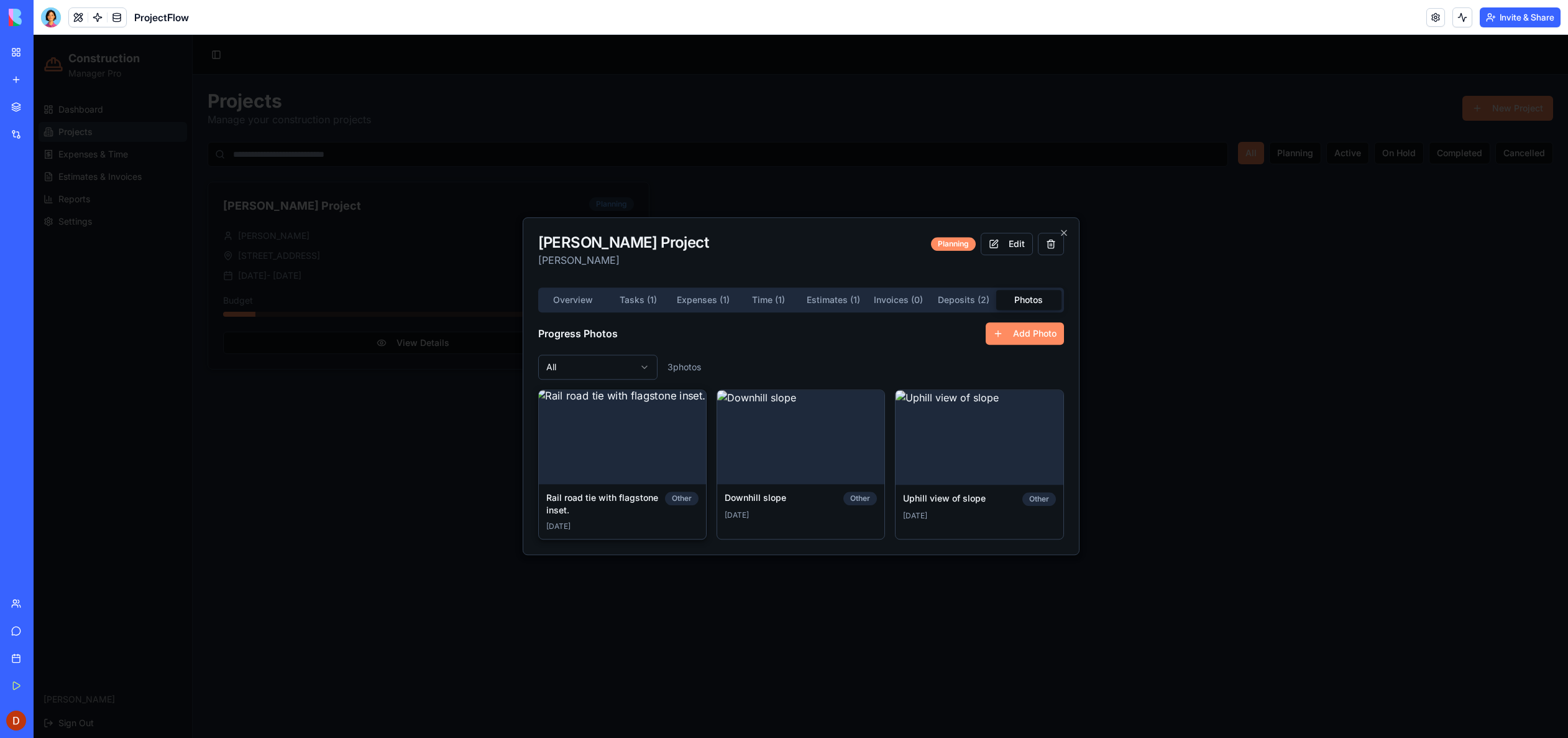
click at [668, 462] on img at bounding box center [623, 436] width 176 height 99
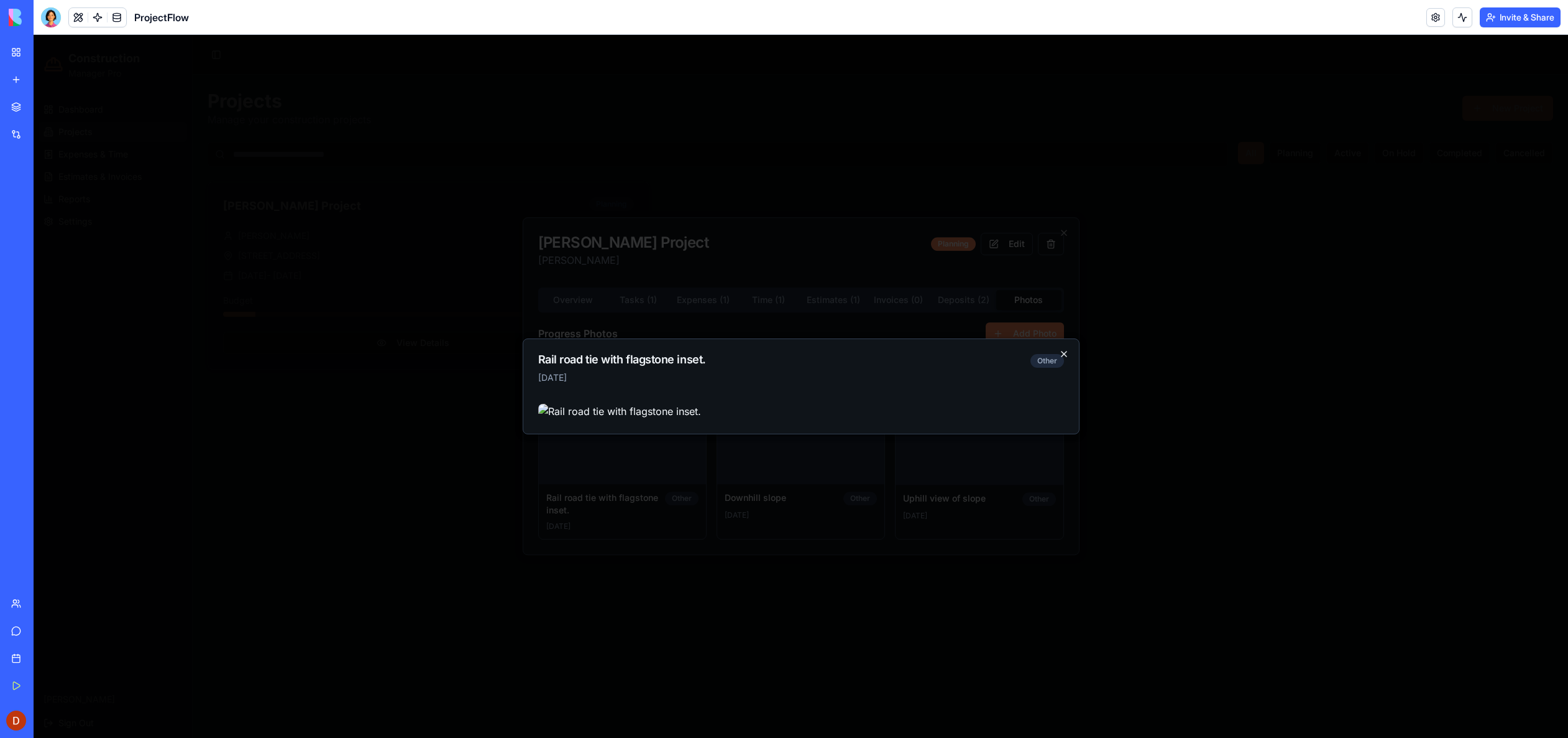
click at [1059, 349] on icon "button" at bounding box center [1064, 354] width 10 height 10
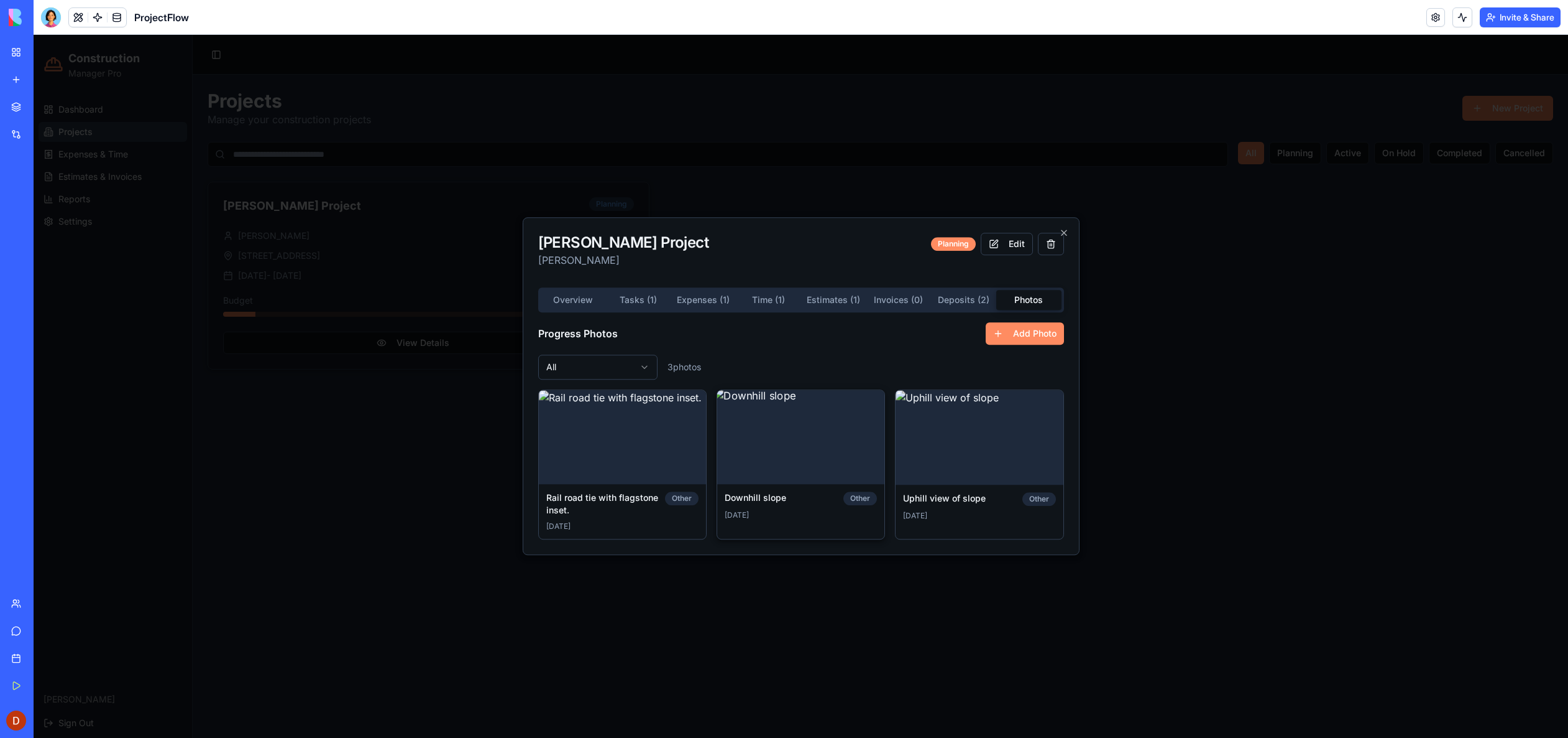
click at [840, 423] on img at bounding box center [801, 436] width 176 height 99
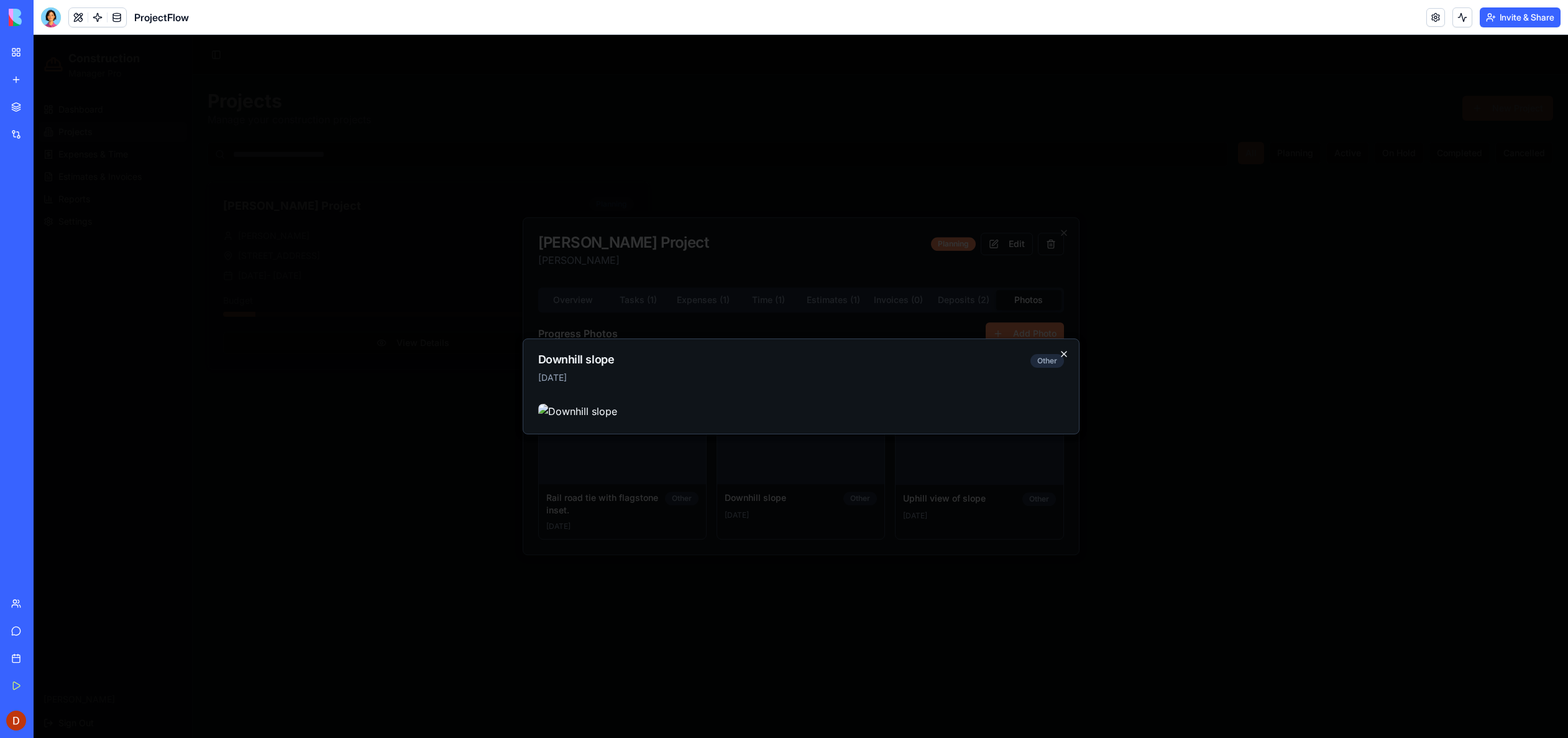
click at [1059, 349] on icon "button" at bounding box center [1064, 354] width 10 height 10
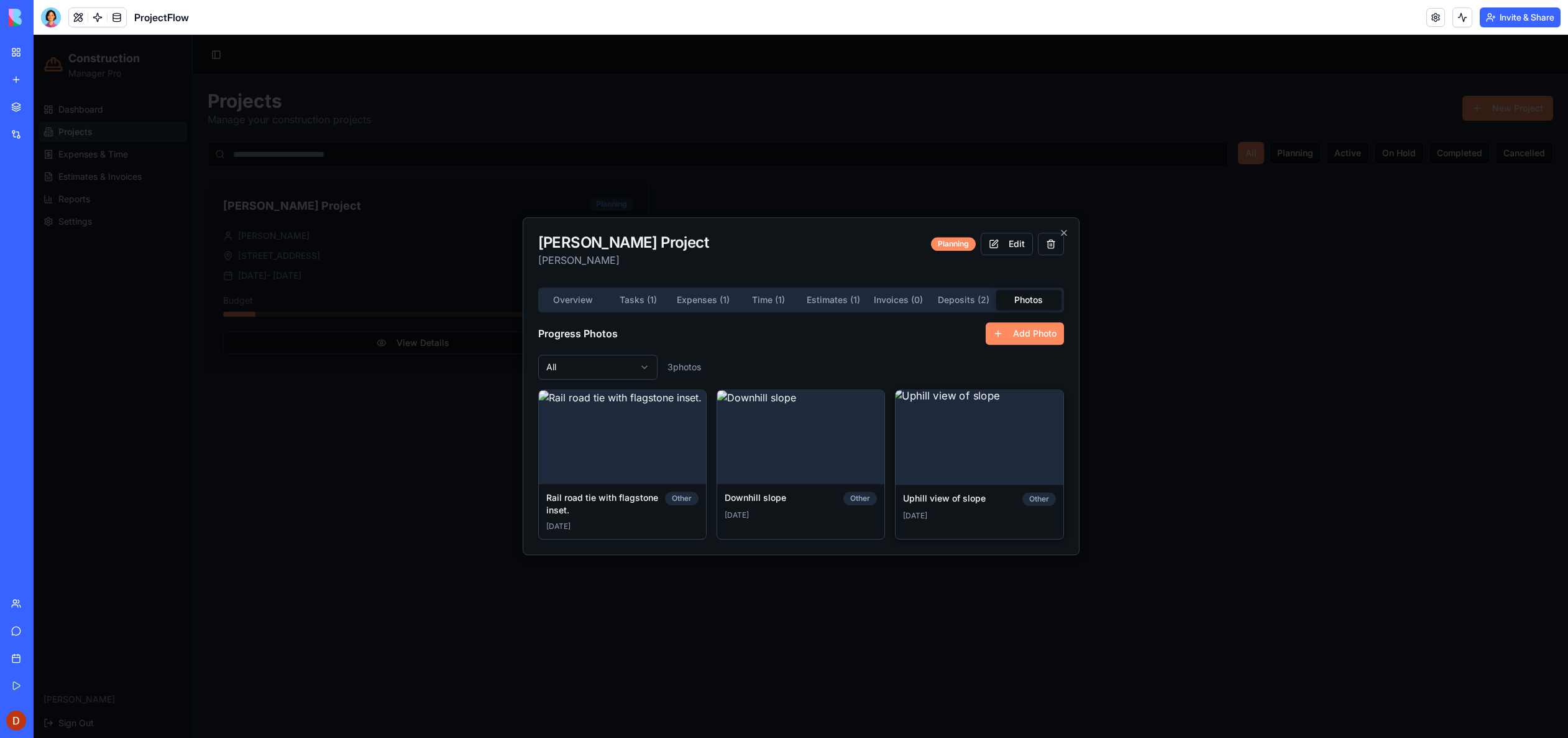
click at [960, 440] on img at bounding box center [979, 436] width 176 height 99
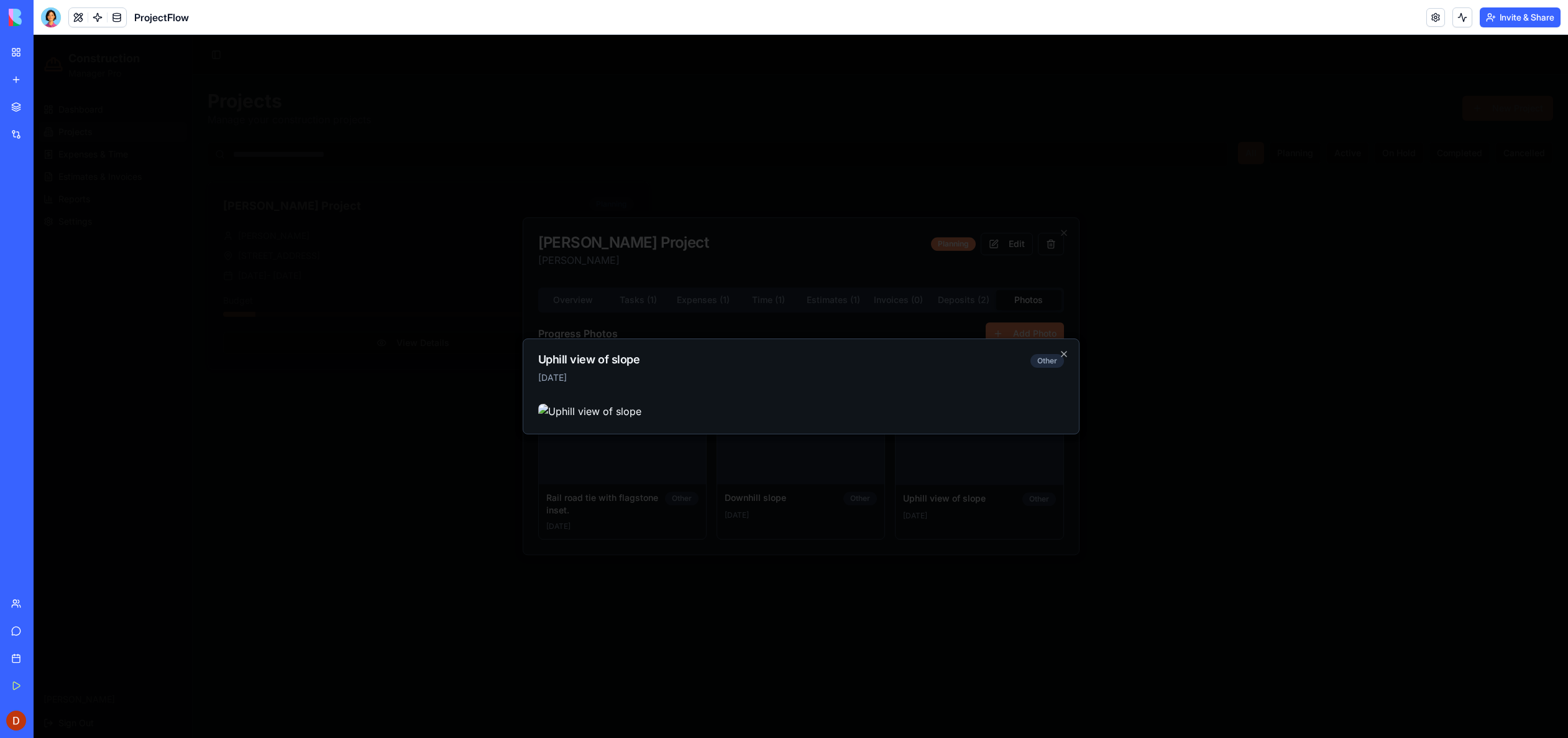
drag, startPoint x: 1055, startPoint y: 84, endPoint x: 1040, endPoint y: 123, distance: 41.8
click at [1059, 349] on icon "button" at bounding box center [1064, 354] width 10 height 10
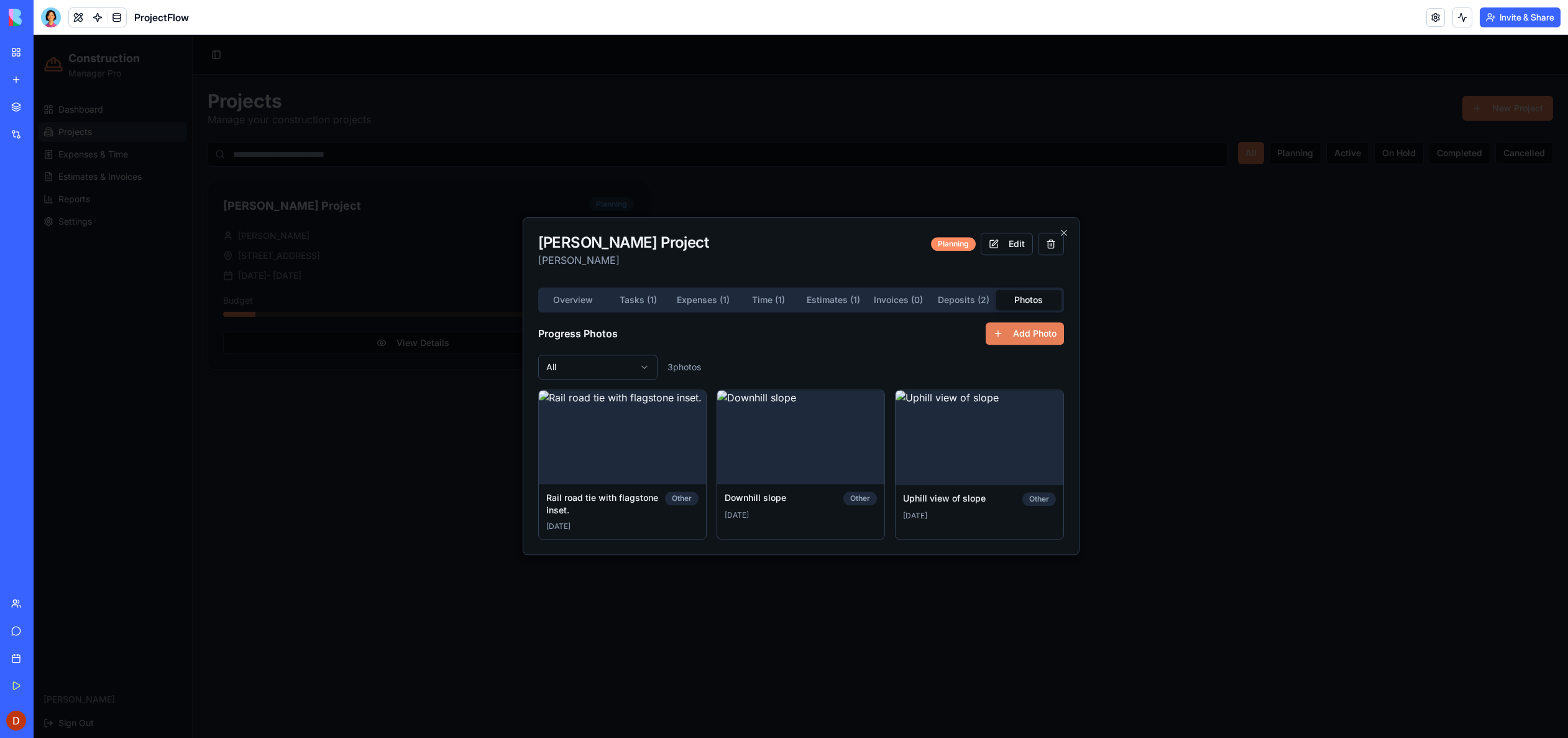
click at [1024, 336] on button "Add Photo" at bounding box center [1024, 333] width 79 height 22
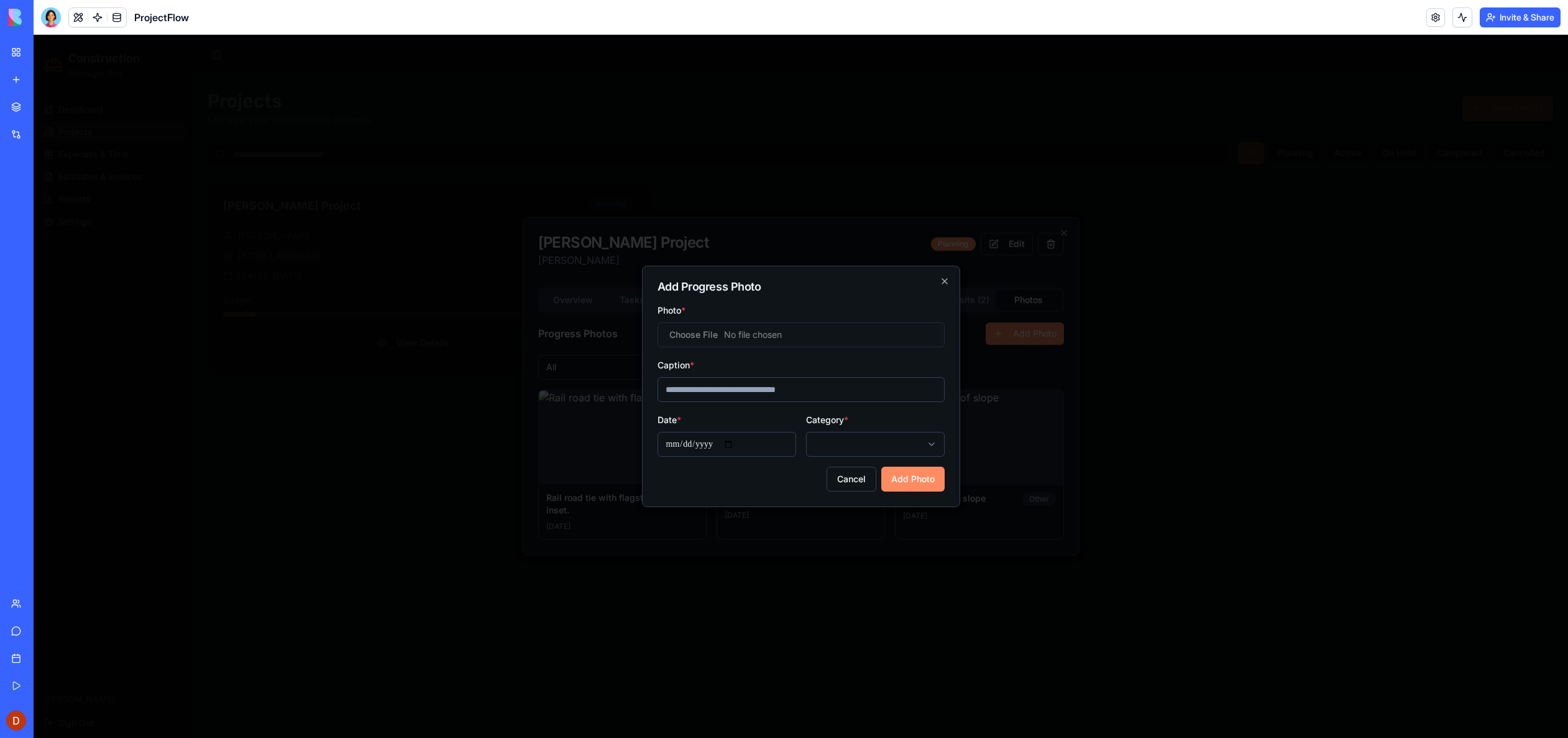
click at [792, 336] on input "Photo *" at bounding box center [801, 335] width 287 height 25
click at [861, 486] on button "Cancel" at bounding box center [851, 479] width 50 height 25
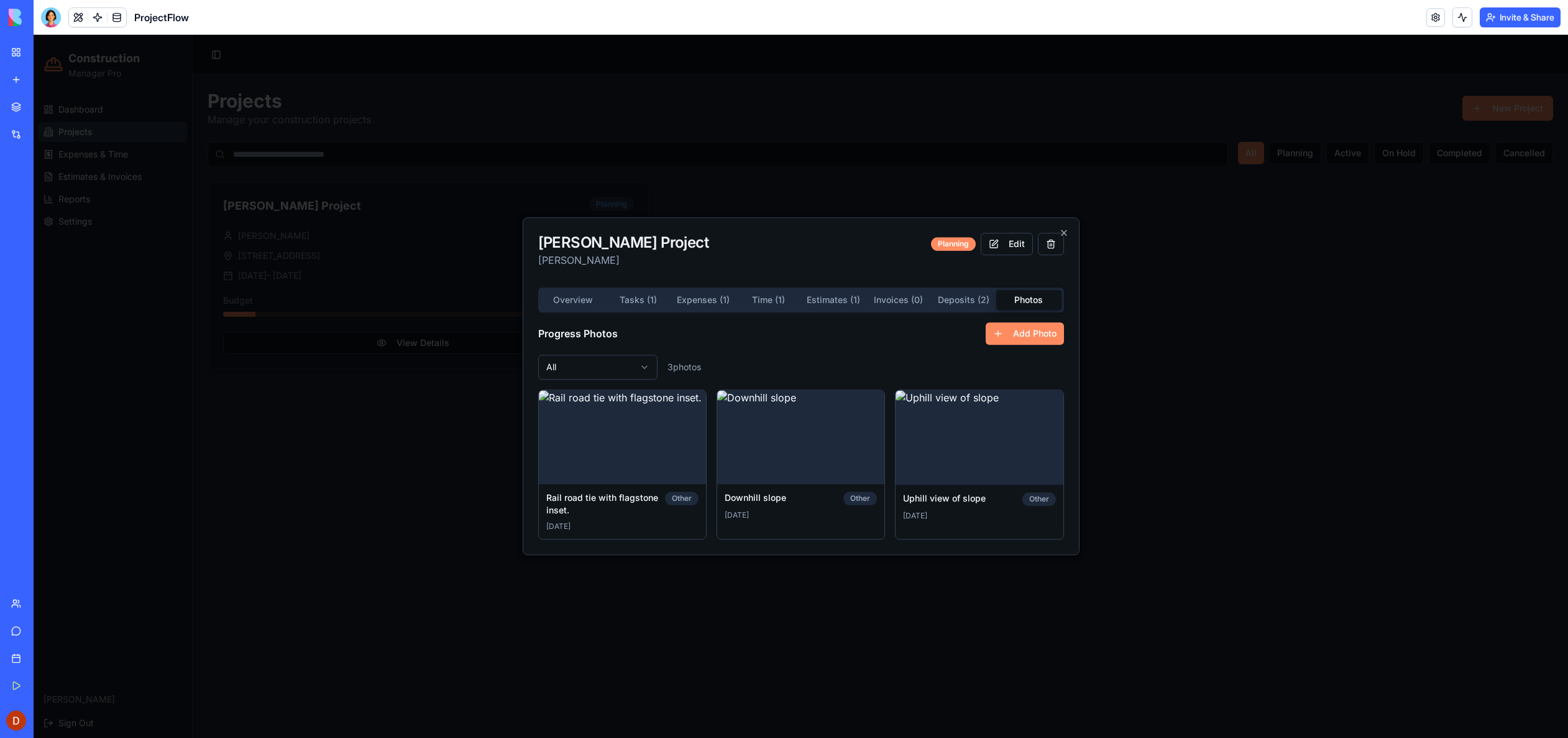
click at [648, 365] on body "Construction Manager Pro Dashboard Projects Expenses & Time Estimates & Invoice…" at bounding box center [801, 386] width 1535 height 703
click at [711, 351] on body "Construction Manager Pro Dashboard Projects Expenses & Time Estimates & Invoice…" at bounding box center [801, 386] width 1535 height 703
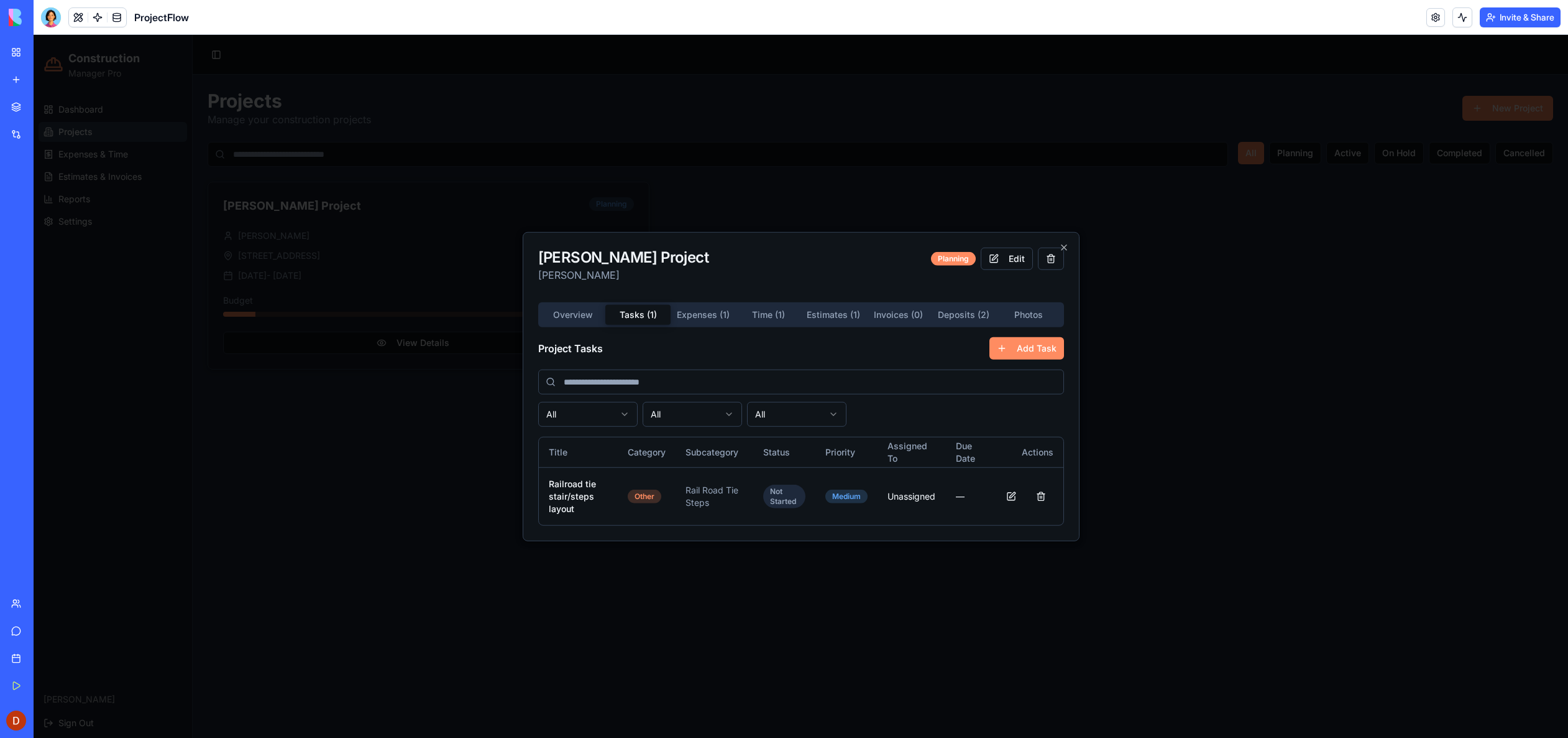
click at [650, 303] on div "Overview Tasks ( 1 ) Expenses ( 1 ) Time ( 1 ) Estimates ( 1 ) Invoices ( 0 ) D…" at bounding box center [801, 315] width 526 height 25
click at [693, 312] on div "[PERSON_NAME] Project [PERSON_NAME] Planning Edit Overview Tasks ( 1 ) Expenses…" at bounding box center [801, 387] width 557 height 309
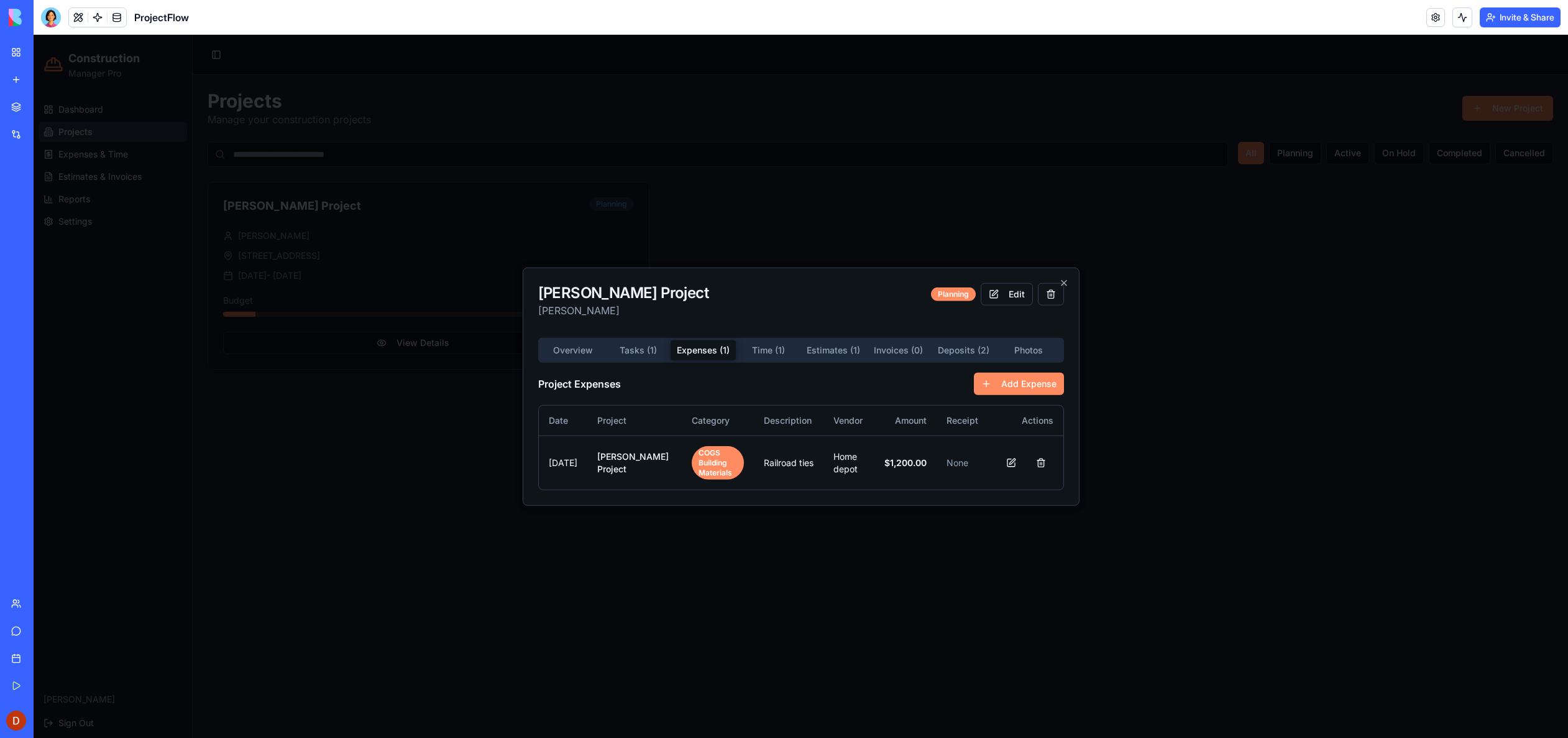
drag, startPoint x: 764, startPoint y: 353, endPoint x: 777, endPoint y: 354, distance: 13.0
click at [765, 353] on button "Time ( 1 )" at bounding box center [769, 351] width 66 height 20
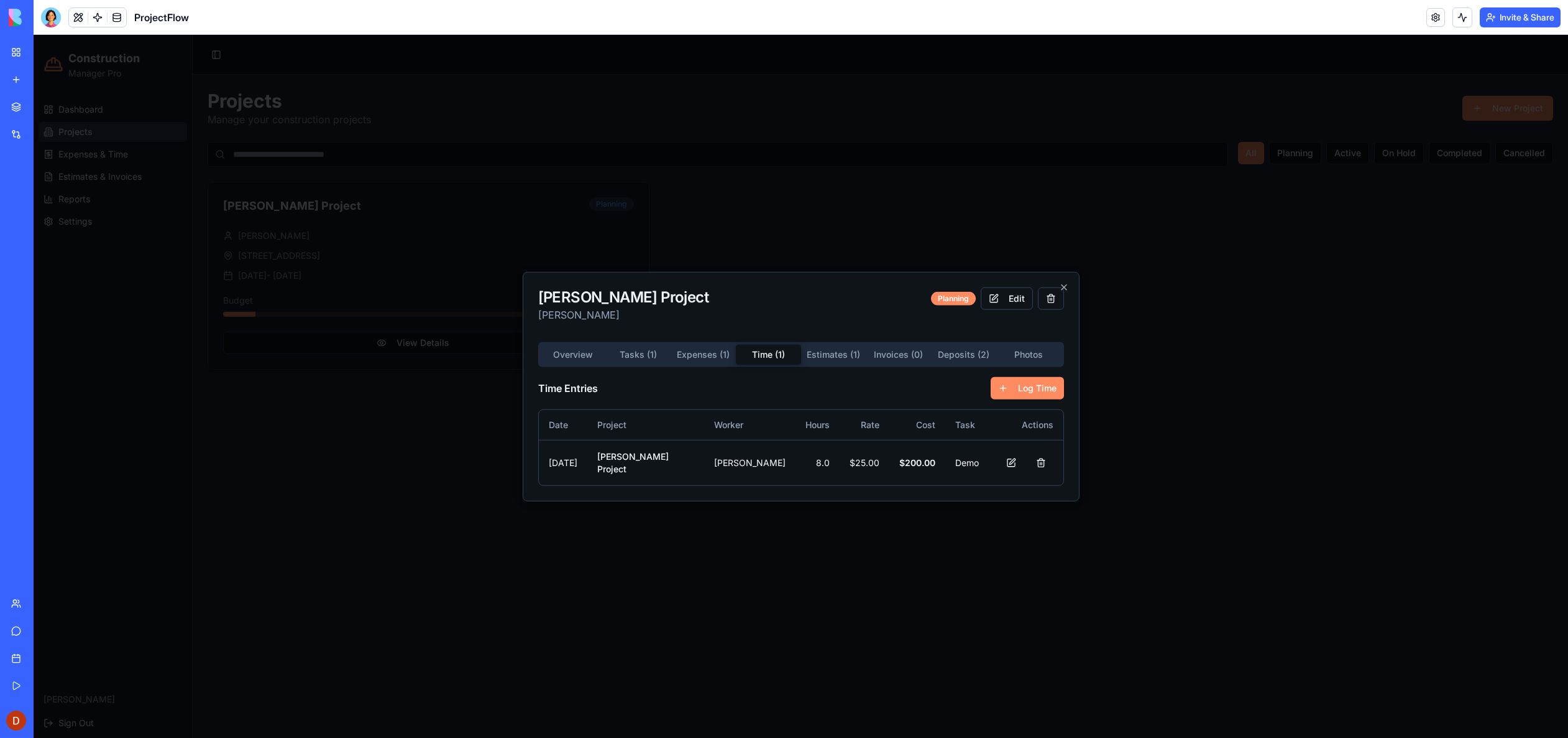
click at [820, 357] on div "Overview Tasks ( 1 ) Expenses ( 1 ) Time ( 1 ) Estimates ( 1 ) Invoices ( 0 ) D…" at bounding box center [801, 413] width 526 height 144
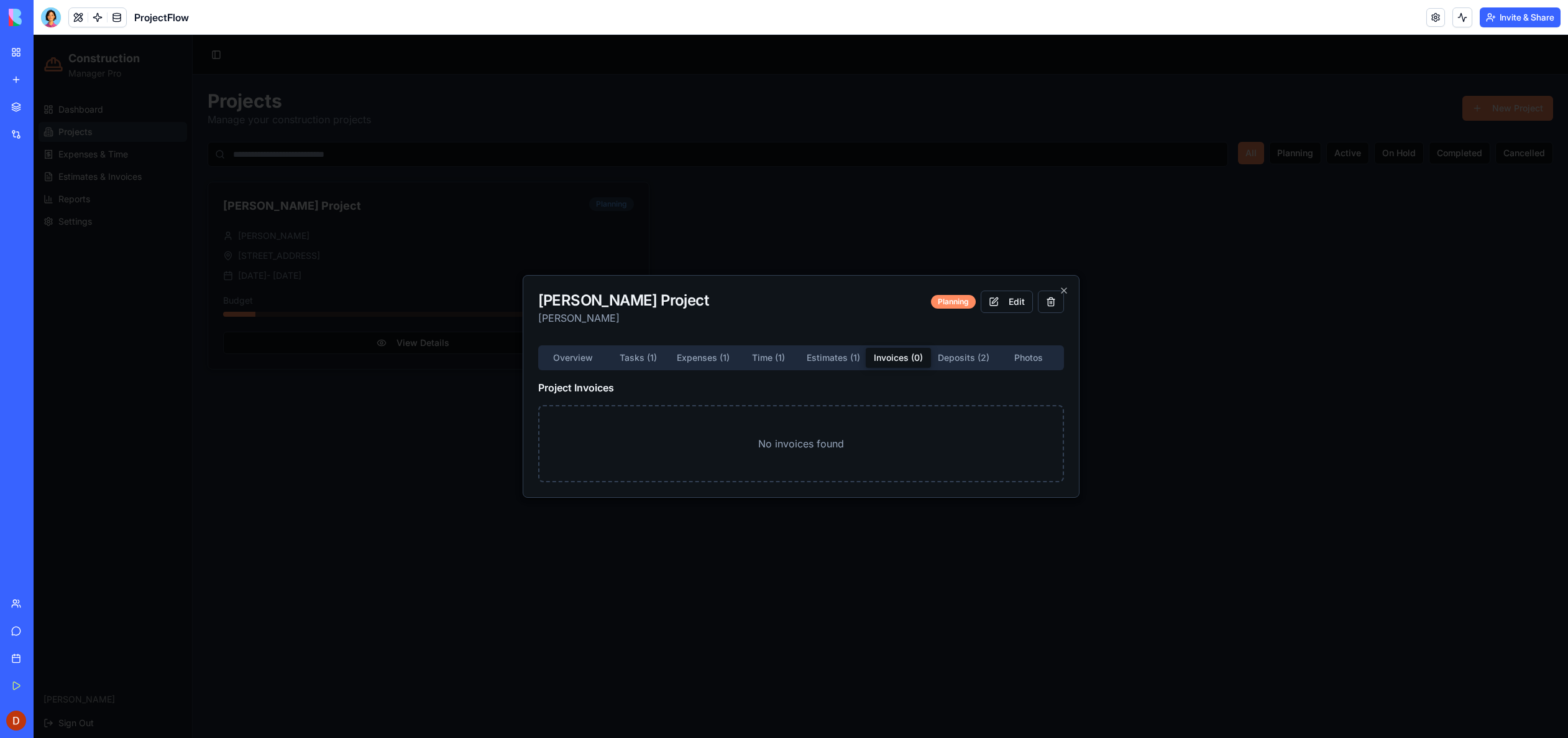
click at [890, 304] on div "[PERSON_NAME] Project [PERSON_NAME] Planning Edit Overview Tasks ( 1 ) Expenses…" at bounding box center [801, 386] width 557 height 223
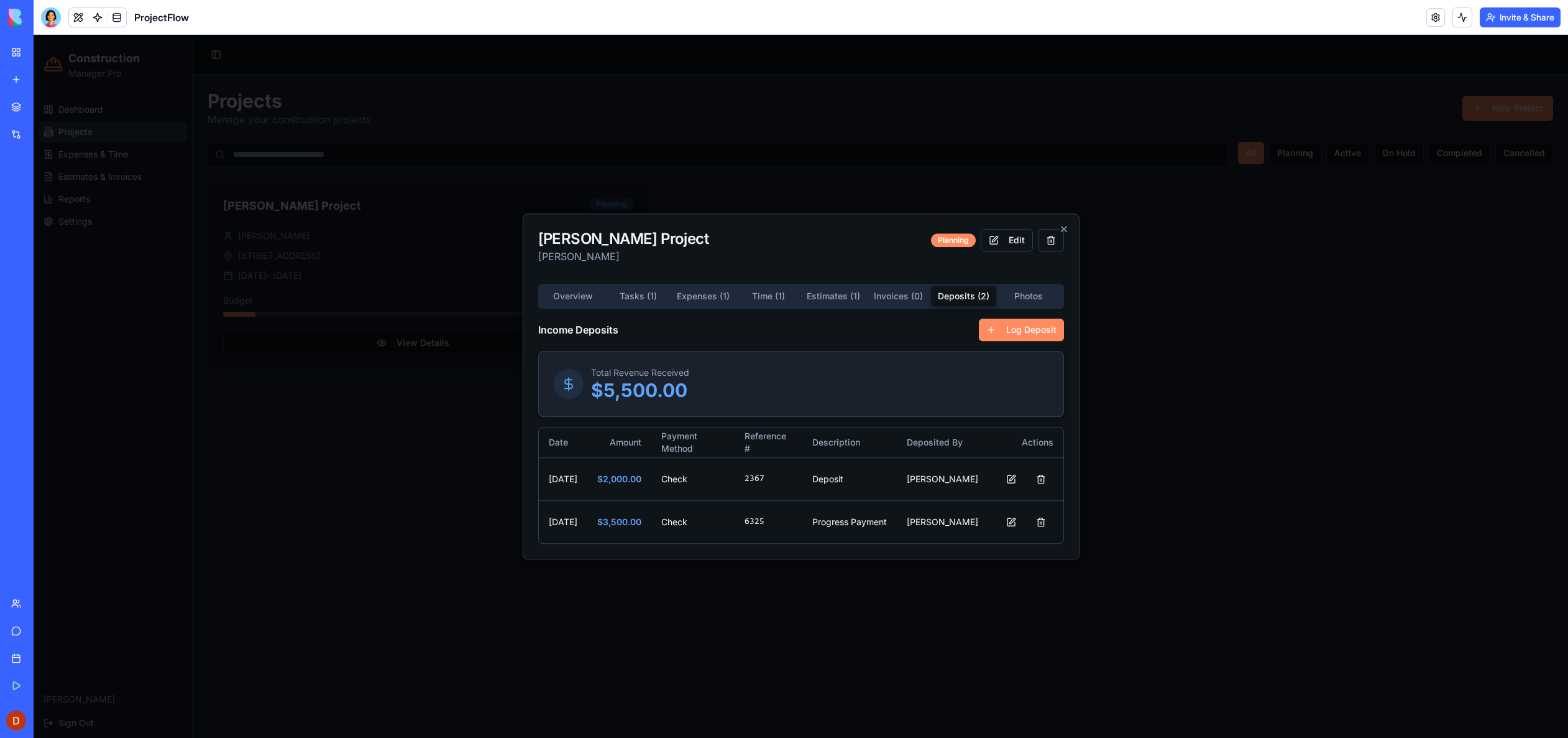
click at [949, 357] on div "Overview Tasks ( 1 ) Expenses ( 1 ) Time ( 1 ) Estimates ( 1 ) Invoices ( 0 ) D…" at bounding box center [801, 413] width 526 height 260
click at [1064, 227] on icon "button" at bounding box center [1064, 229] width 5 height 5
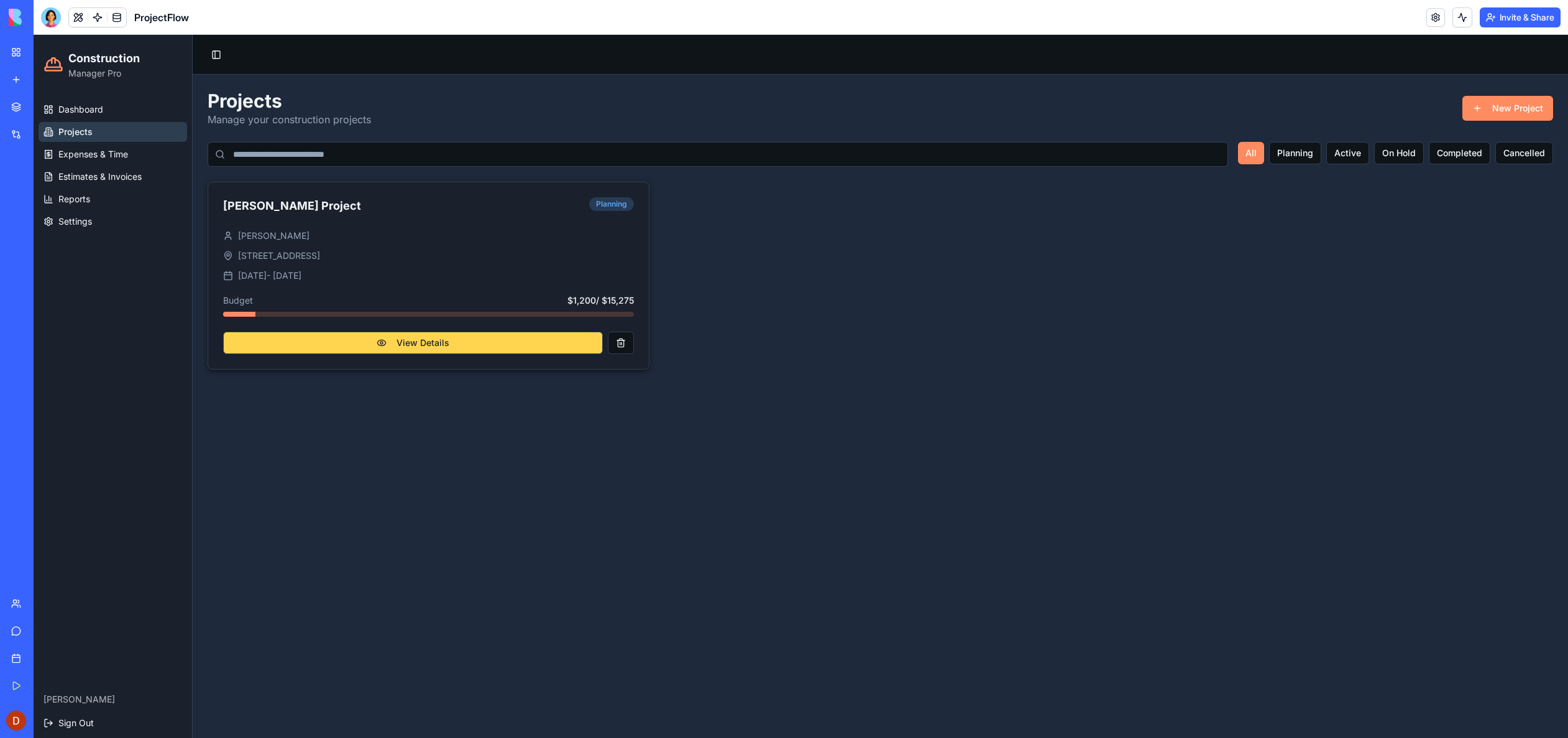
click at [462, 341] on button "View Details" at bounding box center [413, 343] width 380 height 22
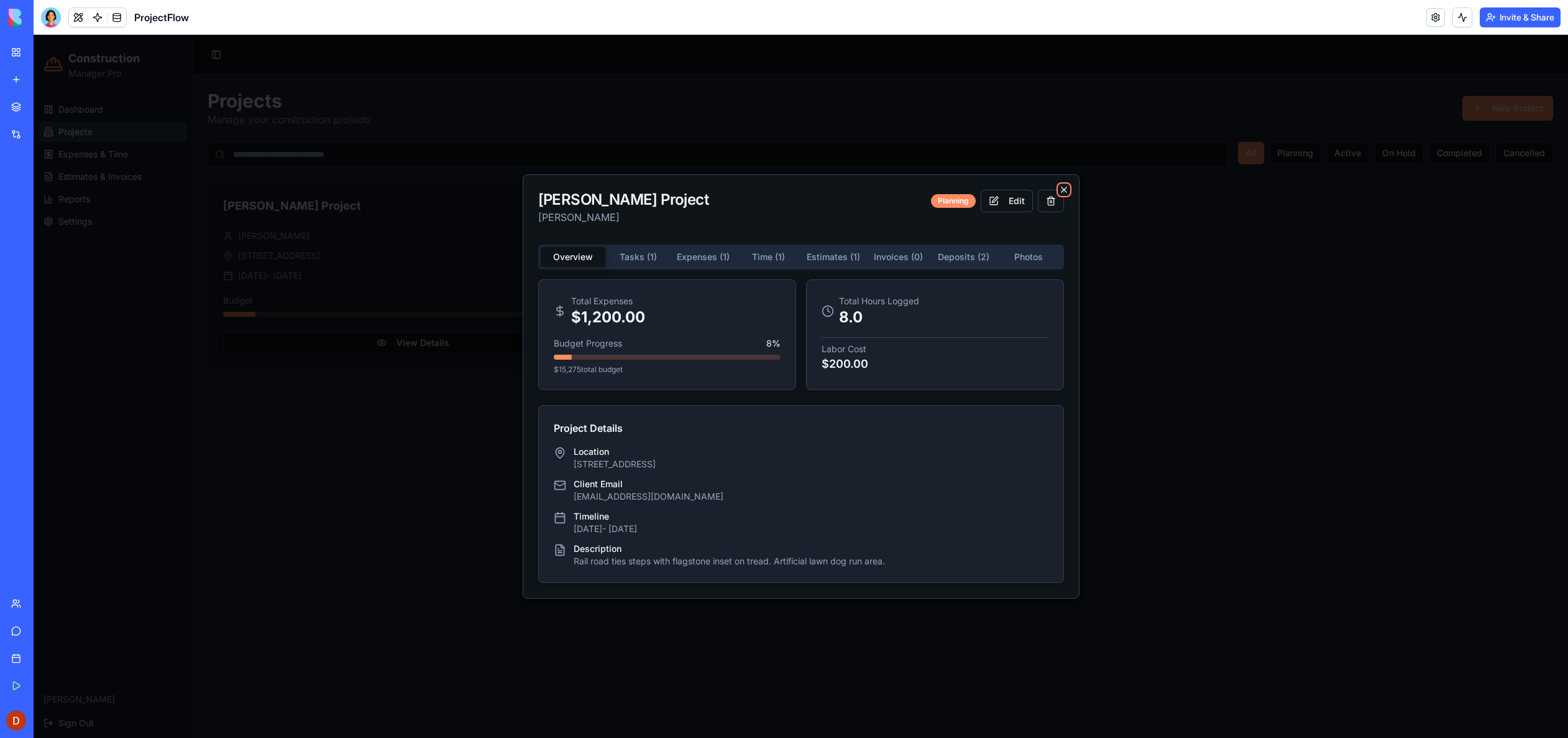
click at [1061, 188] on icon "button" at bounding box center [1064, 190] width 10 height 10
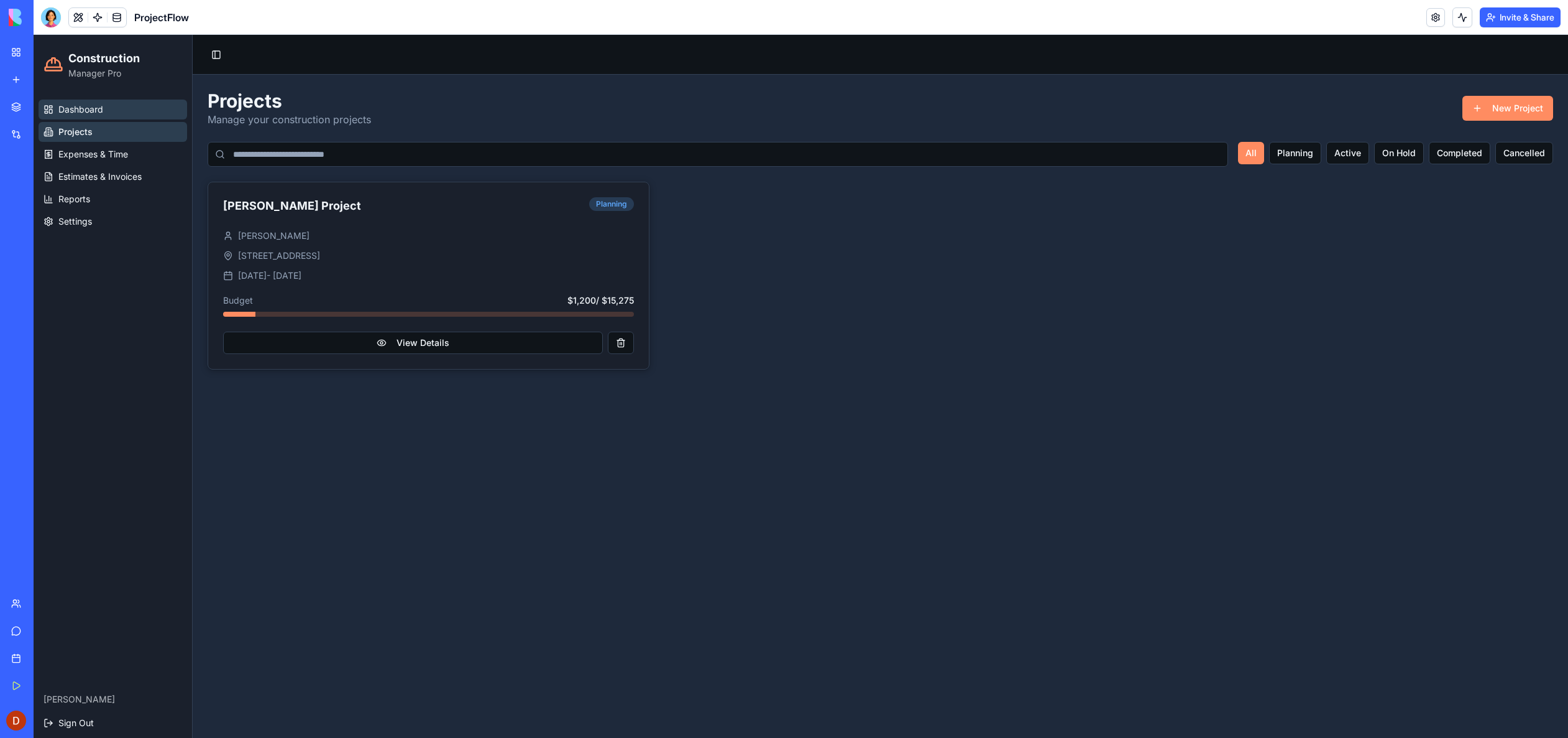
click at [87, 114] on span "Dashboard" at bounding box center [81, 109] width 45 height 12
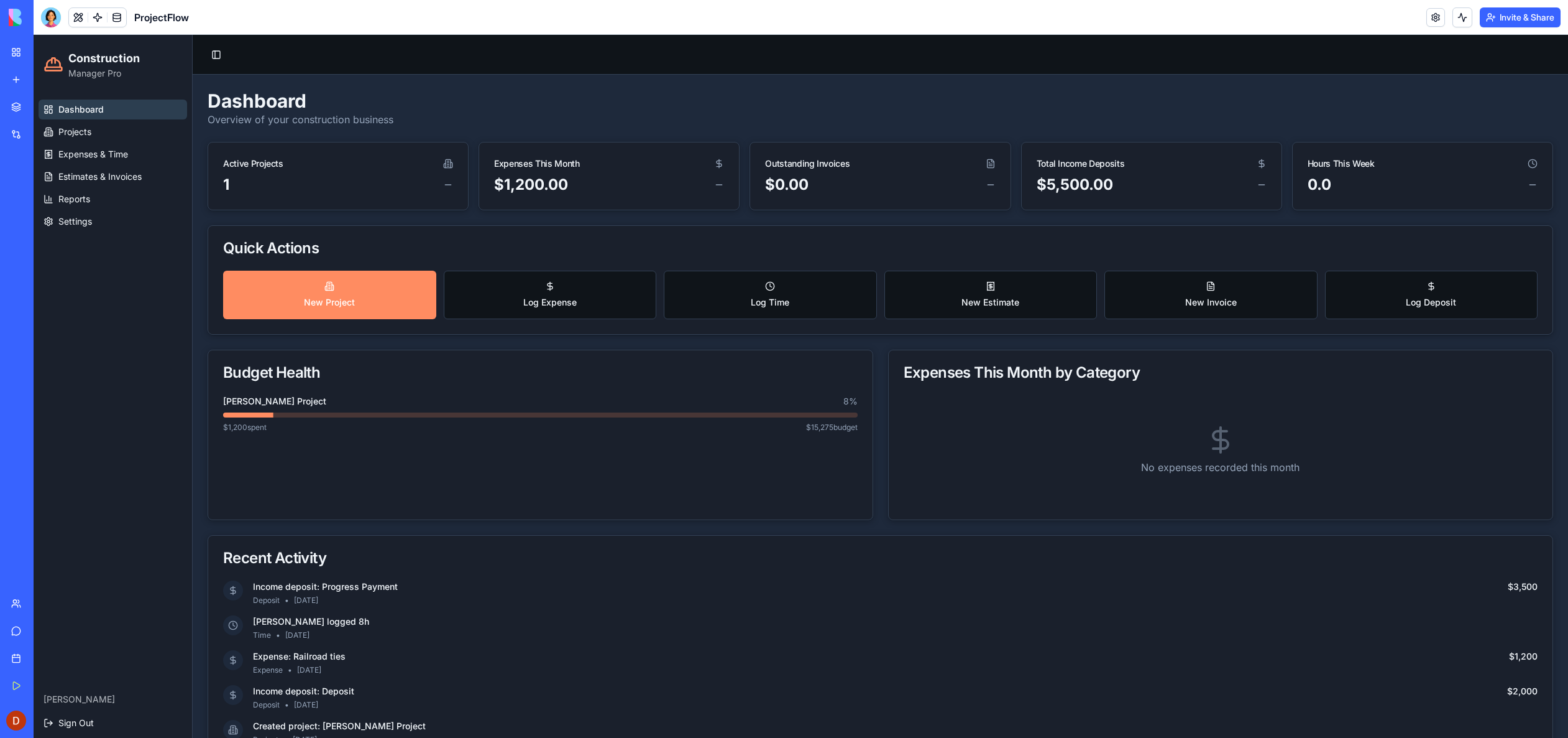
scroll to position [1, 0]
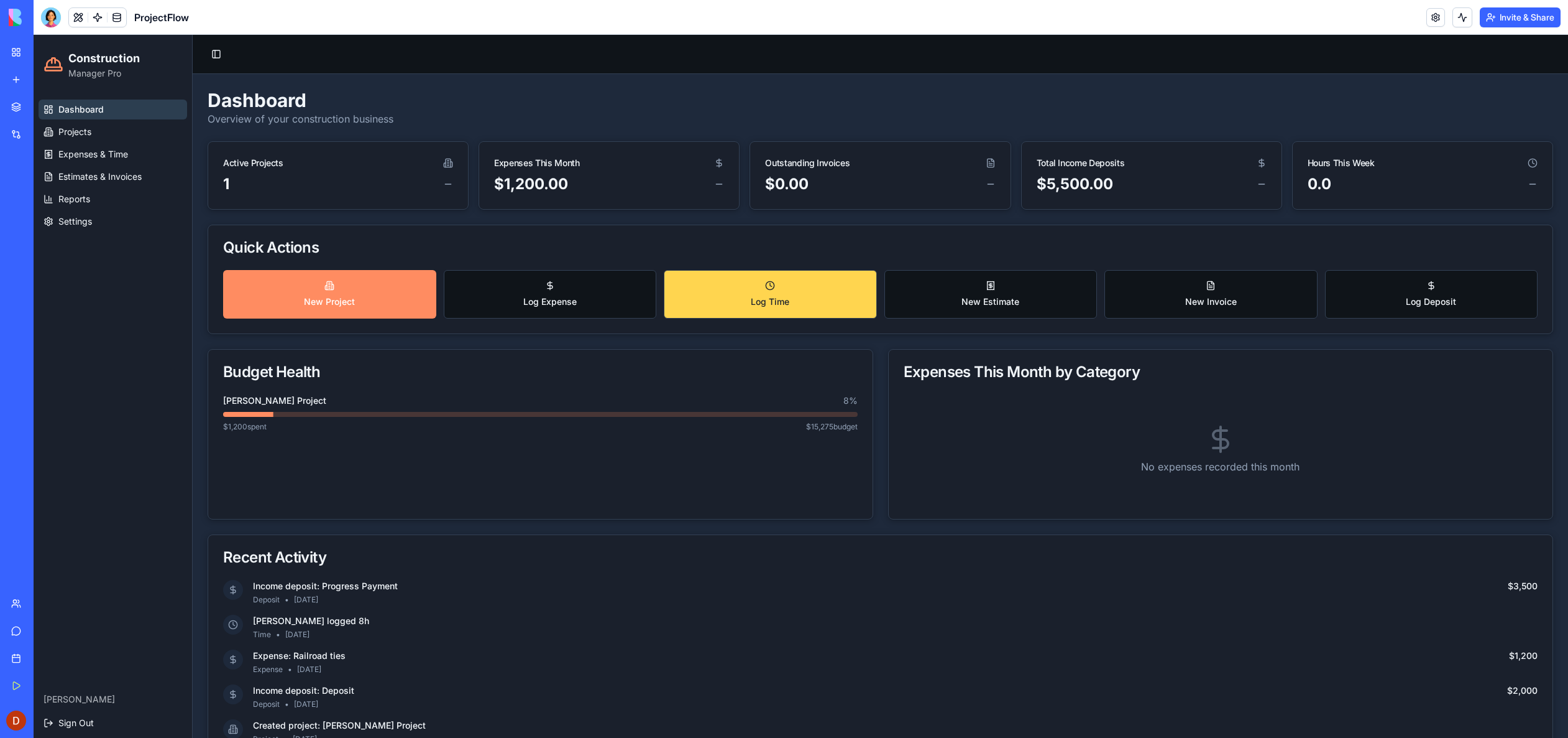
click at [714, 312] on button "Log Time" at bounding box center [771, 294] width 213 height 48
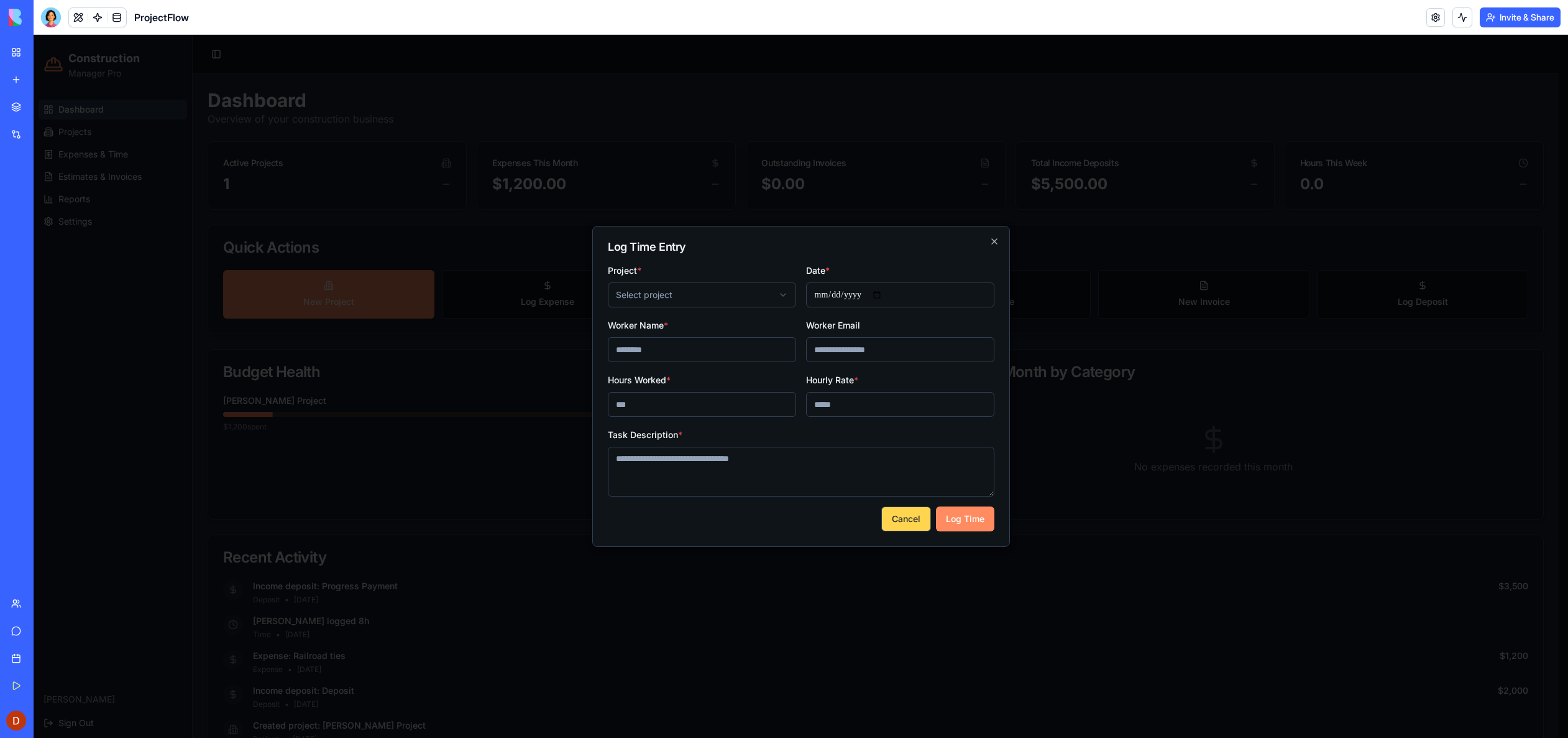
click at [900, 519] on button "Cancel" at bounding box center [906, 519] width 50 height 25
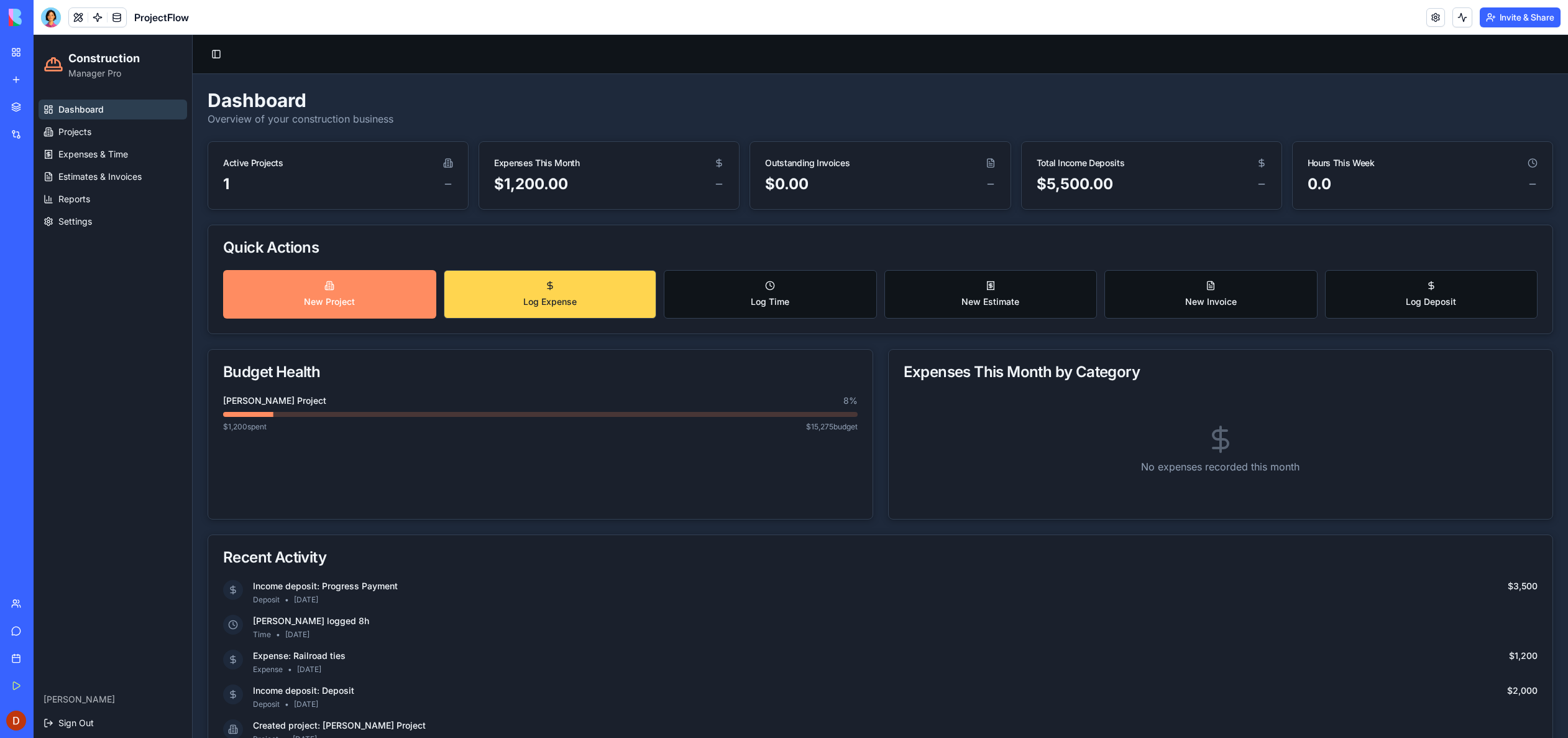
click at [604, 315] on button "Log Expense" at bounding box center [551, 294] width 213 height 48
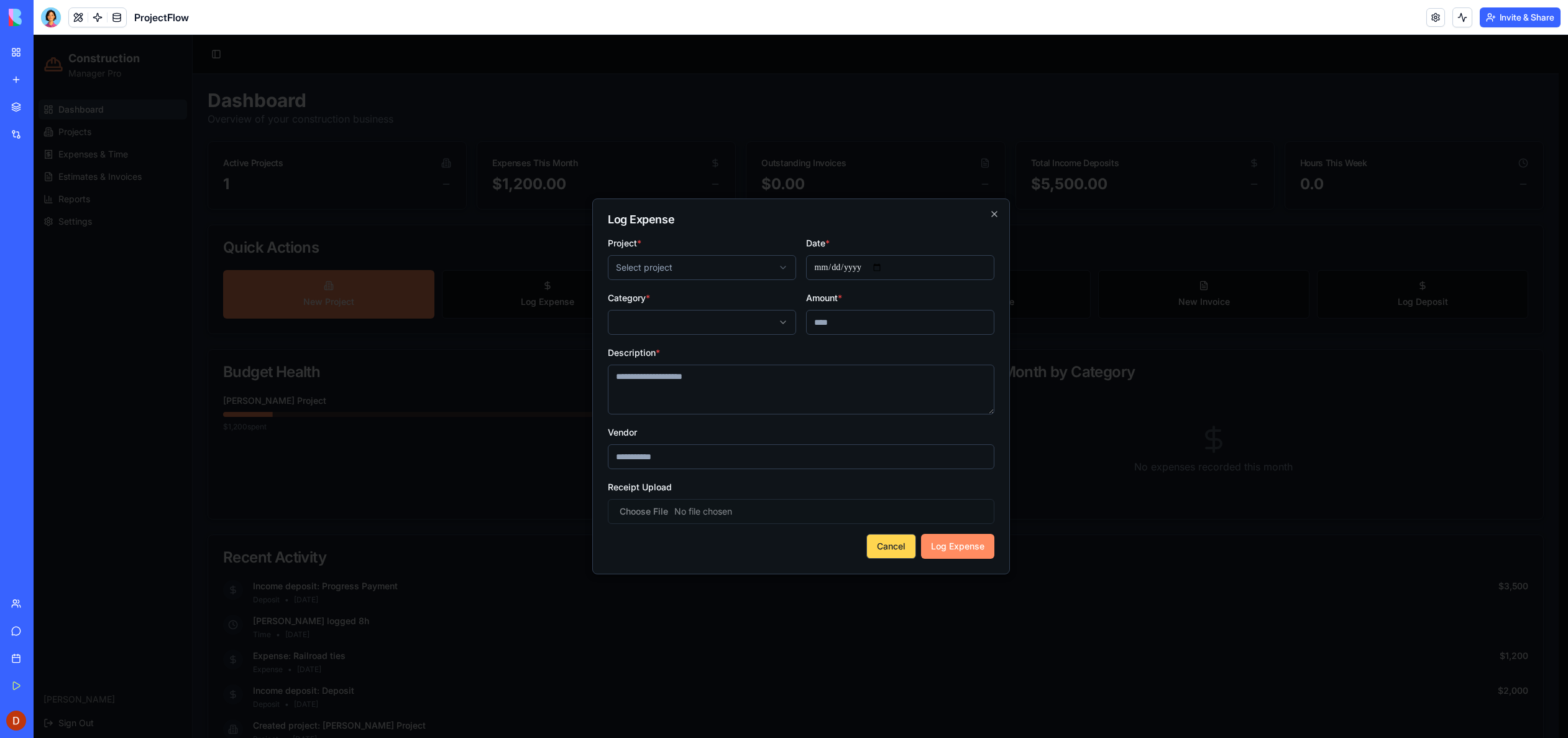
click at [883, 548] on button "Cancel" at bounding box center [891, 546] width 50 height 25
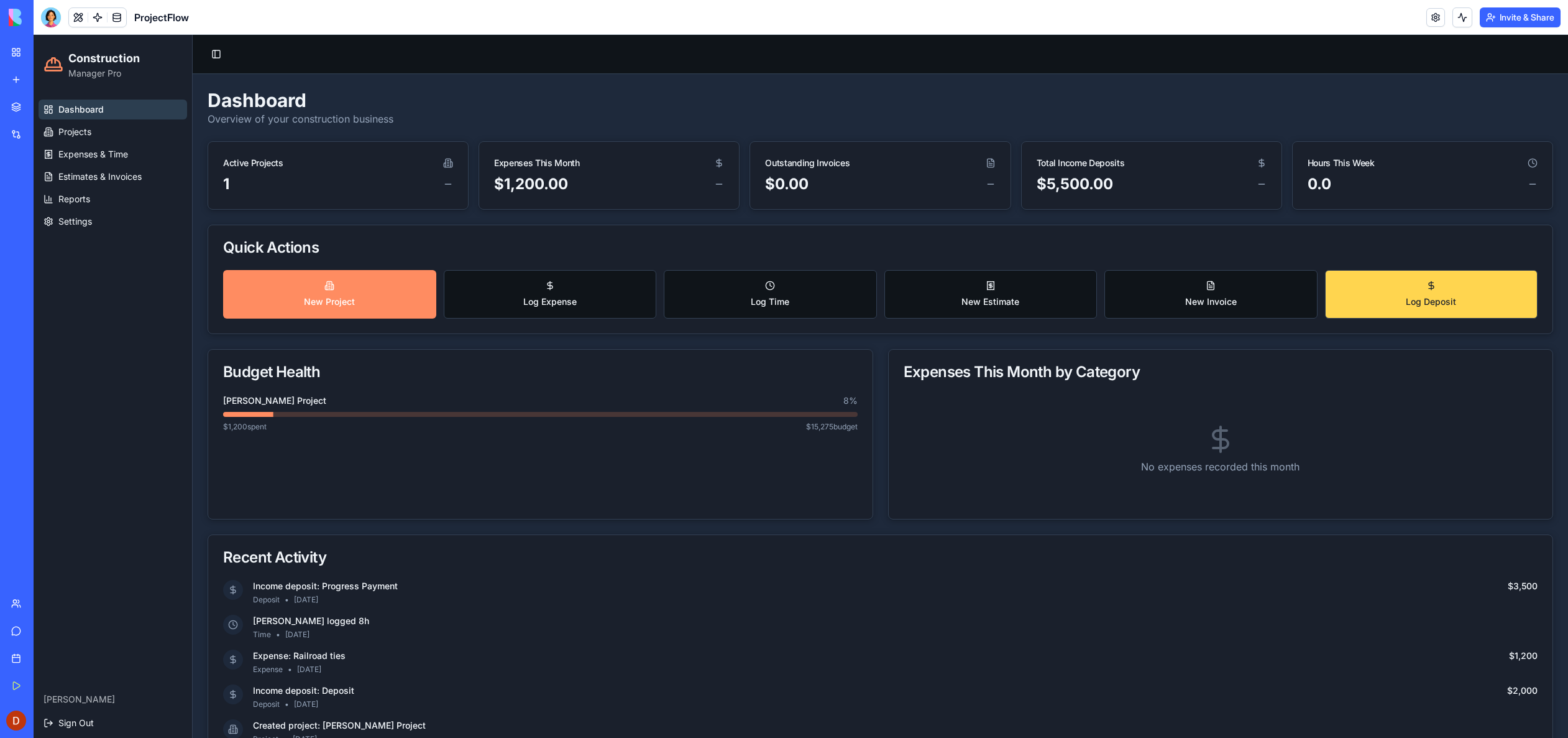
click at [1406, 302] on span "Log Deposit" at bounding box center [1431, 302] width 50 height 12
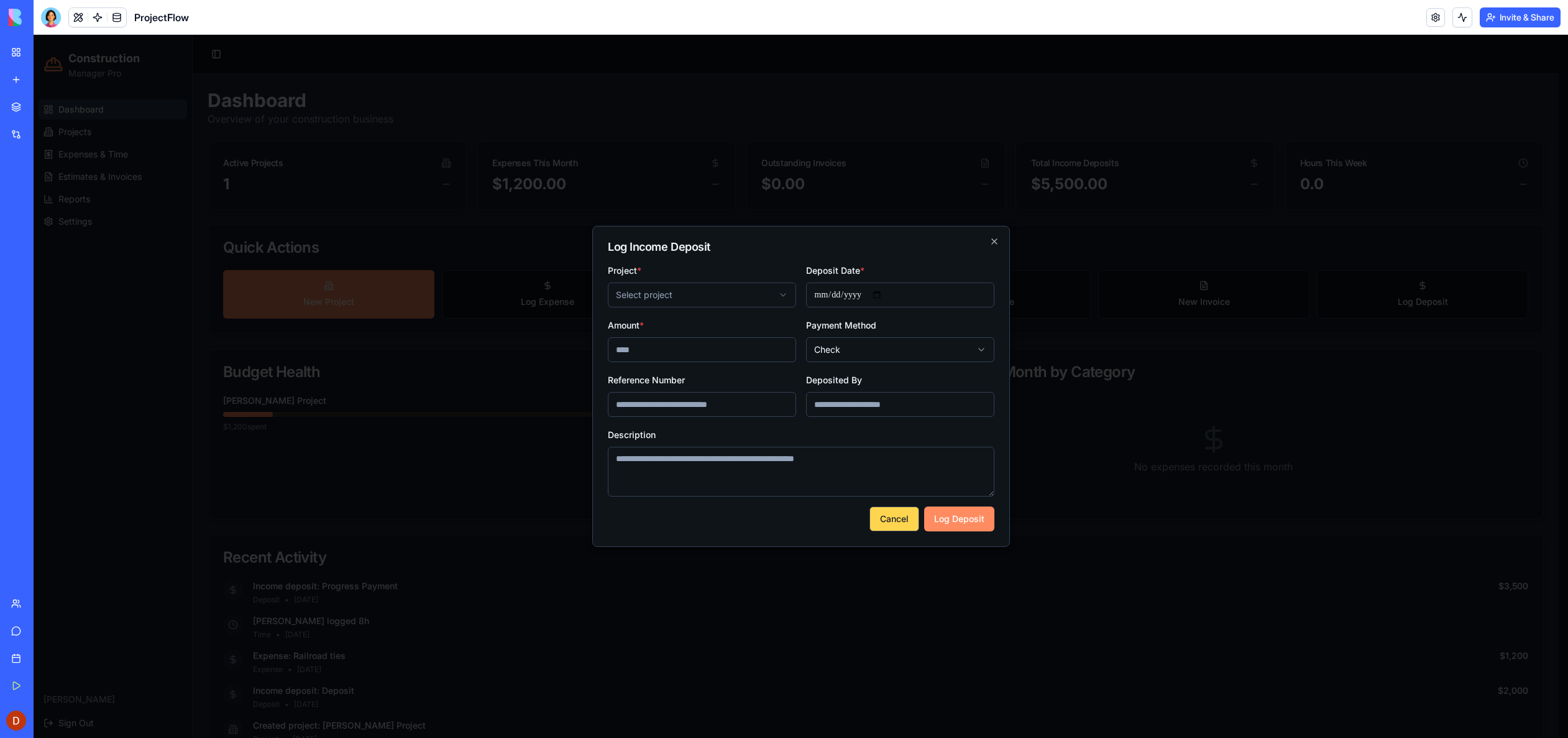
click at [887, 520] on button "Cancel" at bounding box center [894, 519] width 50 height 25
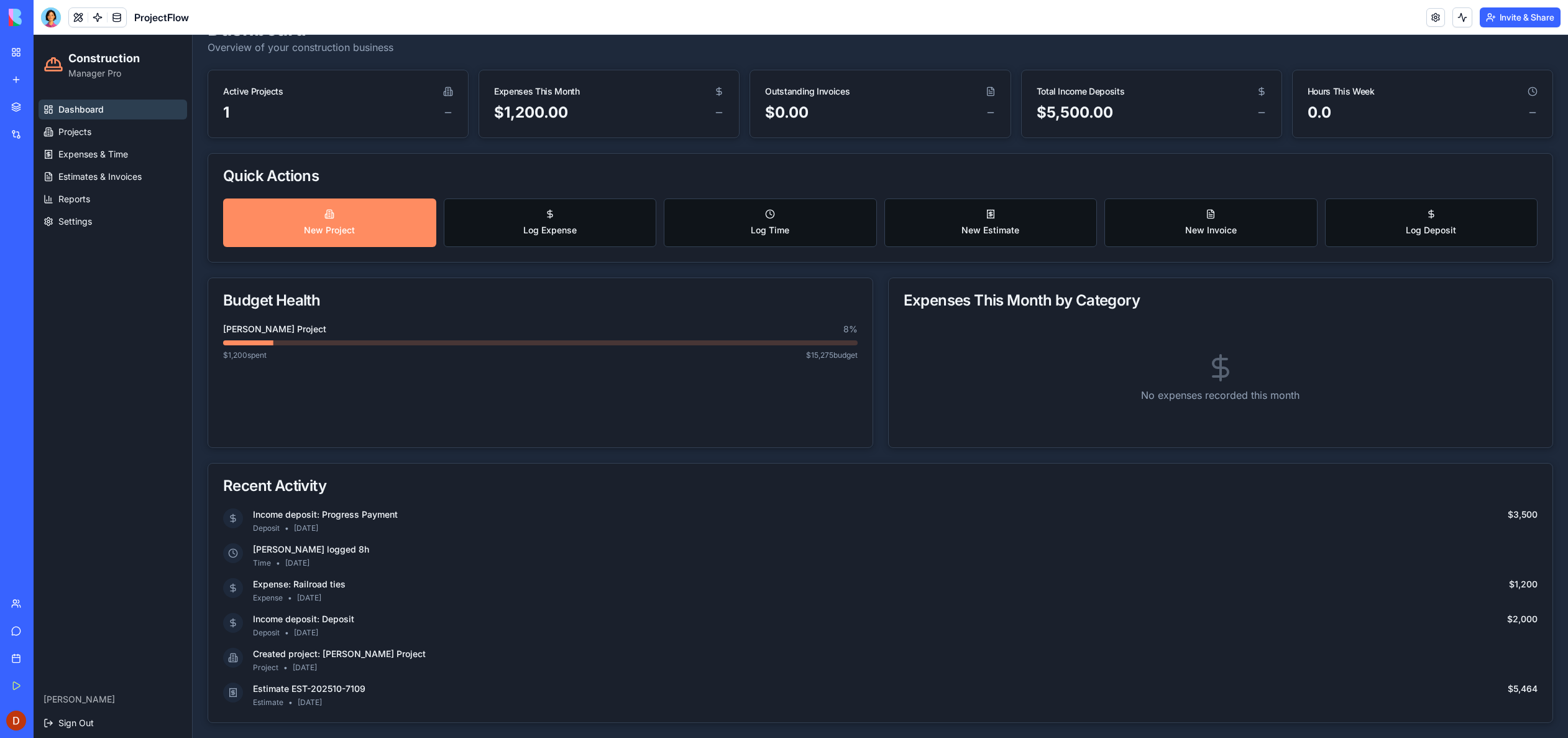
scroll to position [0, 0]
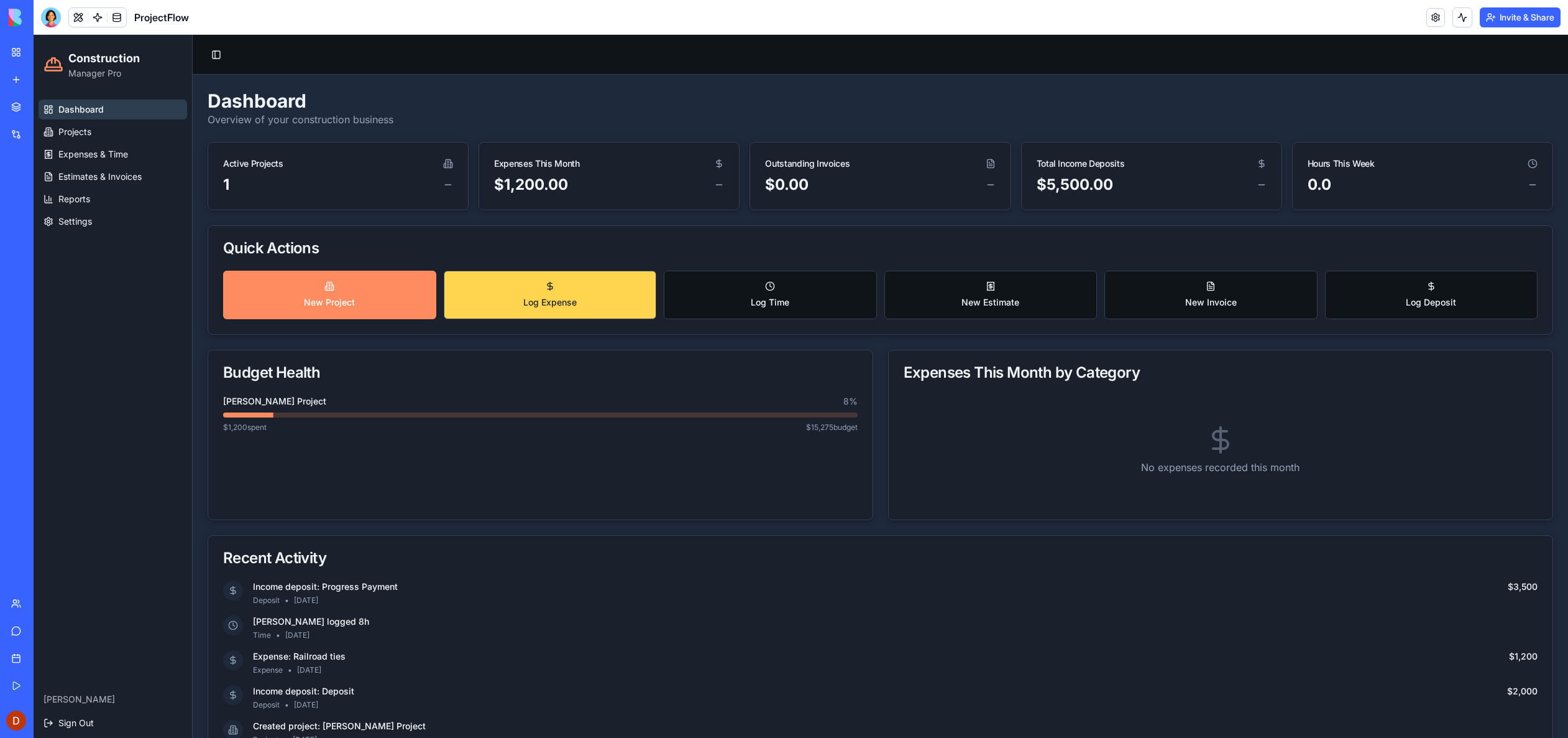
click at [536, 302] on span "Log Expense" at bounding box center [550, 302] width 53 height 12
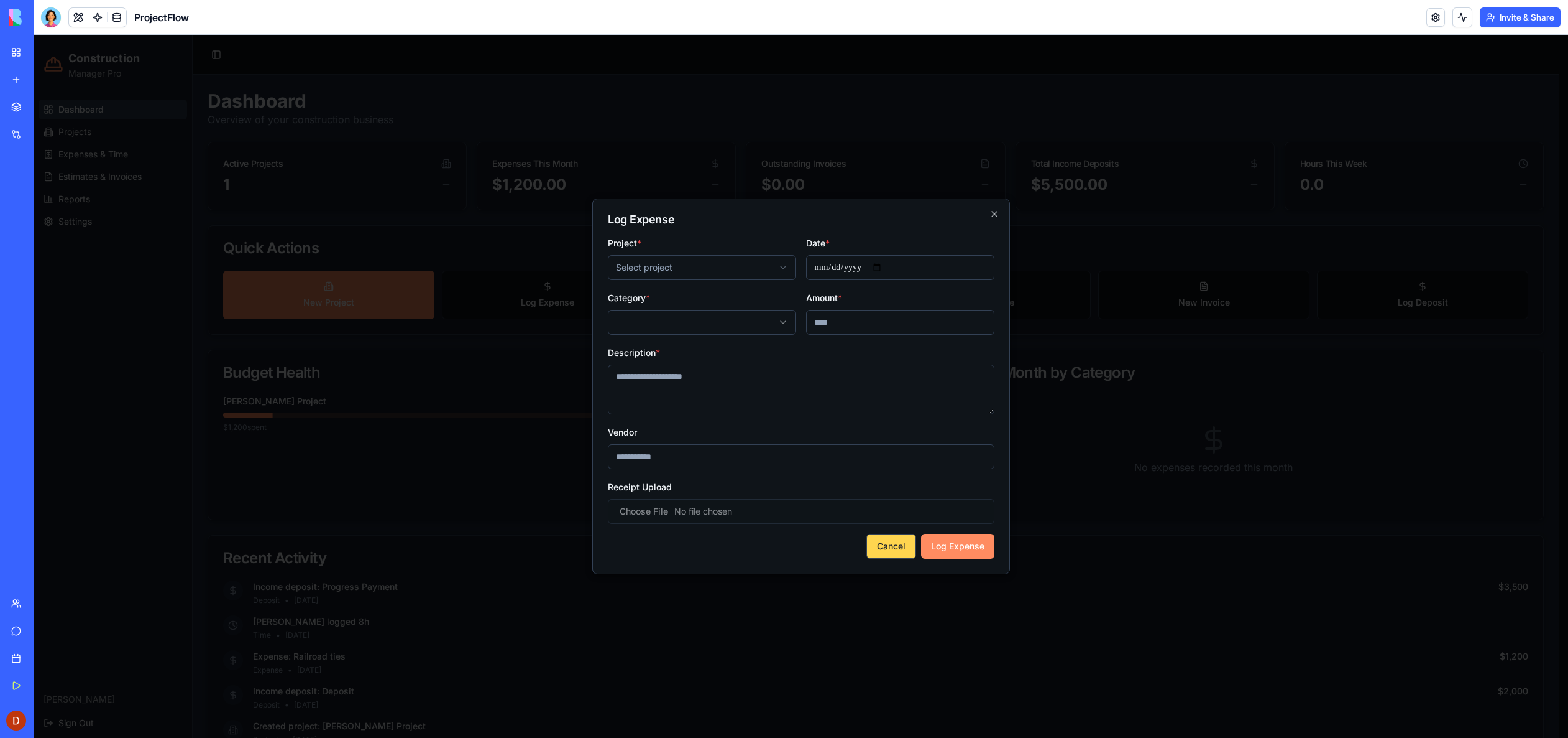
click at [895, 551] on button "Cancel" at bounding box center [891, 546] width 50 height 25
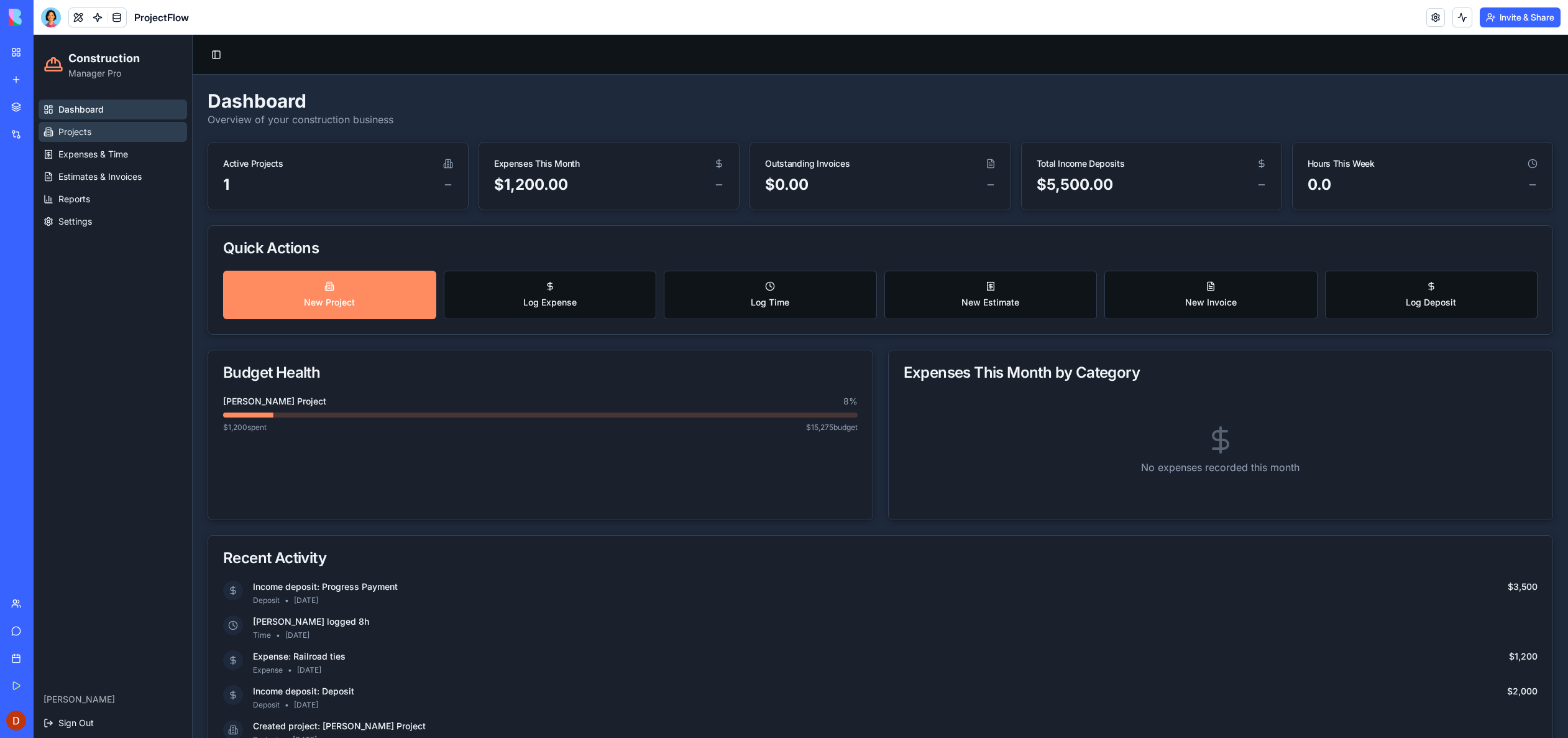
click at [83, 131] on span "Projects" at bounding box center [75, 131] width 33 height 12
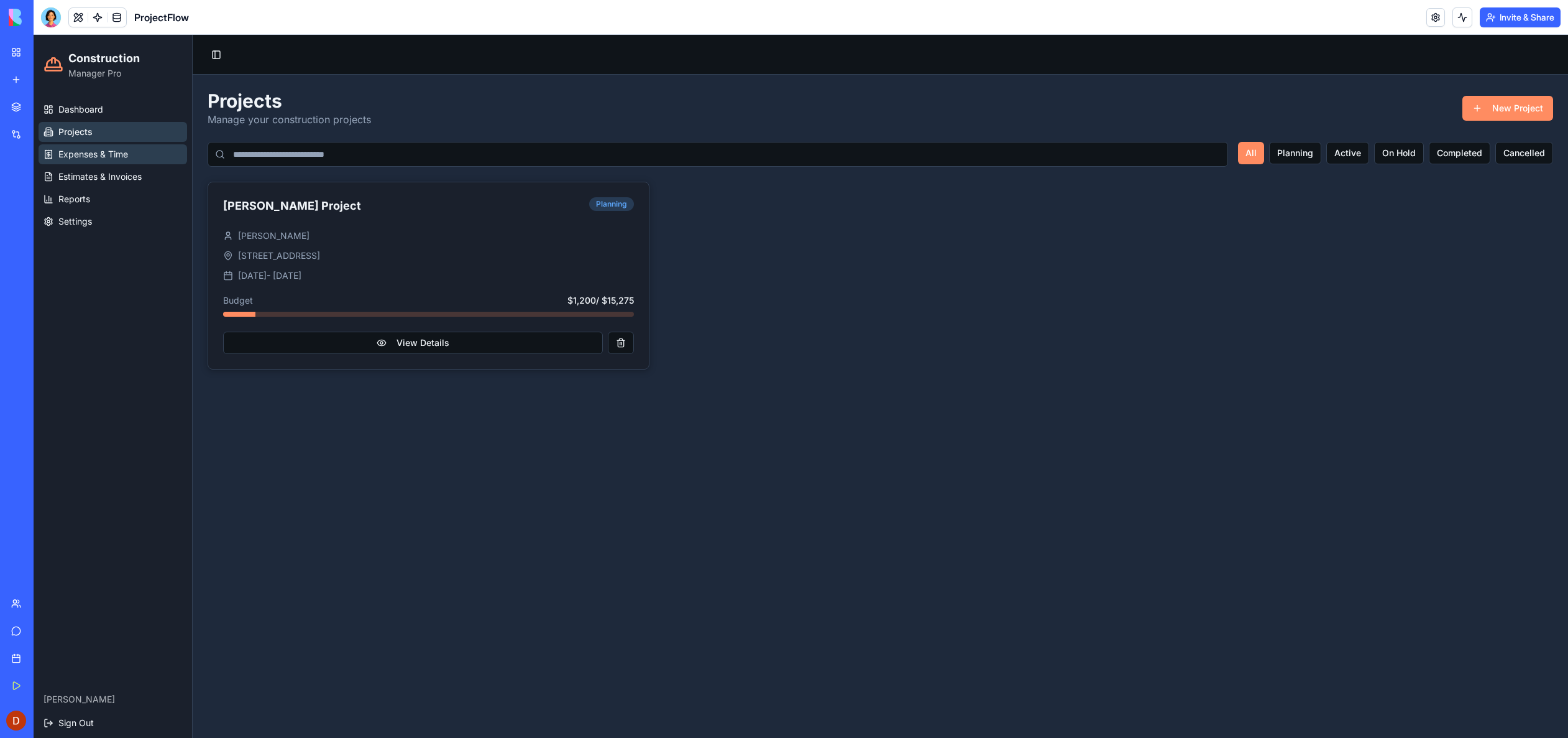
click at [84, 154] on span "Expenses & Time" at bounding box center [93, 154] width 70 height 12
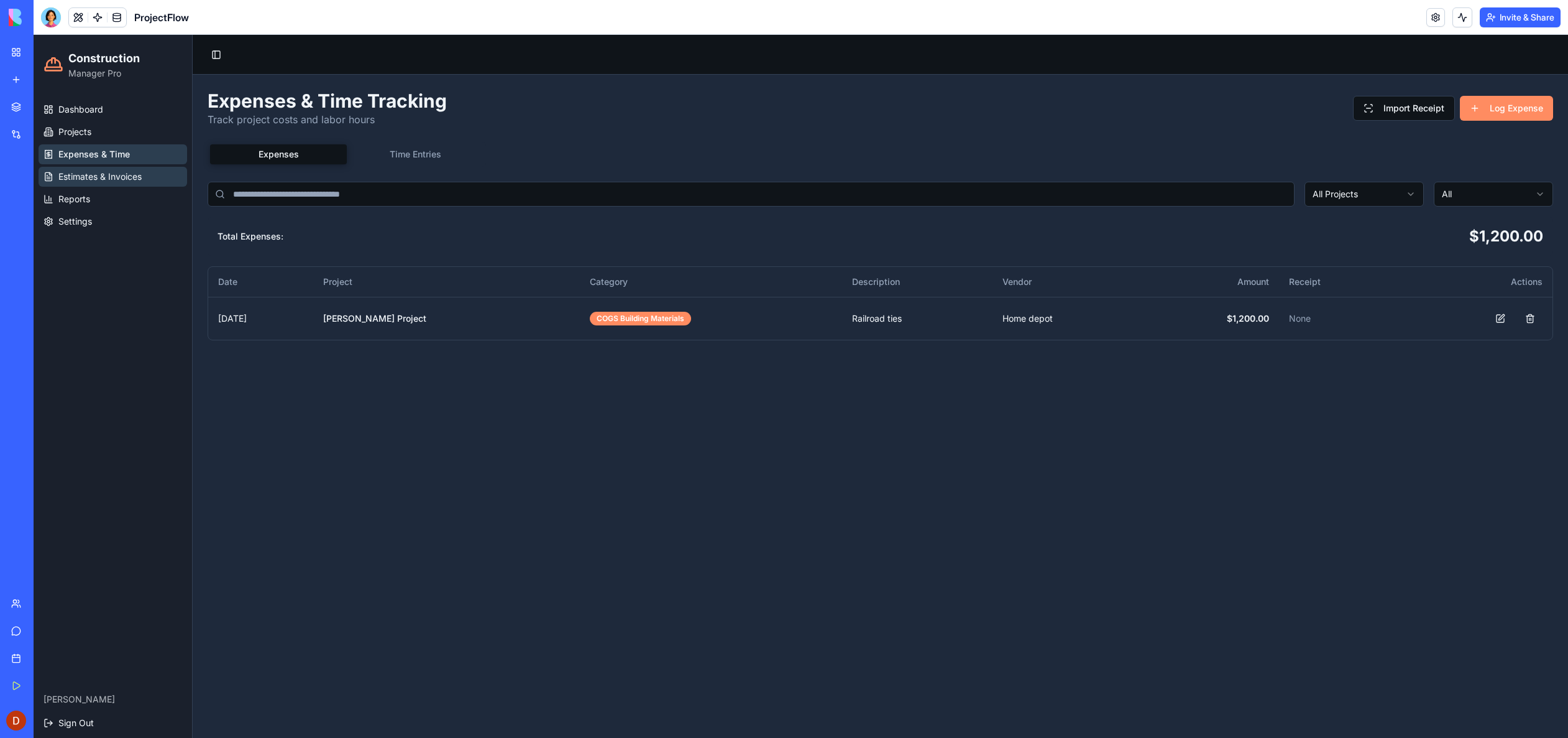
click at [104, 174] on span "Estimates & Invoices" at bounding box center [100, 176] width 84 height 12
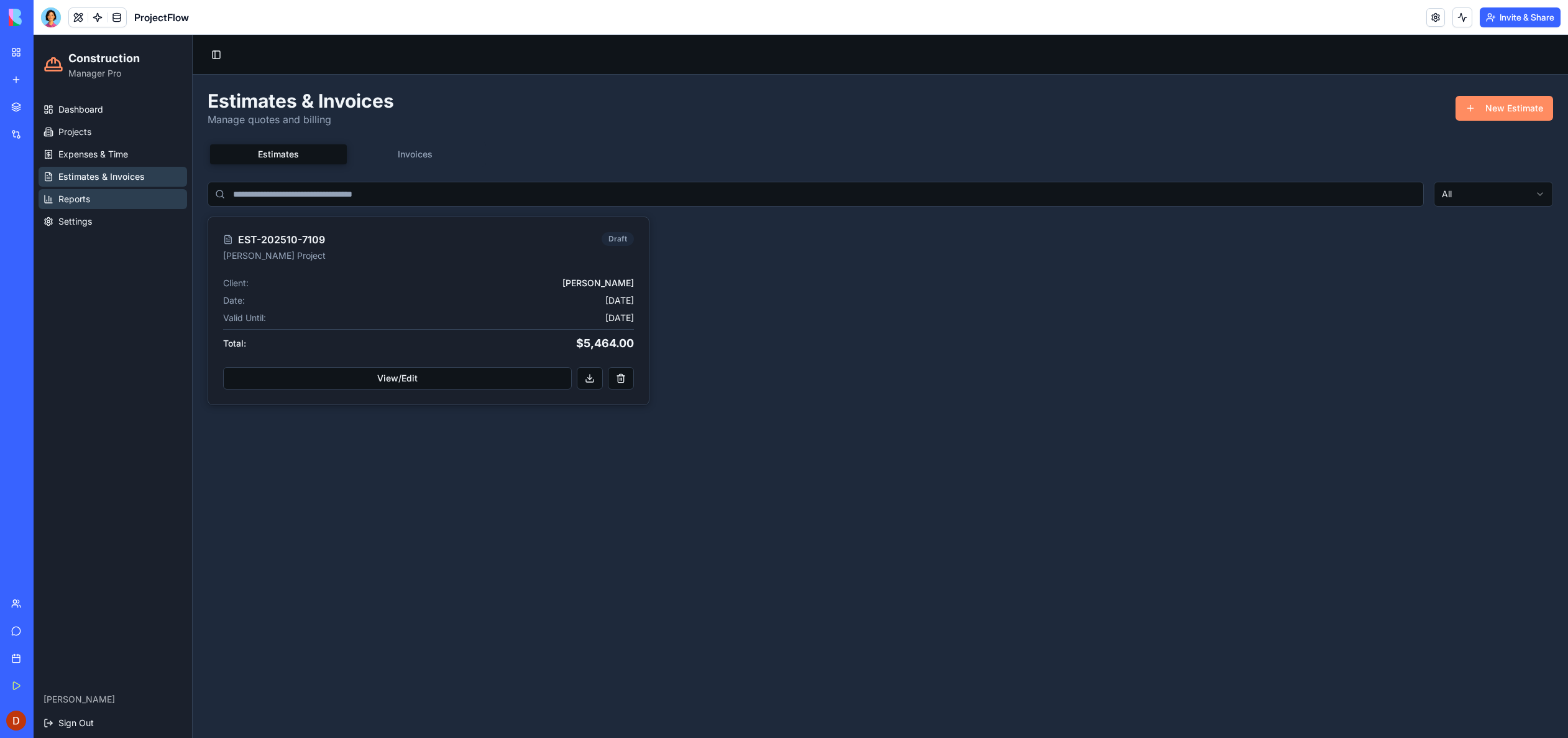
click at [82, 197] on span "Reports" at bounding box center [74, 198] width 32 height 12
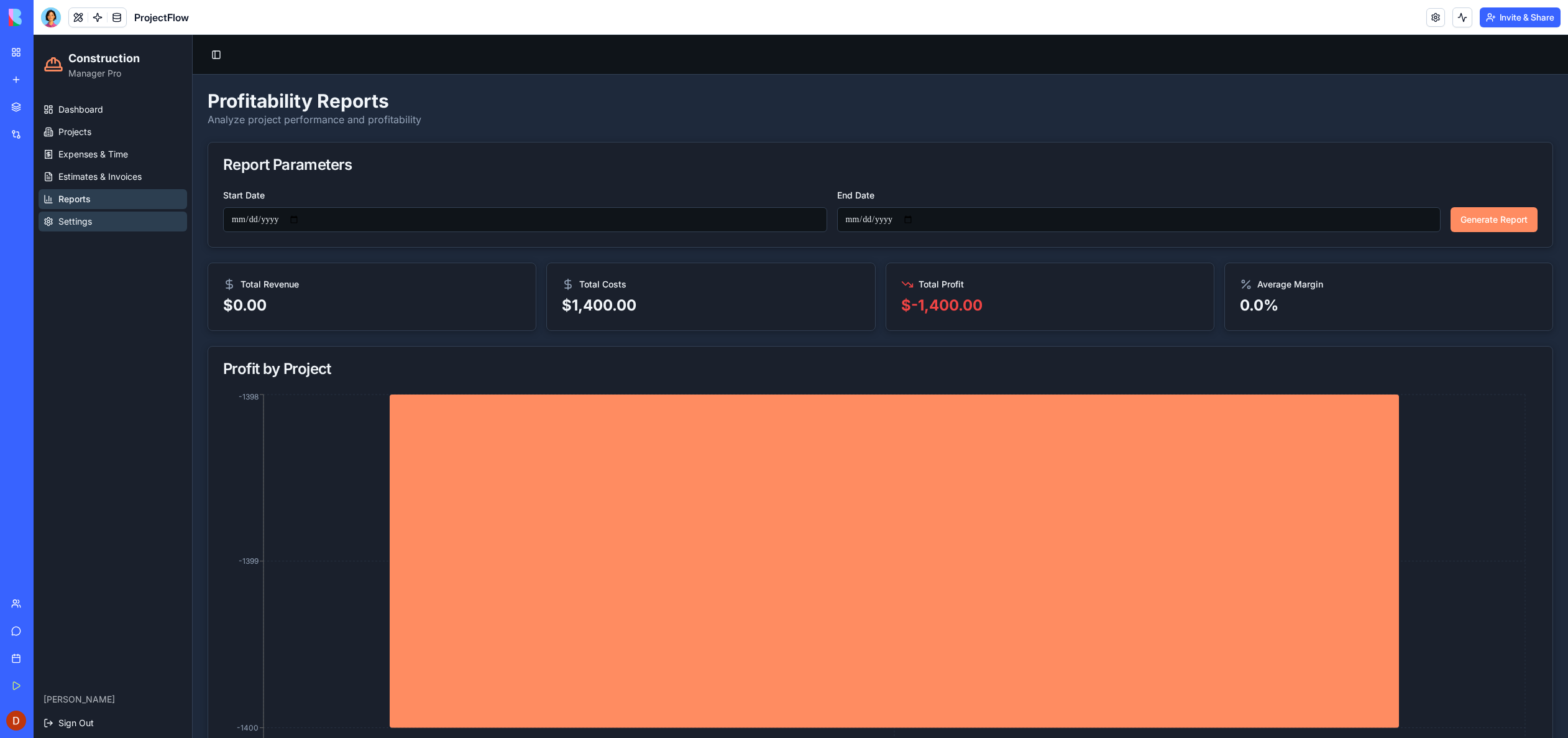
click at [83, 224] on span "Settings" at bounding box center [75, 221] width 34 height 12
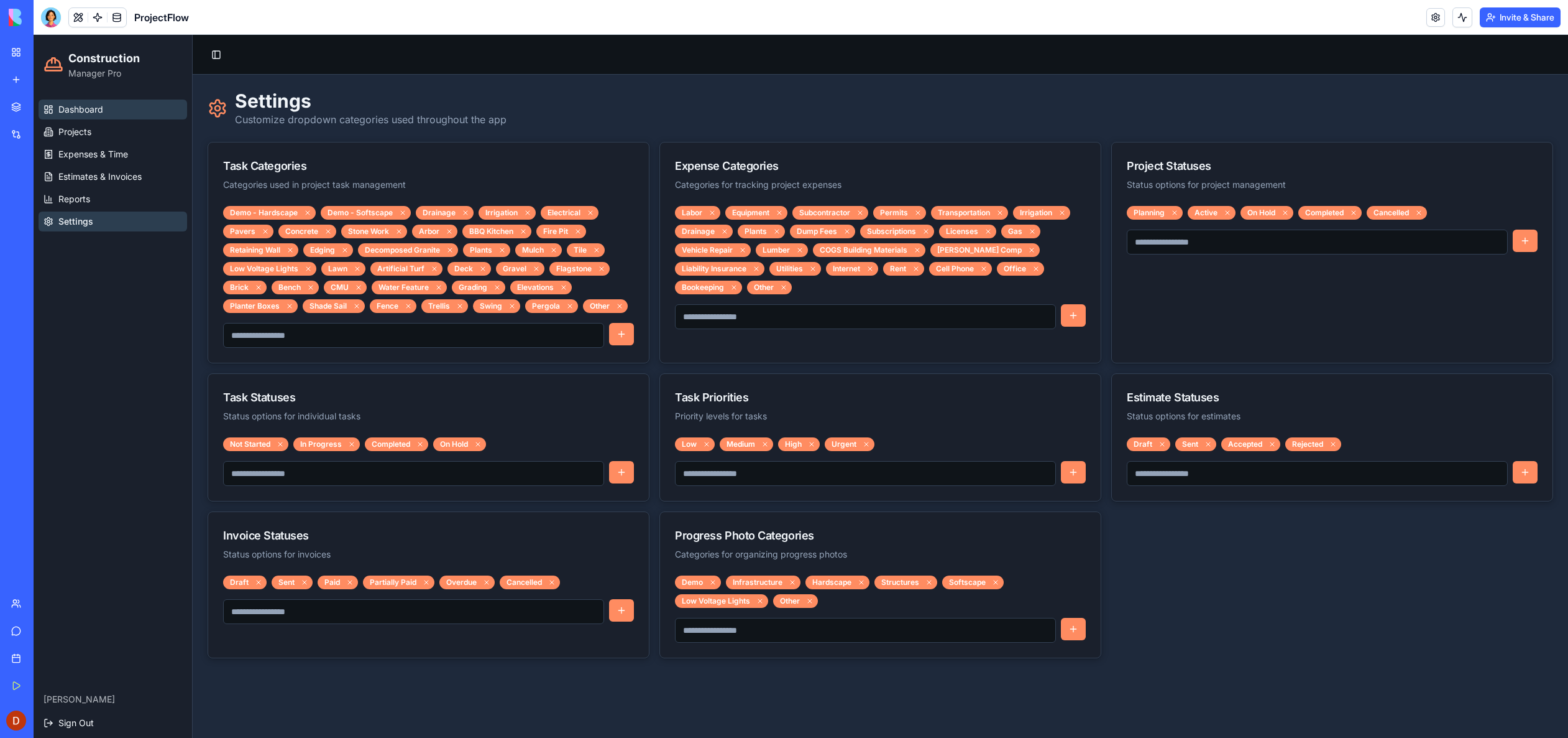
click at [87, 114] on span "Dashboard" at bounding box center [81, 109] width 45 height 12
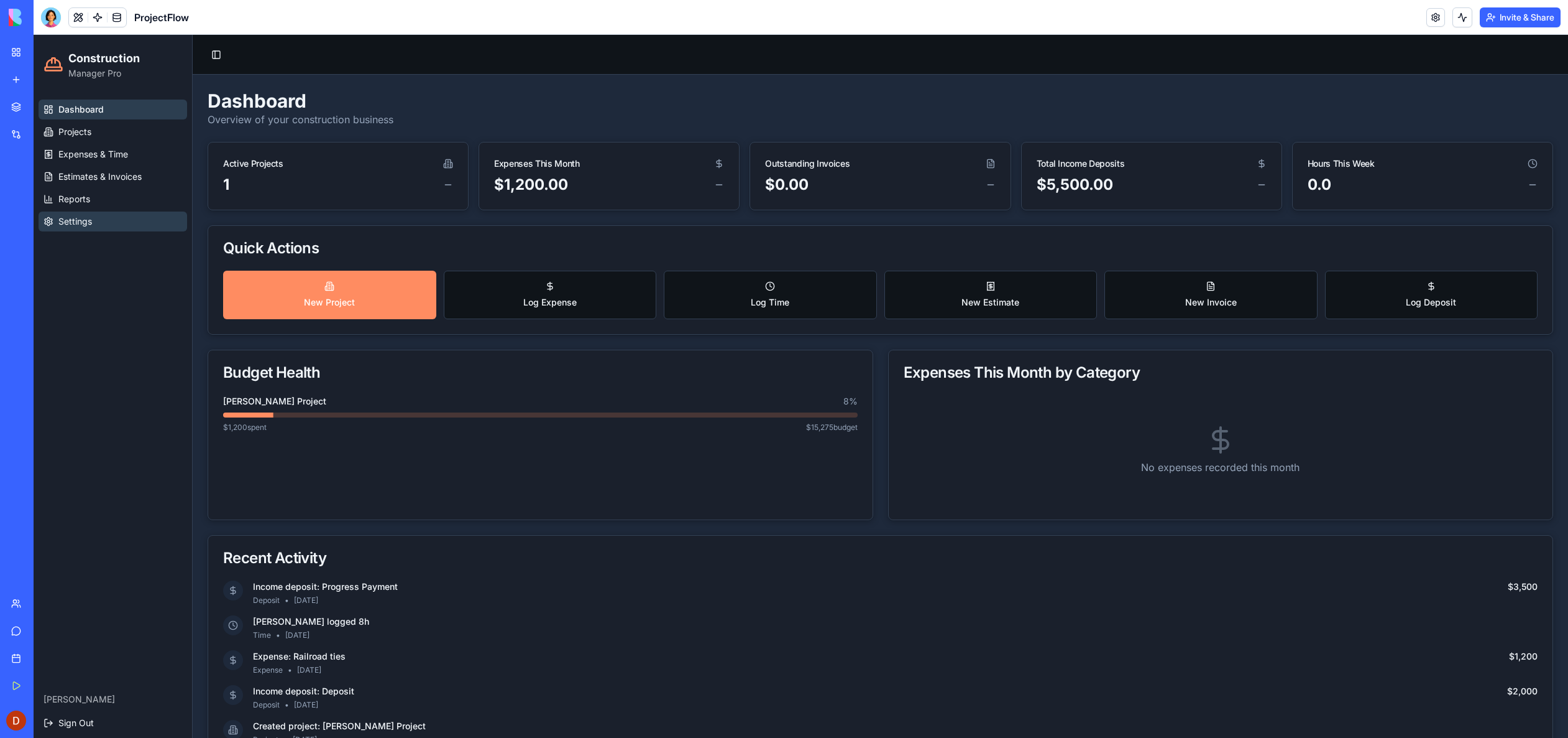
click at [90, 220] on span "Settings" at bounding box center [75, 221] width 34 height 12
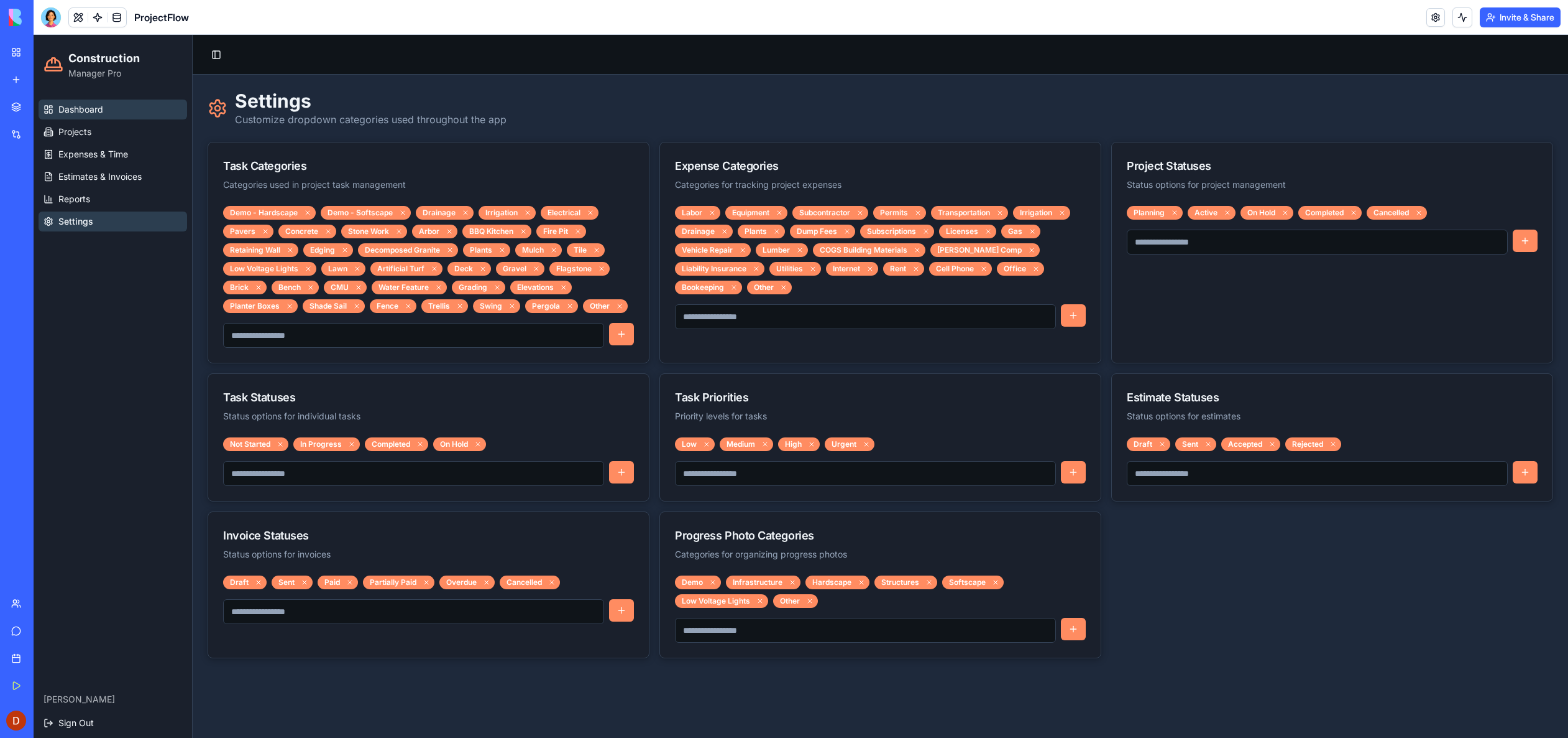
click at [72, 107] on span "Dashboard" at bounding box center [81, 109] width 45 height 12
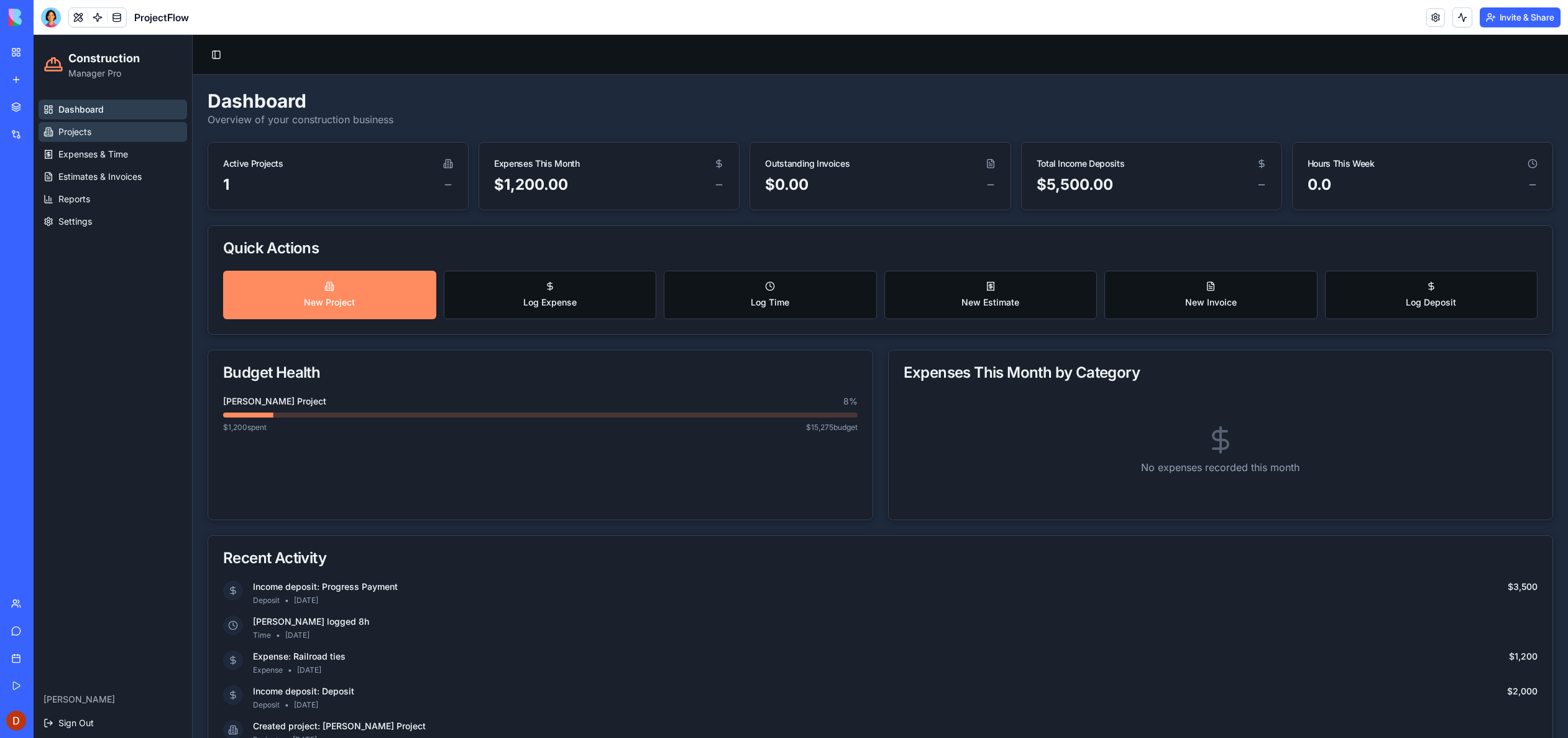
click at [86, 131] on span "Projects" at bounding box center [75, 131] width 33 height 12
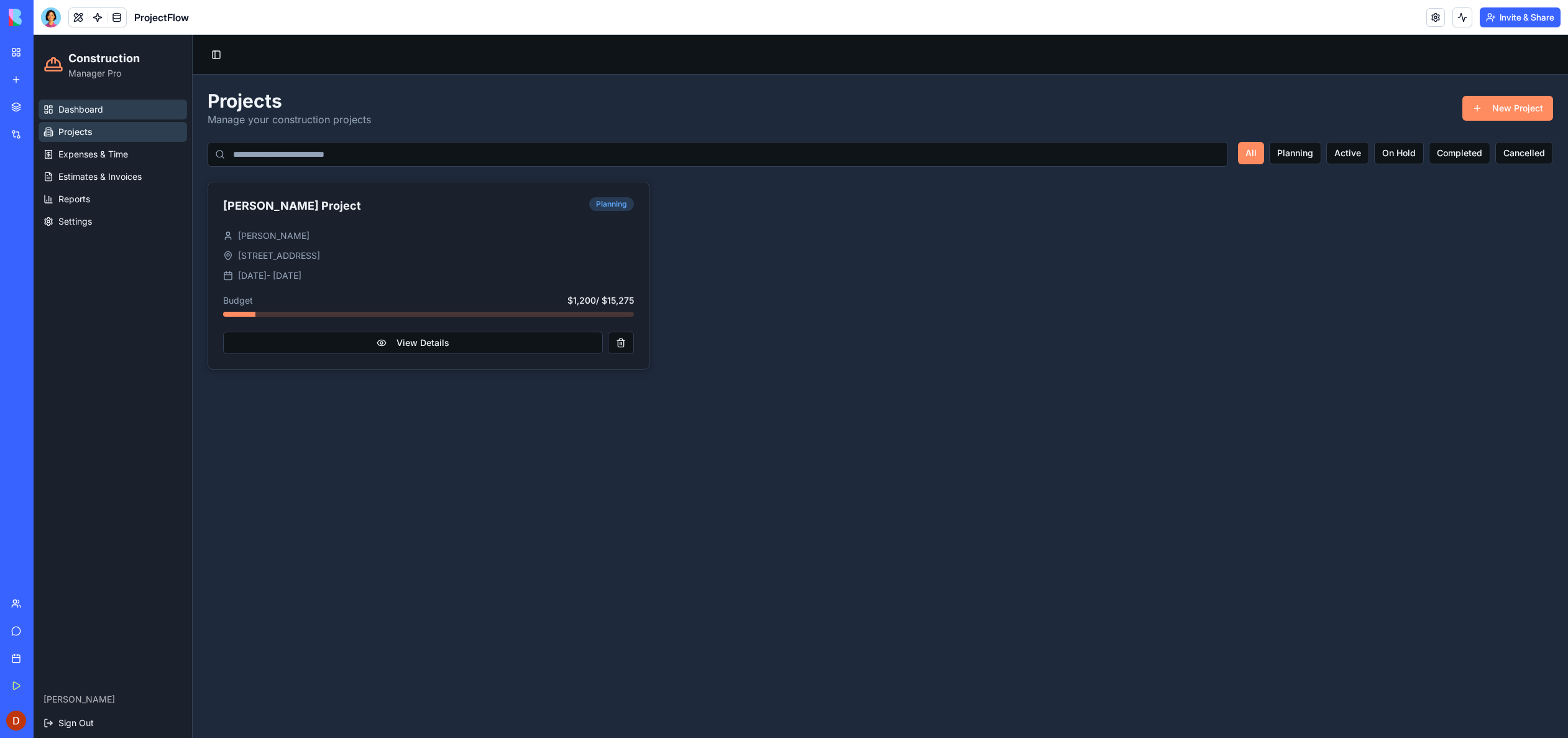
click at [84, 110] on span "Dashboard" at bounding box center [81, 109] width 45 height 12
